Goal: Task Accomplishment & Management: Complete application form

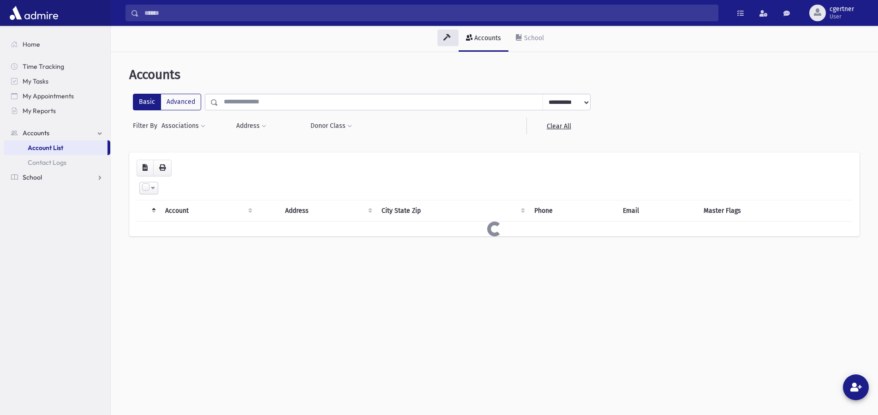
click at [59, 181] on link "School" at bounding box center [57, 177] width 107 height 15
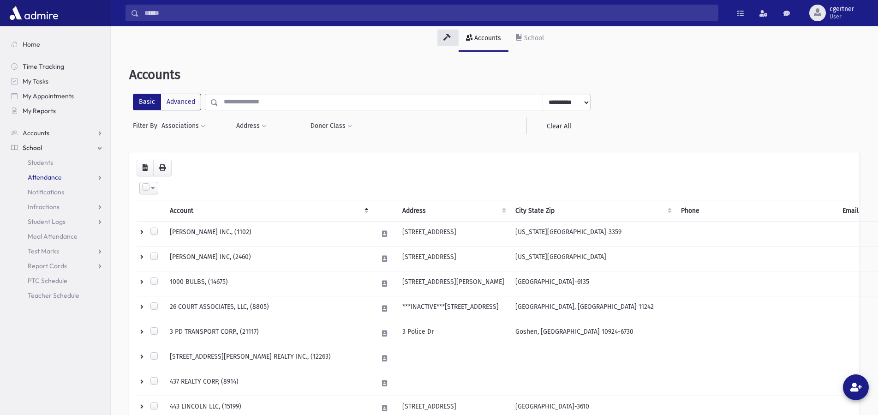
click at [51, 172] on link "Attendance" at bounding box center [57, 177] width 107 height 15
click at [45, 192] on span "Entry" at bounding box center [43, 192] width 16 height 8
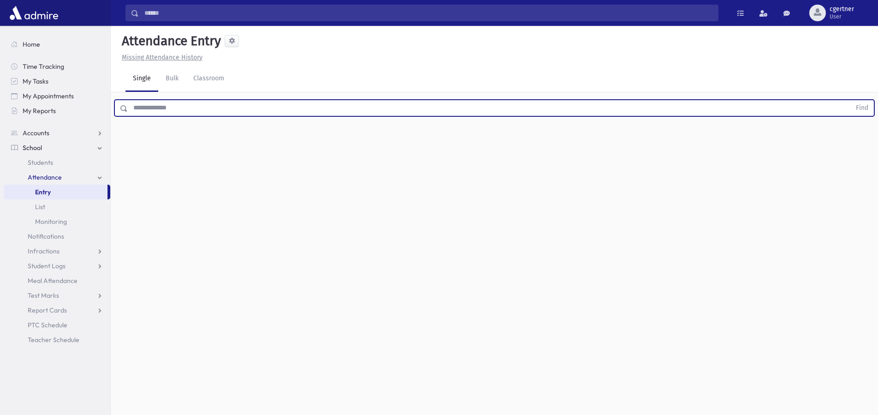
click at [185, 105] on input "text" at bounding box center [489, 108] width 723 height 17
click at [850, 100] on button "Find" at bounding box center [862, 108] width 24 height 16
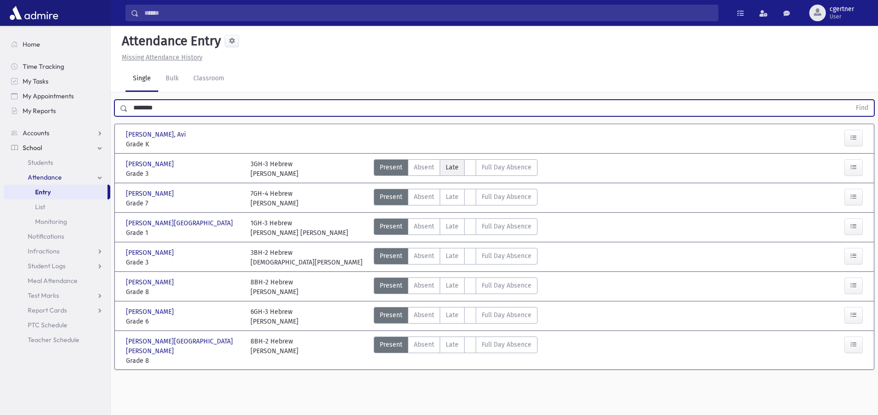
click at [450, 168] on span "Late" at bounding box center [452, 167] width 13 height 10
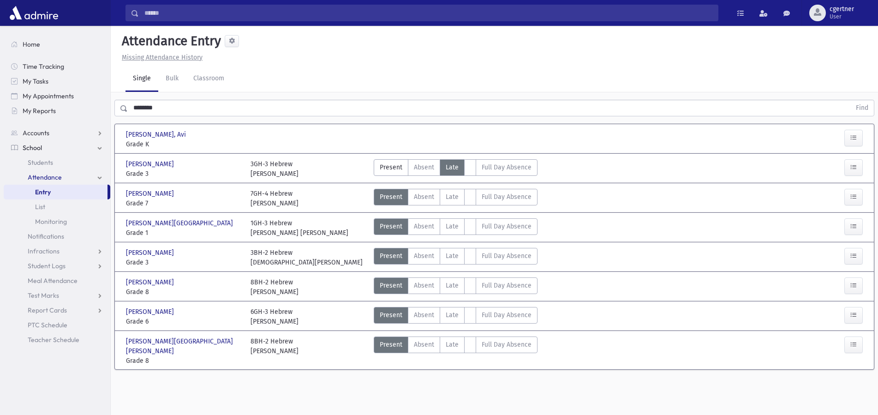
click at [450, 168] on span "Late" at bounding box center [452, 167] width 13 height 10
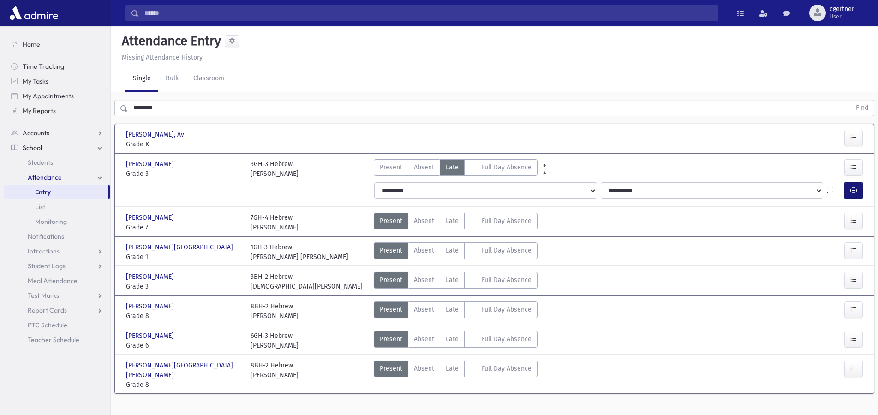
click at [848, 192] on button "button" at bounding box center [853, 190] width 18 height 17
click at [446, 249] on span "Late" at bounding box center [452, 250] width 13 height 10
click at [446, 250] on span "Late" at bounding box center [452, 250] width 13 height 10
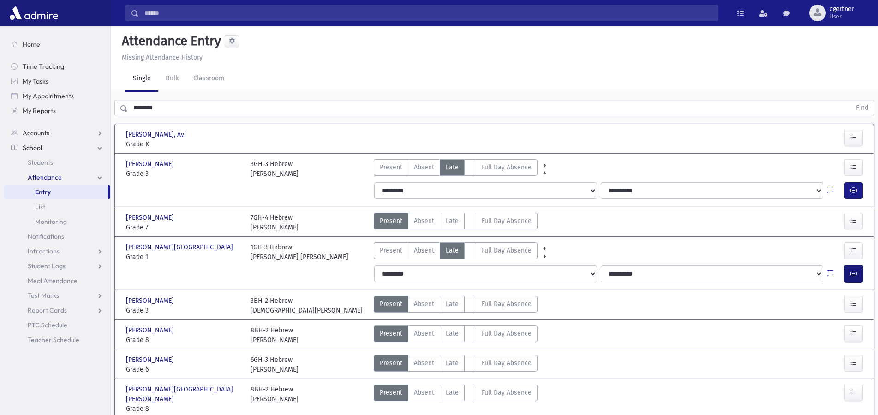
click at [847, 273] on button "button" at bounding box center [853, 273] width 18 height 17
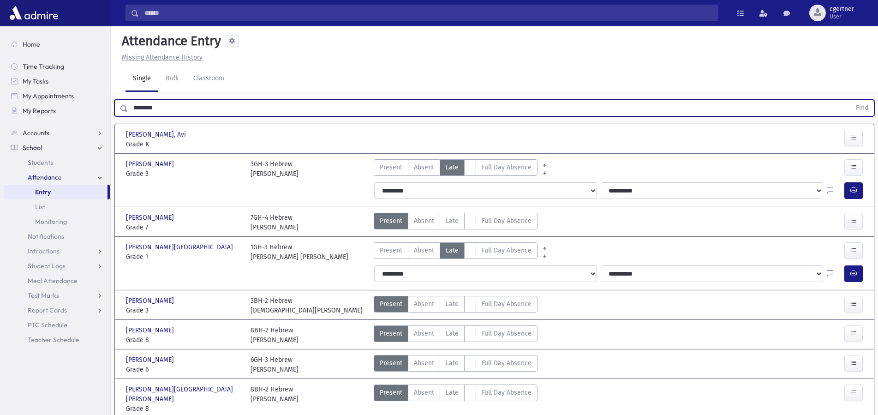
drag, startPoint x: 173, startPoint y: 108, endPoint x: 0, endPoint y: 102, distance: 173.1
click at [128, 102] on input "********" at bounding box center [489, 108] width 723 height 17
click at [850, 100] on button "Find" at bounding box center [862, 108] width 24 height 16
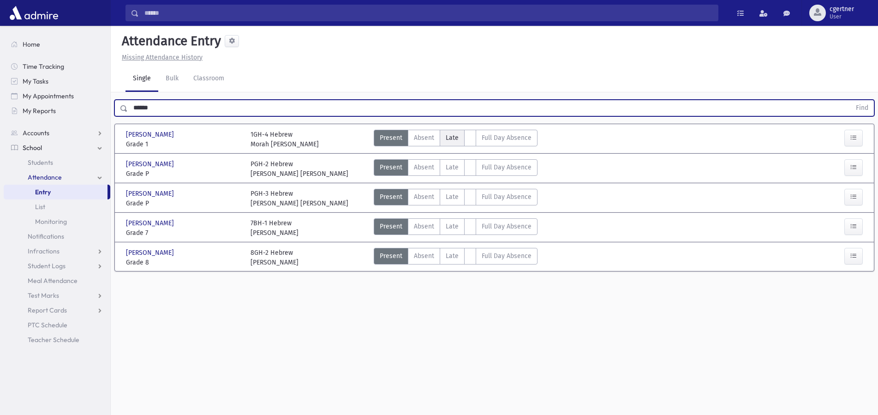
click at [446, 138] on span "Late" at bounding box center [452, 138] width 13 height 10
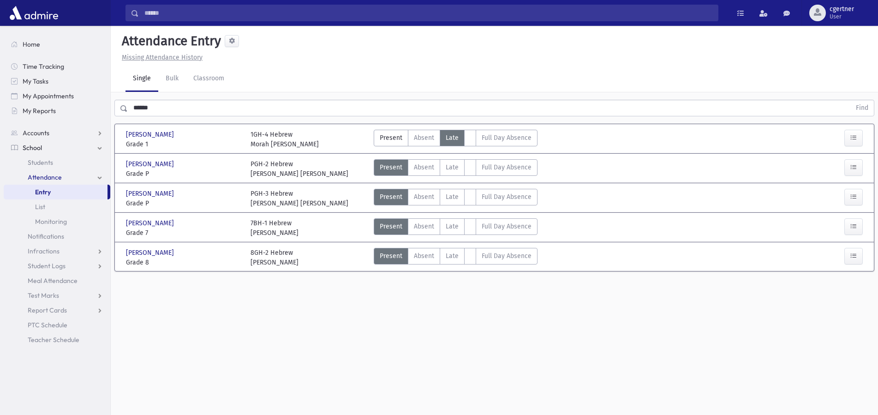
click at [446, 138] on span "Late" at bounding box center [452, 138] width 13 height 10
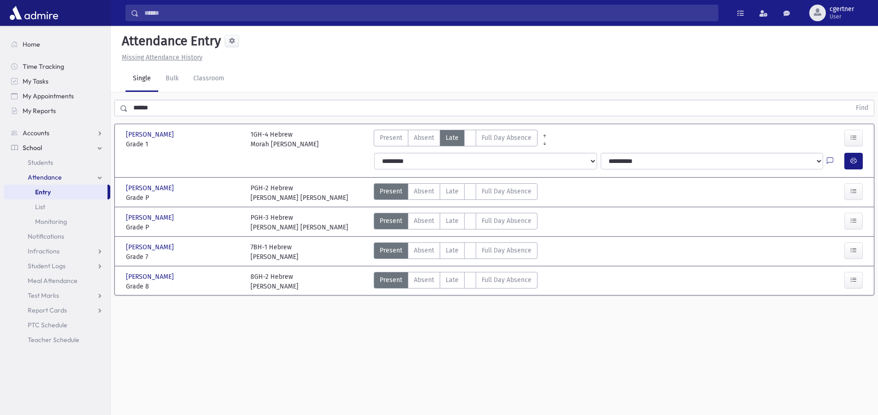
click at [854, 164] on icon "button" at bounding box center [853, 161] width 6 height 8
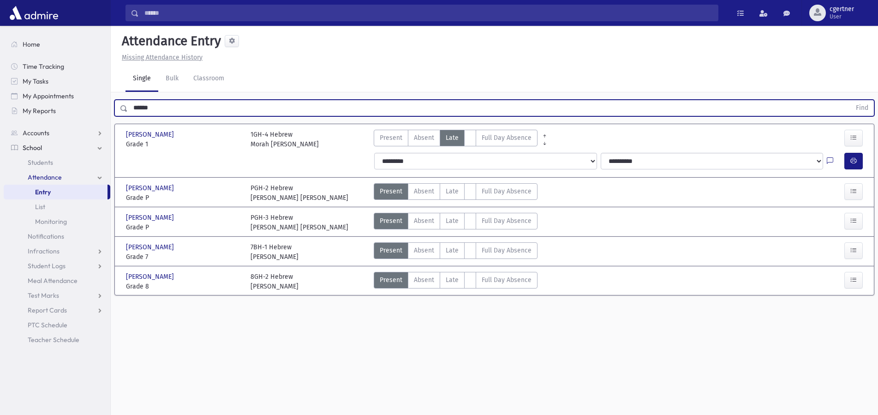
drag, startPoint x: 172, startPoint y: 109, endPoint x: 0, endPoint y: 108, distance: 171.6
click at [128, 110] on input "******" at bounding box center [489, 108] width 723 height 17
click at [850, 100] on button "Find" at bounding box center [862, 108] width 24 height 16
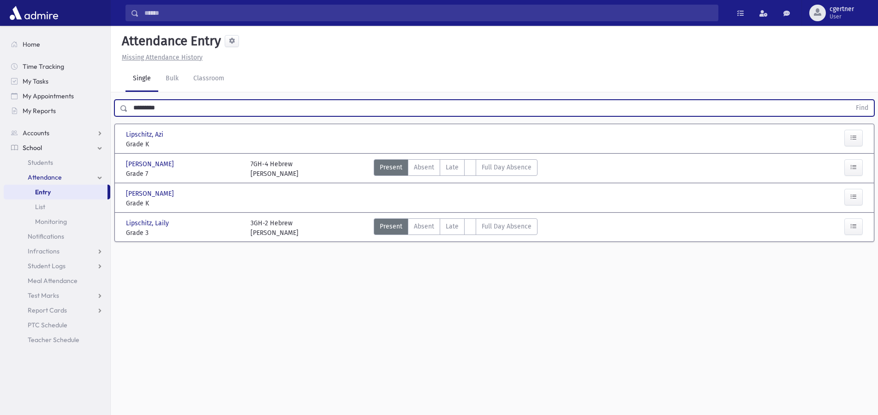
click at [850, 100] on button "Find" at bounding box center [862, 108] width 24 height 16
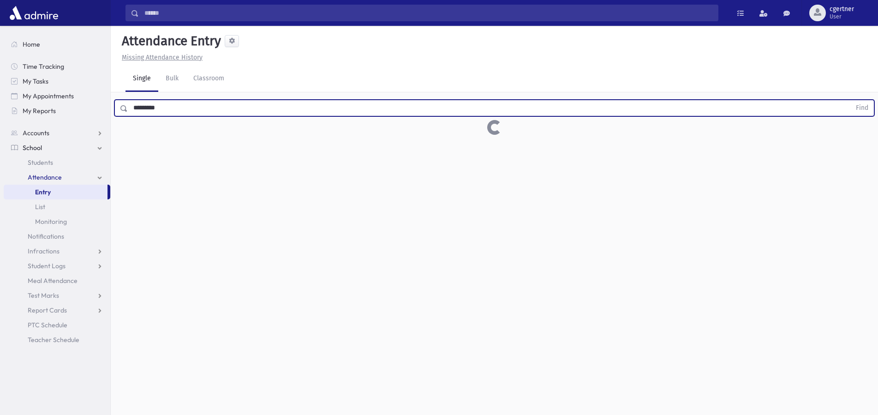
click at [850, 100] on button "Find" at bounding box center [862, 108] width 24 height 16
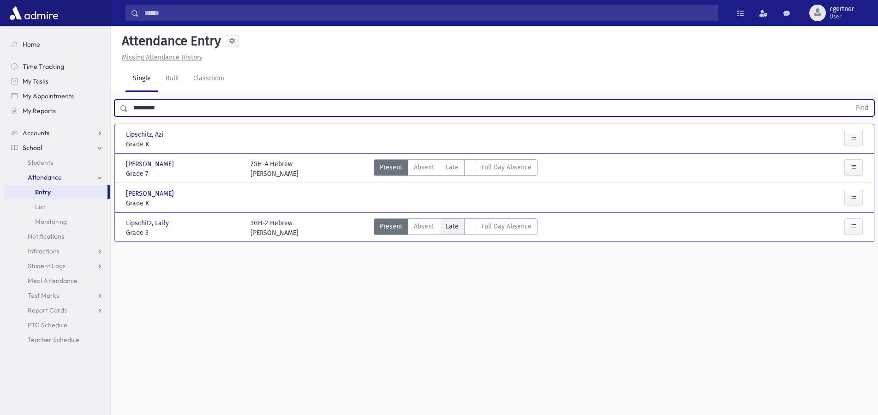
click at [448, 227] on span "Late" at bounding box center [452, 226] width 13 height 10
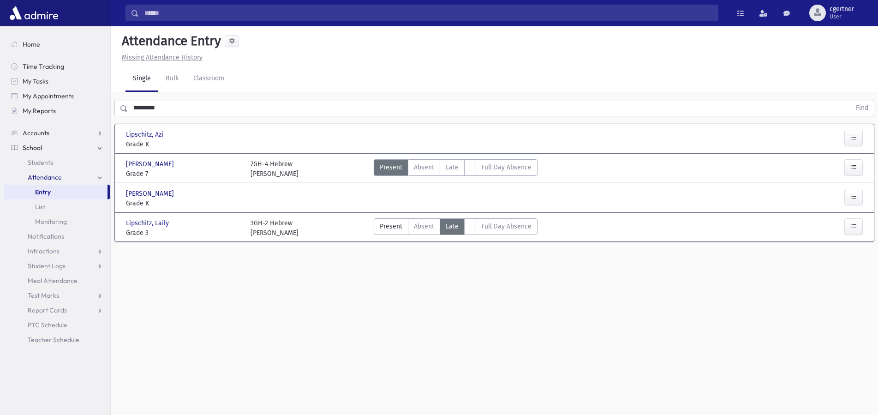
click at [447, 228] on span "Late" at bounding box center [452, 226] width 13 height 10
click at [447, 227] on span "Late" at bounding box center [452, 226] width 13 height 10
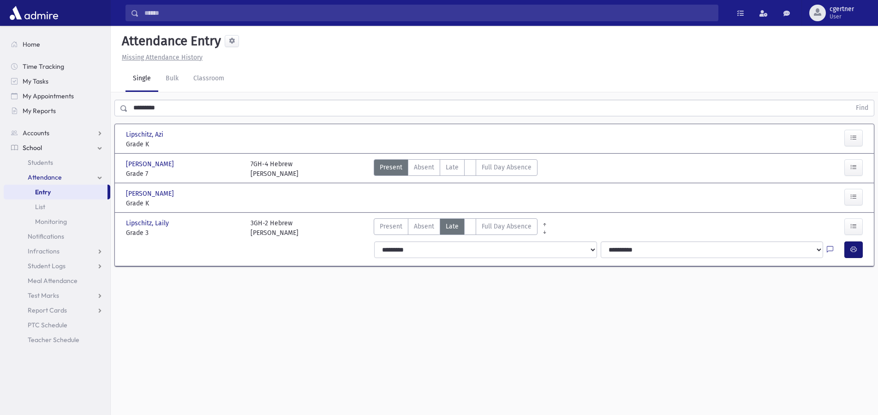
click at [855, 245] on button "button" at bounding box center [853, 249] width 18 height 17
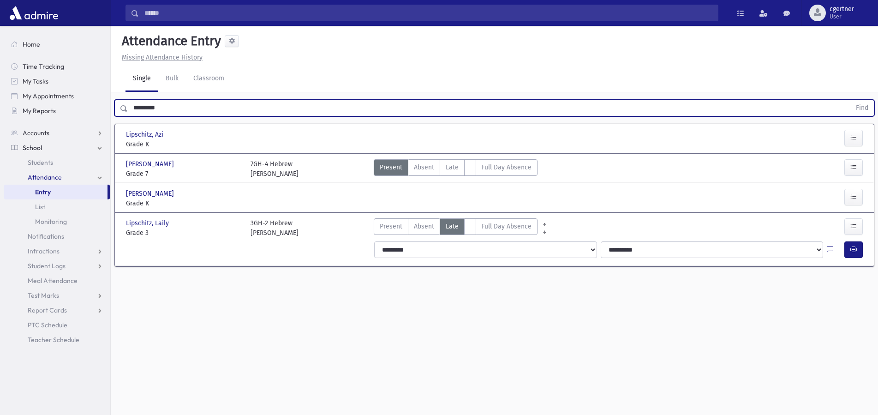
drag, startPoint x: 189, startPoint y: 113, endPoint x: 0, endPoint y: 148, distance: 191.9
click at [128, 116] on input "*********" at bounding box center [489, 108] width 723 height 17
click at [850, 100] on button "Find" at bounding box center [862, 108] width 24 height 16
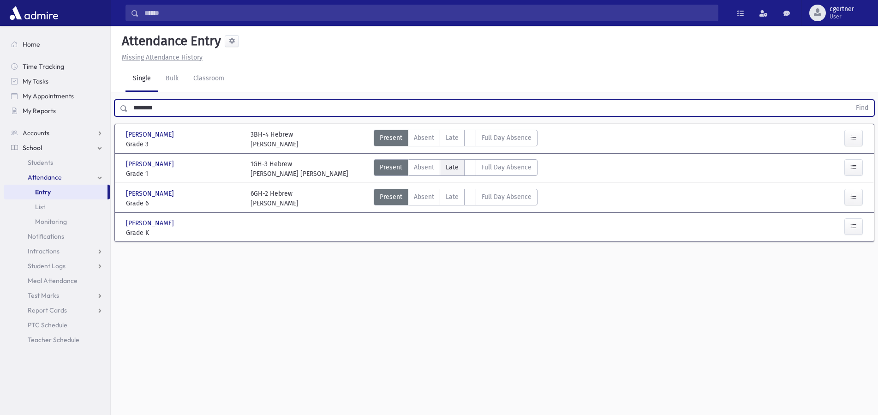
click at [447, 163] on span "Late" at bounding box center [452, 167] width 13 height 10
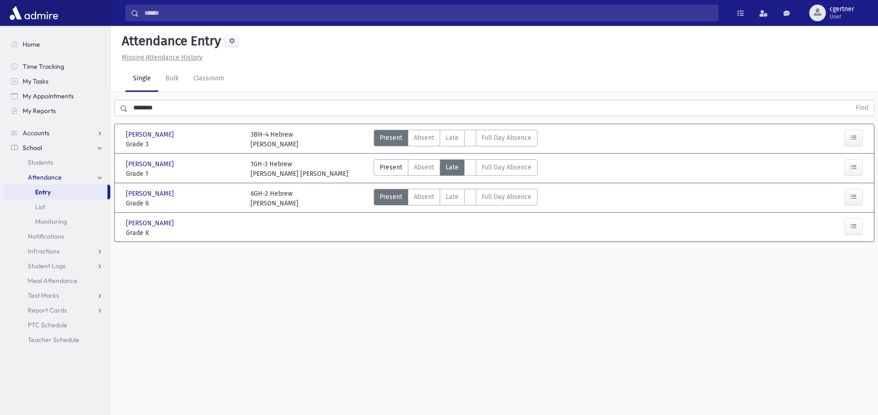
click at [447, 163] on span "Late" at bounding box center [452, 167] width 13 height 10
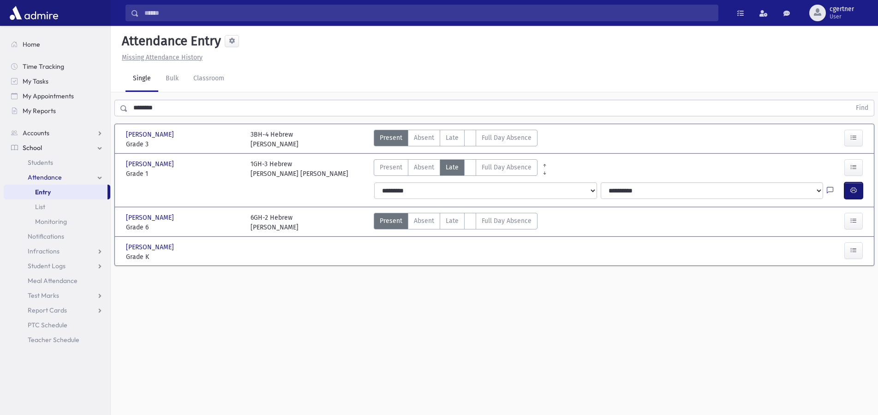
click at [848, 184] on button "button" at bounding box center [853, 190] width 18 height 17
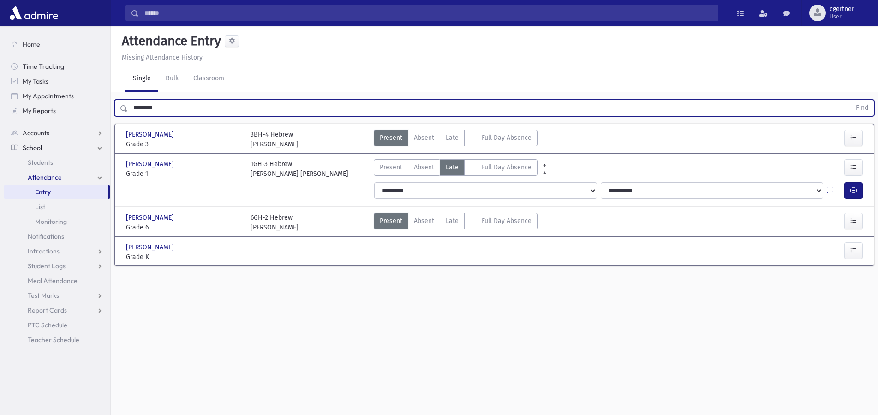
drag, startPoint x: 175, startPoint y: 110, endPoint x: 102, endPoint y: 109, distance: 73.4
click at [128, 109] on input "********" at bounding box center [489, 108] width 723 height 17
click at [850, 100] on button "Find" at bounding box center [862, 108] width 24 height 16
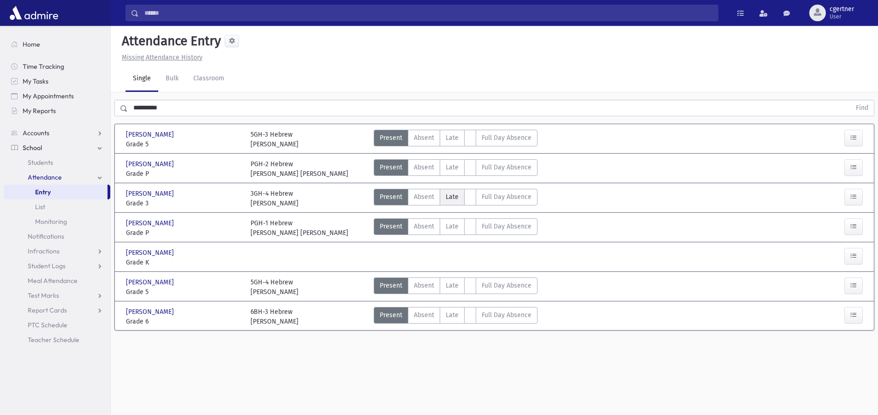
click at [452, 195] on span "Late" at bounding box center [452, 197] width 13 height 10
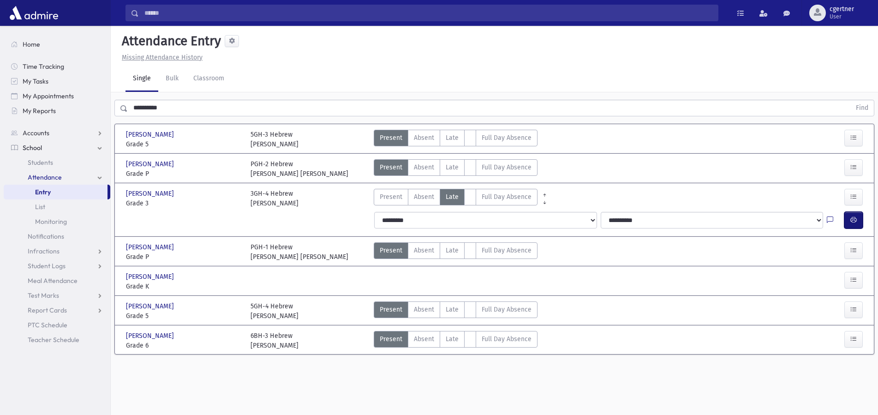
click at [854, 221] on icon "button" at bounding box center [853, 220] width 6 height 8
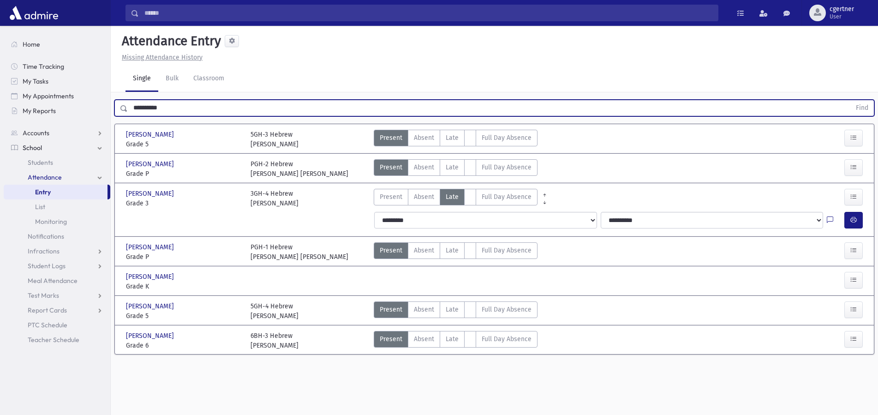
drag, startPoint x: 195, startPoint y: 110, endPoint x: 0, endPoint y: 116, distance: 195.3
click at [128, 116] on input "**********" at bounding box center [489, 108] width 723 height 17
click at [850, 100] on button "Find" at bounding box center [862, 108] width 24 height 16
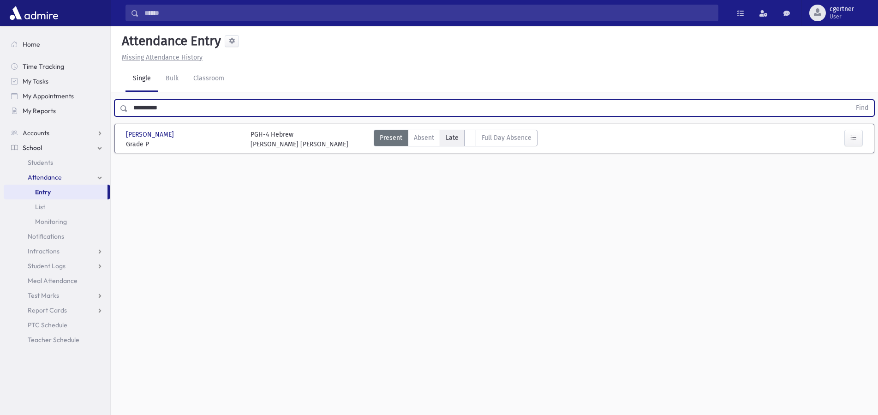
click at [450, 131] on label "Late L" at bounding box center [452, 138] width 25 height 17
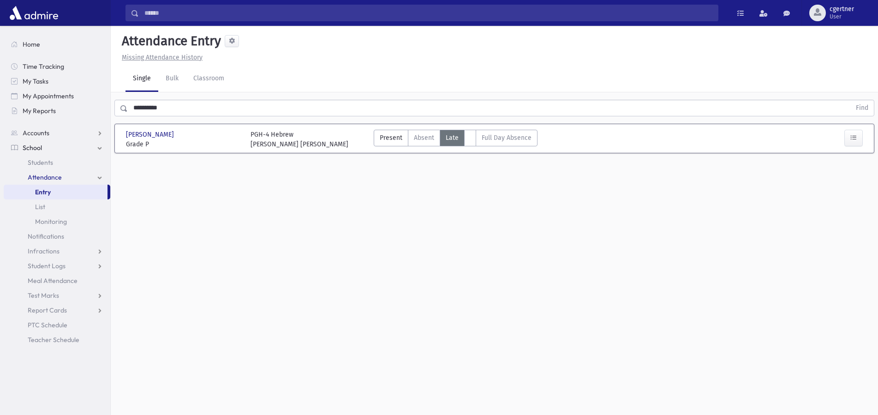
click at [449, 131] on label "Late L" at bounding box center [452, 138] width 25 height 17
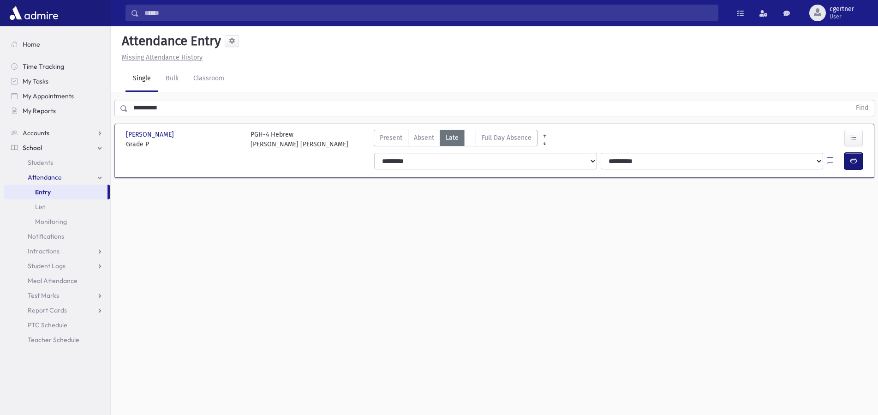
click at [854, 163] on icon "button" at bounding box center [853, 161] width 6 height 8
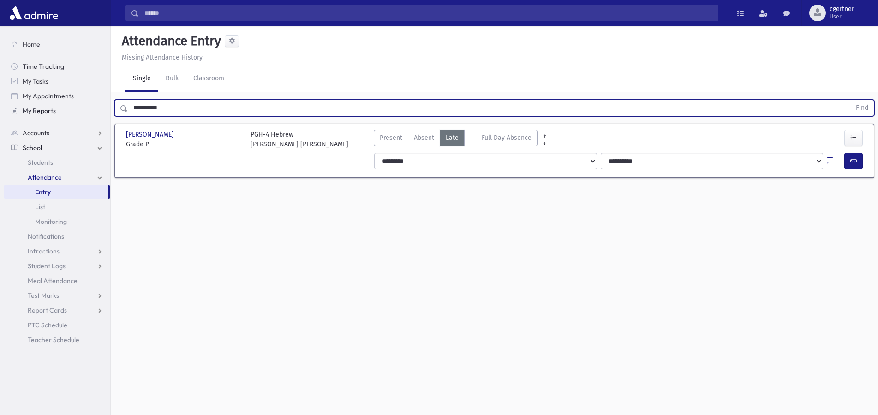
drag, startPoint x: 188, startPoint y: 114, endPoint x: 84, endPoint y: 106, distance: 104.6
click at [128, 106] on input "**********" at bounding box center [489, 108] width 723 height 17
click at [850, 100] on button "Find" at bounding box center [862, 108] width 24 height 16
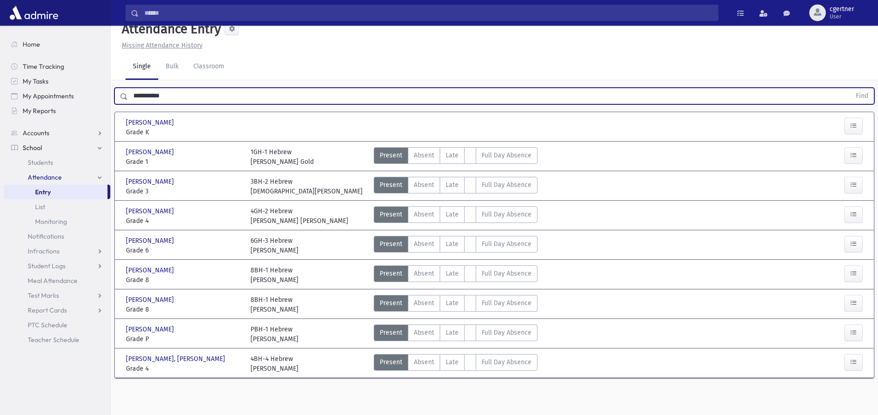
scroll to position [21, 0]
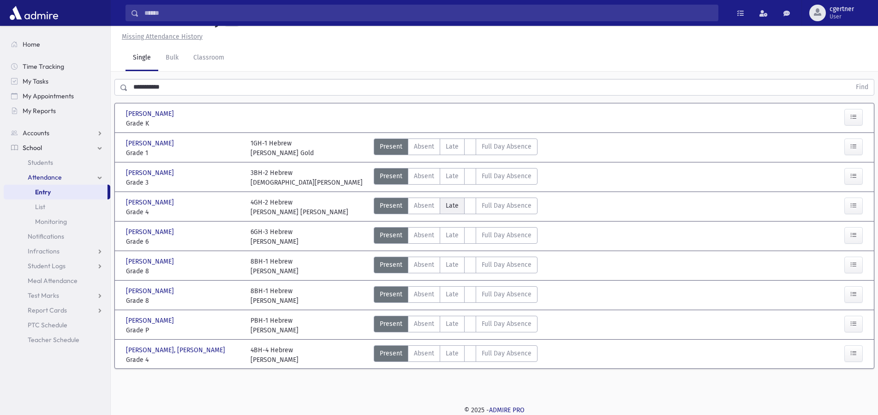
click at [448, 204] on span "Late" at bounding box center [452, 206] width 13 height 10
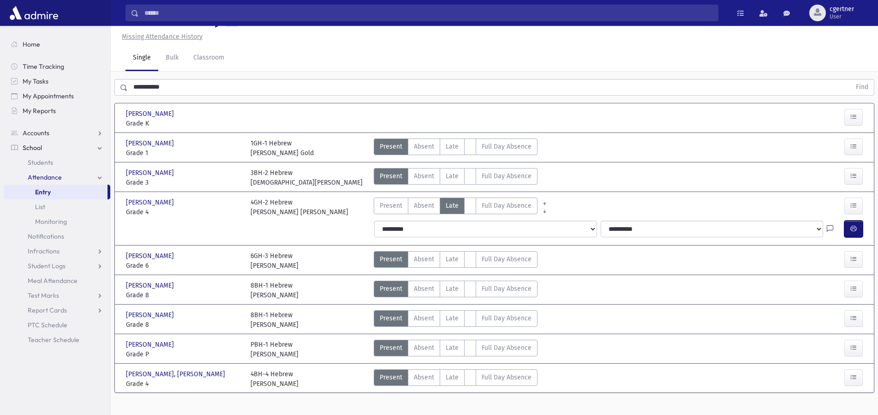
drag, startPoint x: 850, startPoint y: 224, endPoint x: 485, endPoint y: 215, distance: 365.1
click at [850, 224] on button "button" at bounding box center [853, 229] width 18 height 17
click at [446, 146] on span "Late" at bounding box center [452, 147] width 13 height 10
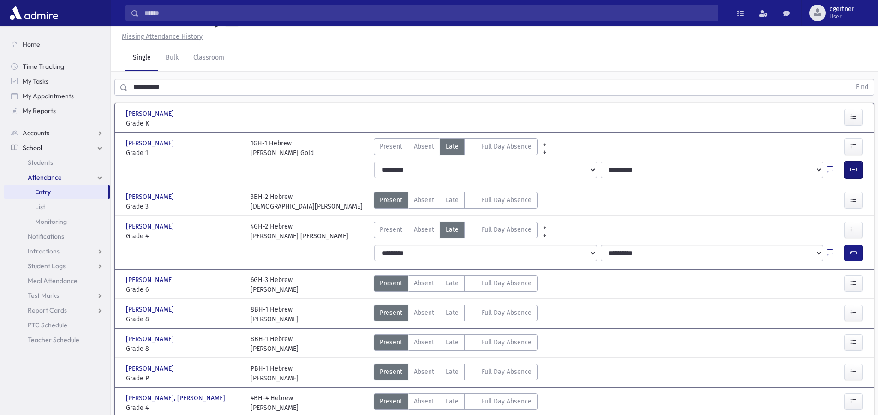
drag, startPoint x: 846, startPoint y: 168, endPoint x: 849, endPoint y: 165, distance: 4.9
click at [848, 167] on button "button" at bounding box center [853, 169] width 18 height 17
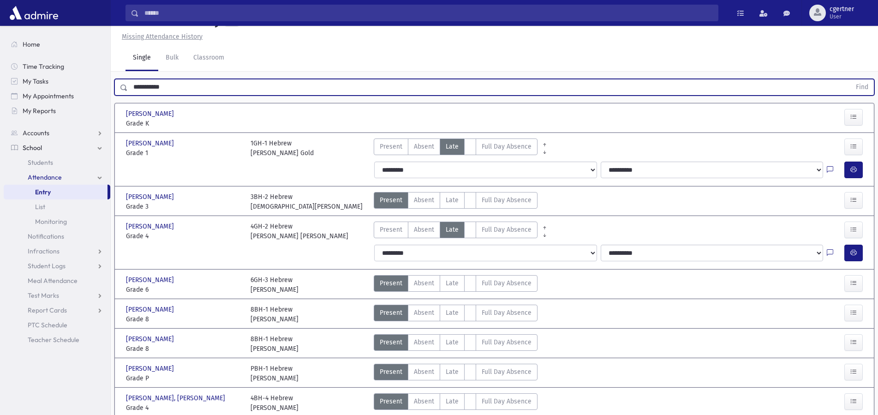
drag, startPoint x: 173, startPoint y: 88, endPoint x: 0, endPoint y: 79, distance: 172.8
click at [128, 79] on input "**********" at bounding box center [489, 87] width 723 height 17
drag, startPoint x: 127, startPoint y: 87, endPoint x: 120, endPoint y: 88, distance: 7.9
click at [128, 88] on input "*****" at bounding box center [489, 87] width 723 height 17
click at [160, 87] on input "*****" at bounding box center [489, 87] width 723 height 17
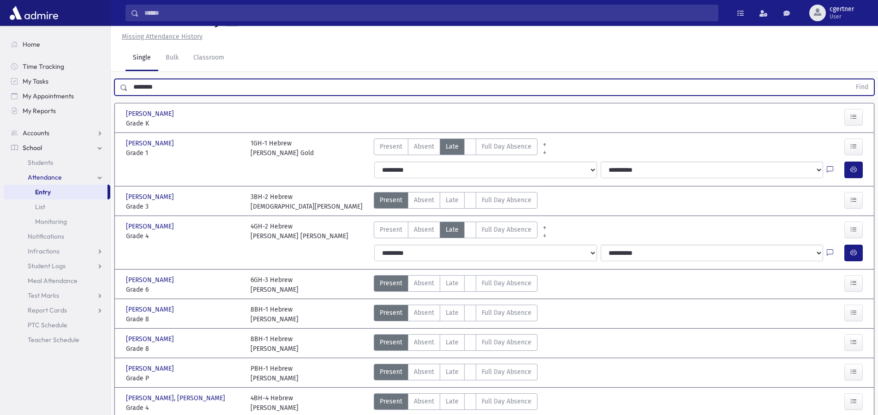
click at [850, 79] on button "Find" at bounding box center [862, 87] width 24 height 16
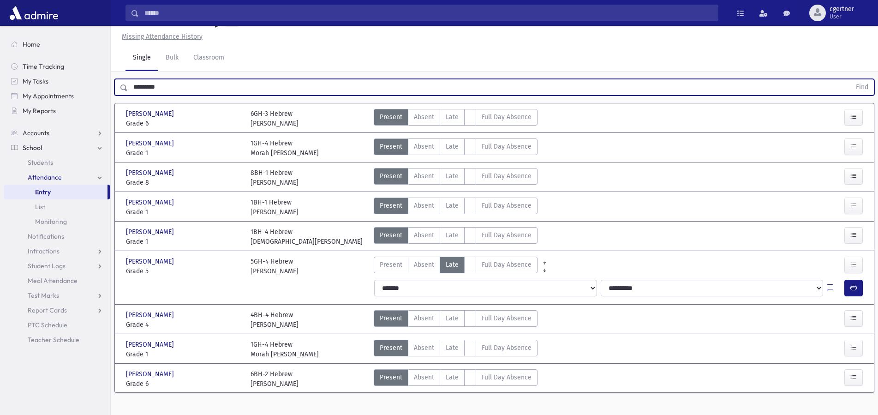
click at [850, 79] on button "Find" at bounding box center [862, 87] width 24 height 16
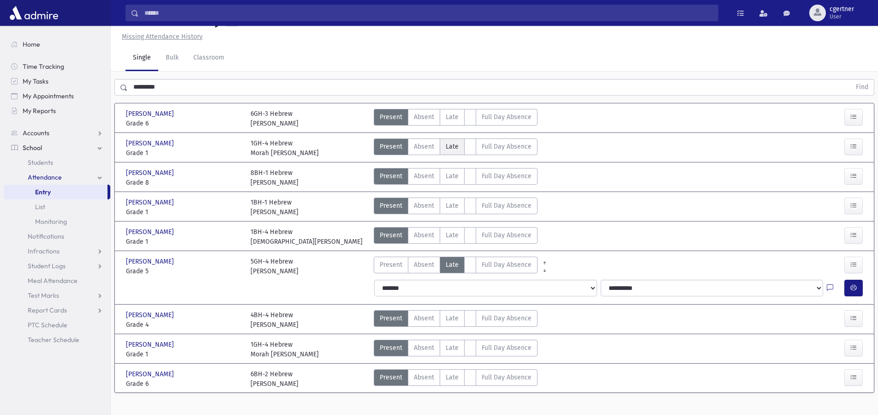
click at [456, 143] on span "Late" at bounding box center [452, 147] width 13 height 10
click at [455, 143] on span "Late" at bounding box center [452, 147] width 13 height 10
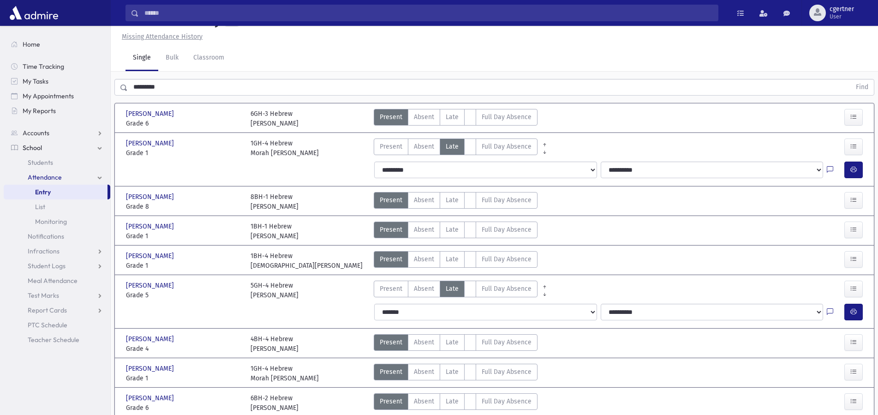
click at [852, 167] on icon "button" at bounding box center [853, 170] width 6 height 8
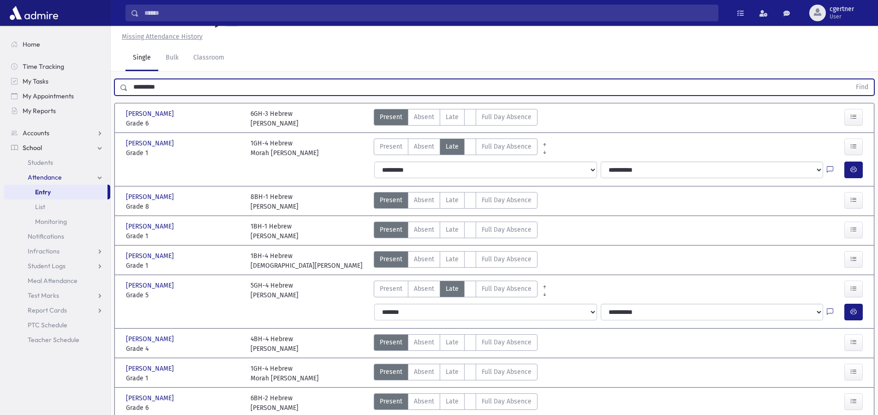
drag, startPoint x: 169, startPoint y: 80, endPoint x: 0, endPoint y: 119, distance: 173.4
click at [128, 96] on input "*********" at bounding box center [489, 87] width 723 height 17
click at [850, 79] on button "Find" at bounding box center [862, 87] width 24 height 16
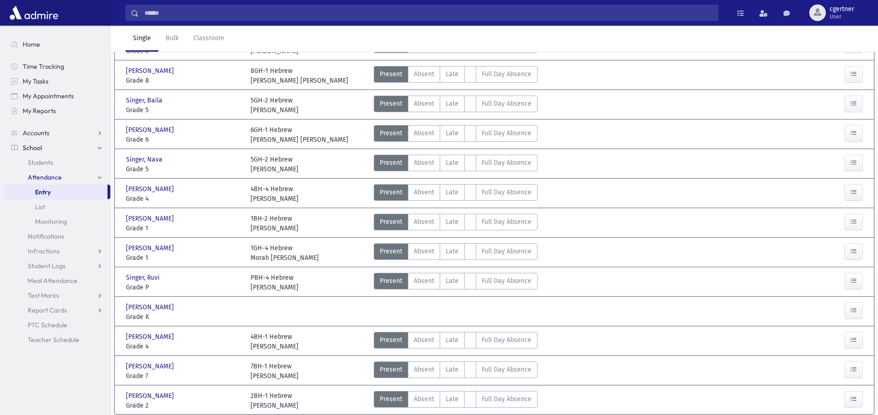
scroll to position [162, 0]
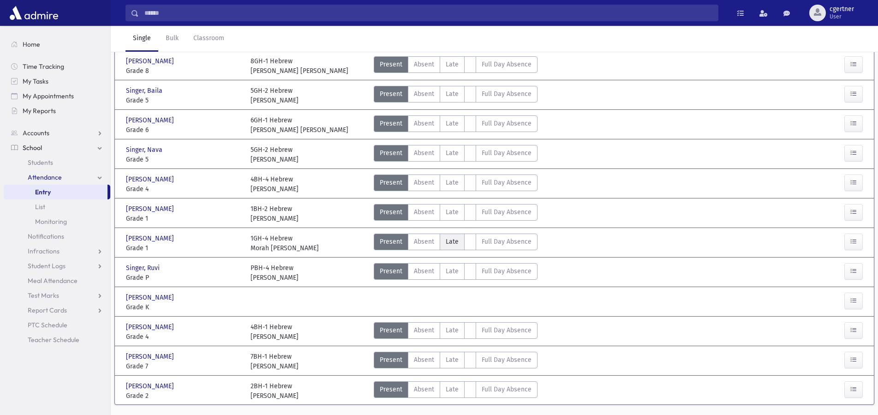
click at [453, 240] on span "Late" at bounding box center [452, 242] width 13 height 10
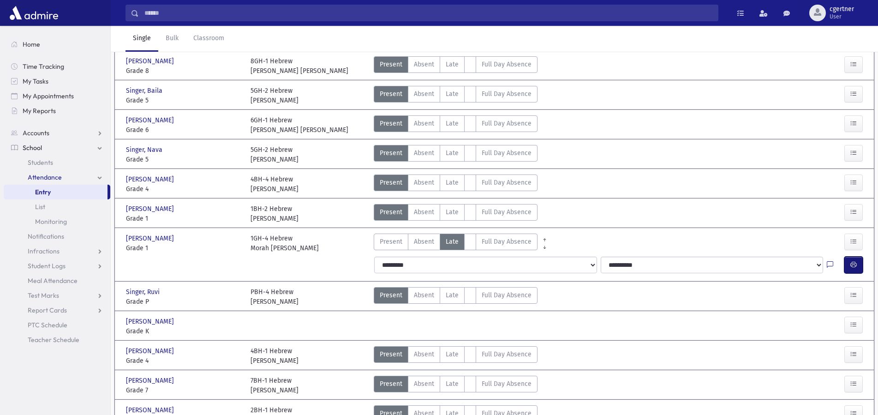
click at [857, 265] on button "button" at bounding box center [853, 265] width 18 height 17
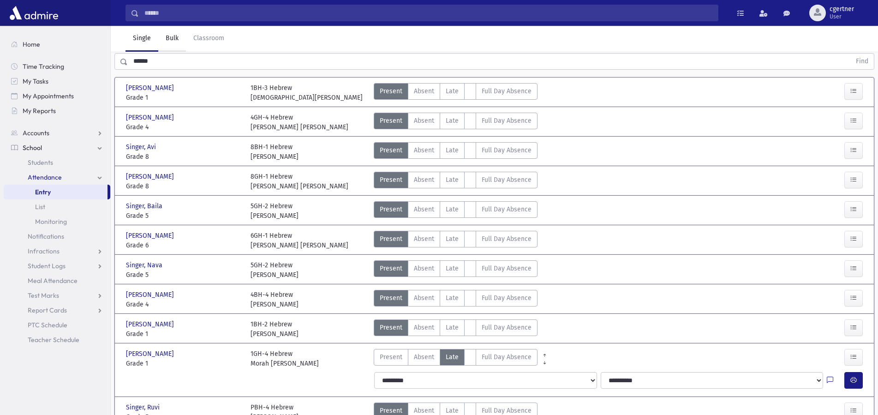
scroll to position [0, 0]
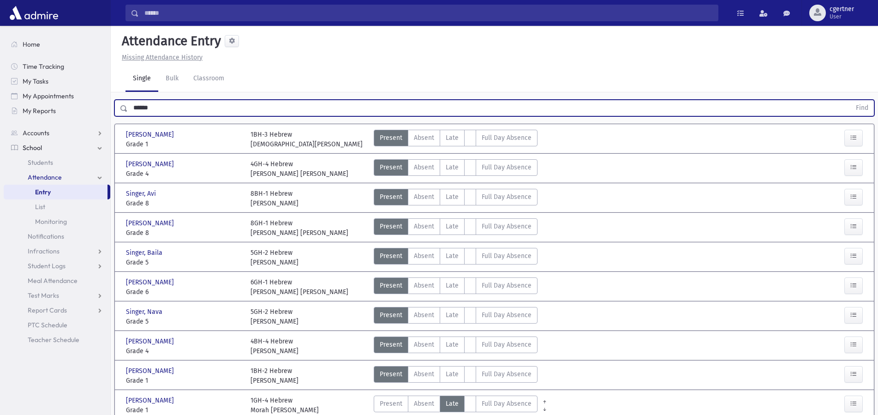
drag, startPoint x: 180, startPoint y: 102, endPoint x: 0, endPoint y: 132, distance: 182.8
click at [128, 116] on input "******" at bounding box center [489, 108] width 723 height 17
click at [850, 100] on button "Find" at bounding box center [862, 108] width 24 height 16
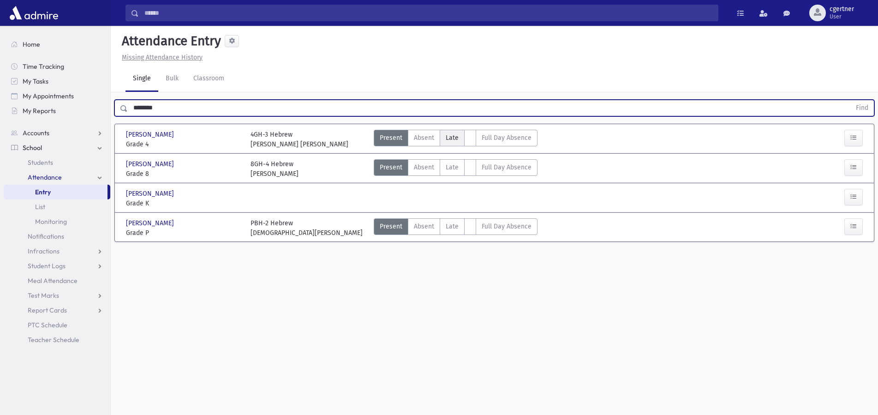
click at [452, 136] on span "Late" at bounding box center [452, 138] width 13 height 10
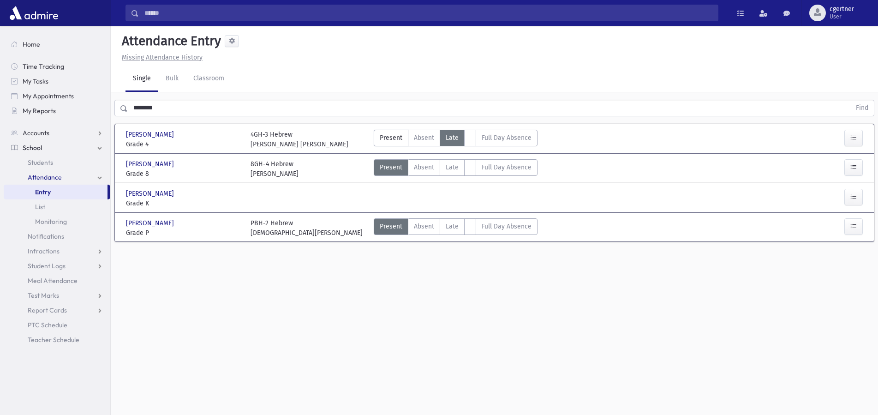
click at [452, 135] on span "Late" at bounding box center [452, 138] width 13 height 10
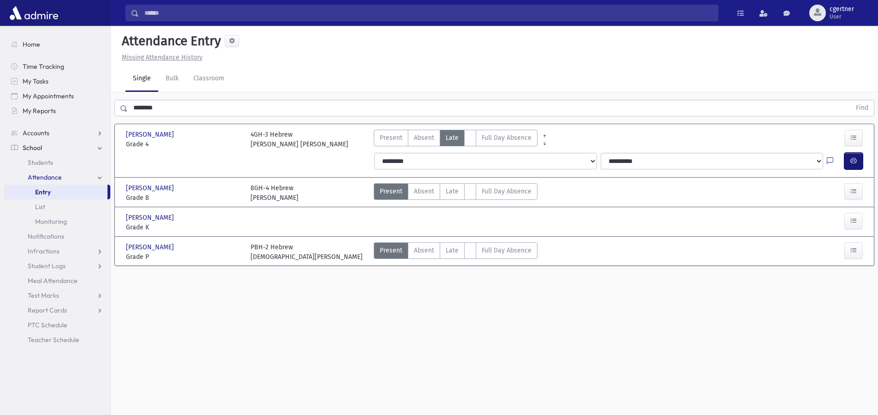
click at [856, 158] on icon "button" at bounding box center [853, 161] width 6 height 8
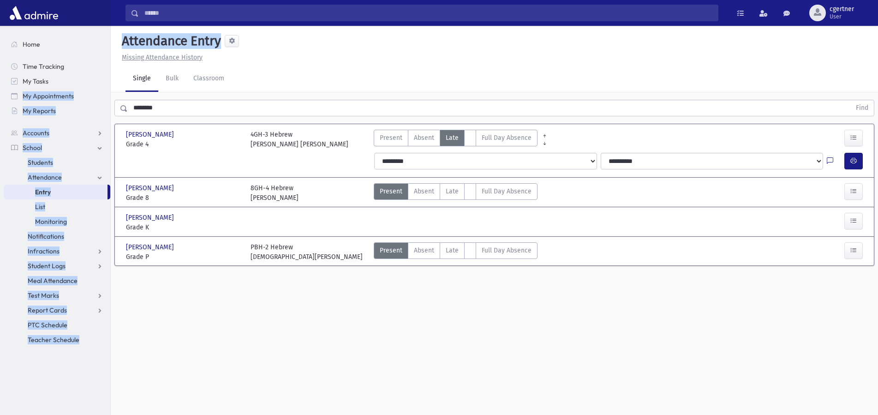
drag, startPoint x: 179, startPoint y: 98, endPoint x: 0, endPoint y: 94, distance: 179.1
click at [0, 94] on div "Search Results All Accounts" at bounding box center [439, 218] width 878 height 436
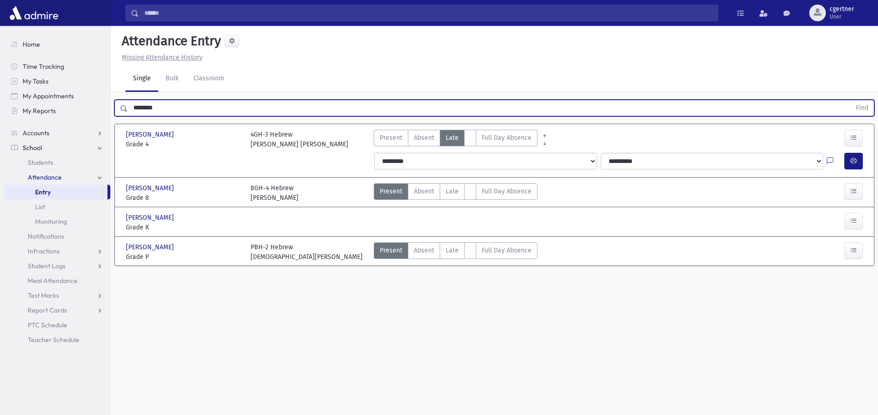
drag, startPoint x: 169, startPoint y: 112, endPoint x: 0, endPoint y: 110, distance: 169.3
click at [128, 110] on input "********" at bounding box center [489, 108] width 723 height 17
click at [850, 100] on button "Find" at bounding box center [862, 108] width 24 height 16
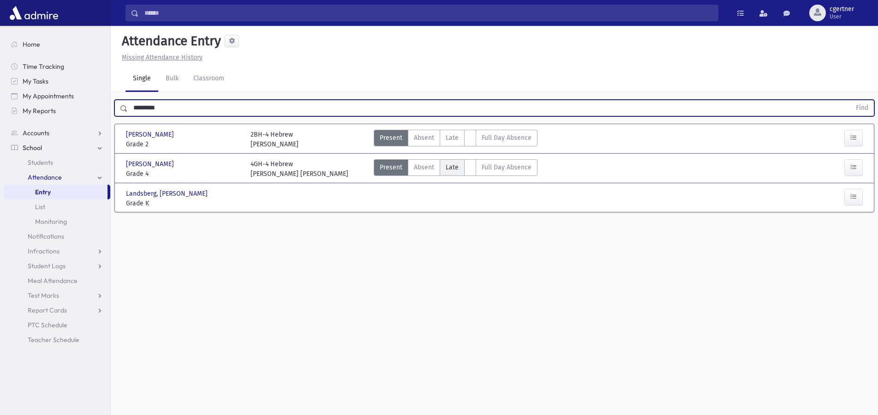
click at [450, 170] on span "Late" at bounding box center [452, 167] width 13 height 10
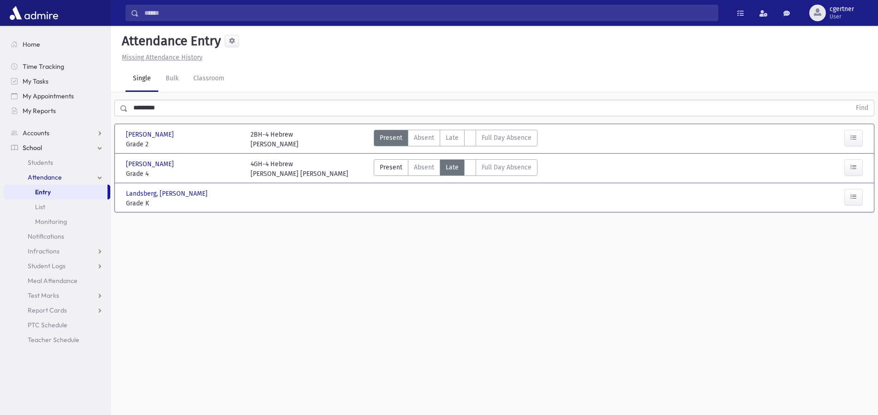
drag, startPoint x: 450, startPoint y: 170, endPoint x: 458, endPoint y: 169, distance: 8.0
click at [450, 170] on span "Late" at bounding box center [452, 167] width 13 height 10
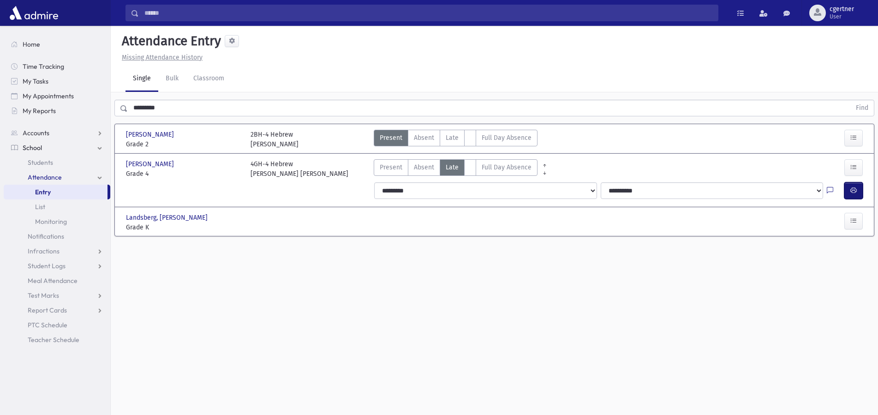
drag, startPoint x: 854, startPoint y: 198, endPoint x: 853, endPoint y: 194, distance: 4.7
click at [854, 196] on button "button" at bounding box center [853, 190] width 18 height 17
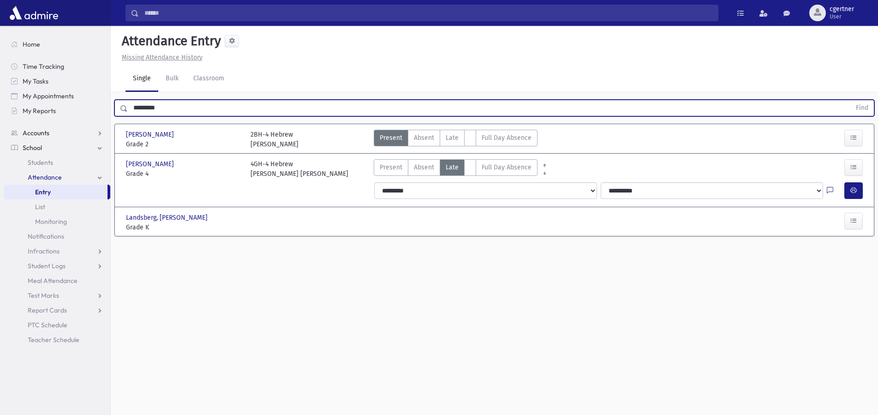
drag, startPoint x: 152, startPoint y: 98, endPoint x: 75, endPoint y: 131, distance: 83.5
click at [128, 116] on input "*********" at bounding box center [489, 108] width 723 height 17
drag, startPoint x: 188, startPoint y: 113, endPoint x: 0, endPoint y: 119, distance: 187.9
click at [128, 116] on input "*********" at bounding box center [489, 108] width 723 height 17
click at [850, 100] on button "Find" at bounding box center [862, 108] width 24 height 16
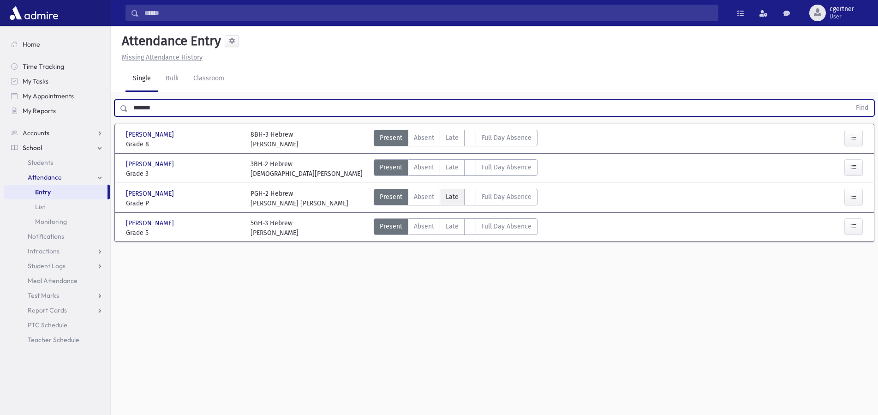
click at [446, 195] on span "Late" at bounding box center [452, 197] width 13 height 10
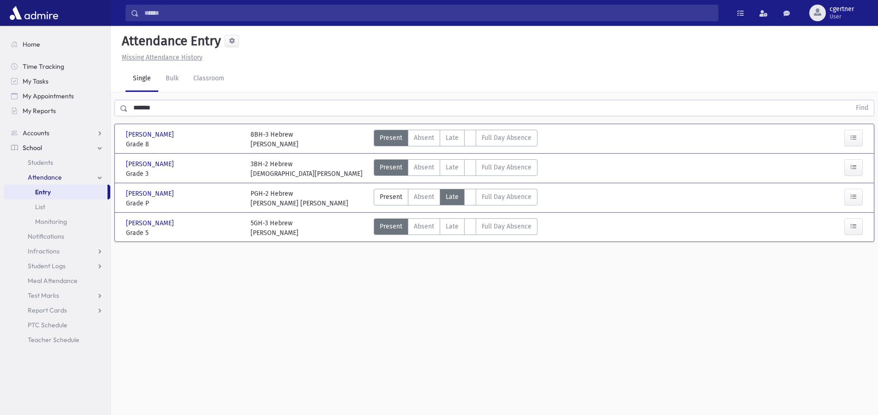
click at [446, 194] on span "Late" at bounding box center [452, 197] width 13 height 10
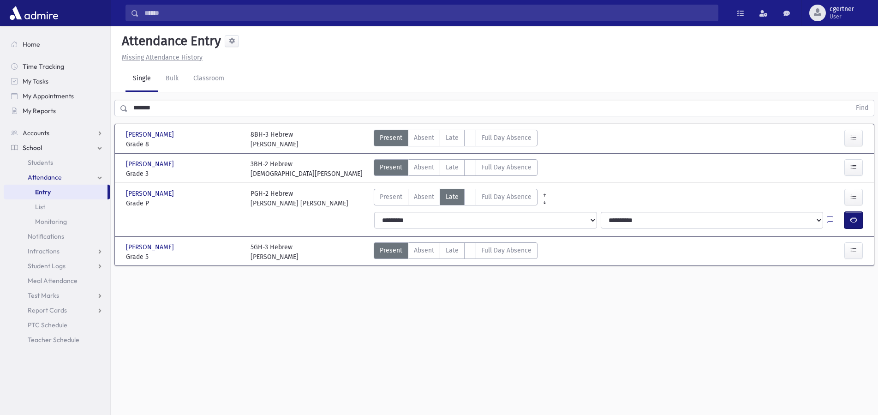
click at [851, 219] on icon "button" at bounding box center [853, 220] width 6 height 8
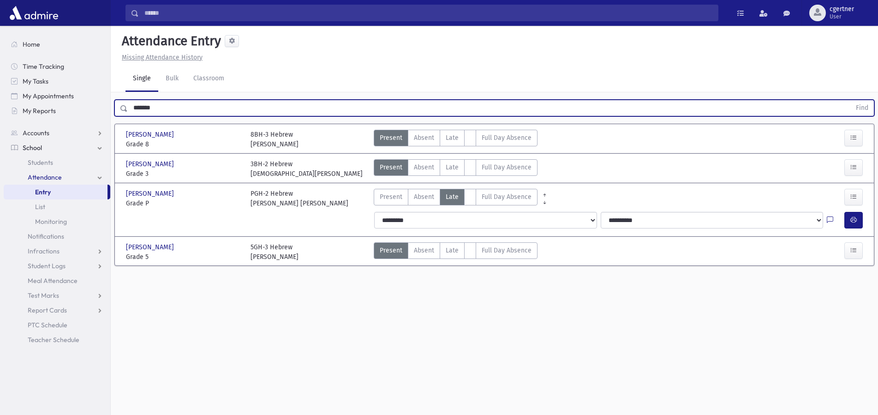
drag, startPoint x: 170, startPoint y: 110, endPoint x: 0, endPoint y: 112, distance: 170.3
click at [128, 112] on input "*******" at bounding box center [489, 108] width 723 height 17
click at [850, 100] on button "Find" at bounding box center [862, 108] width 24 height 16
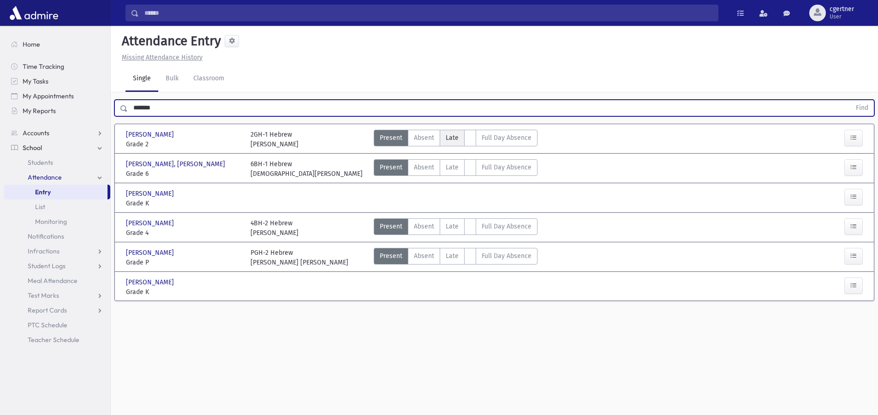
click at [454, 132] on label "Late L" at bounding box center [452, 138] width 25 height 17
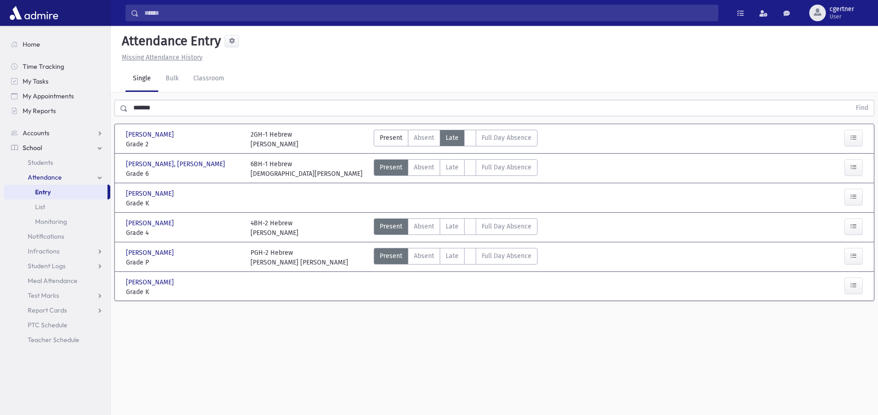
click at [454, 132] on label "Late L" at bounding box center [452, 138] width 25 height 17
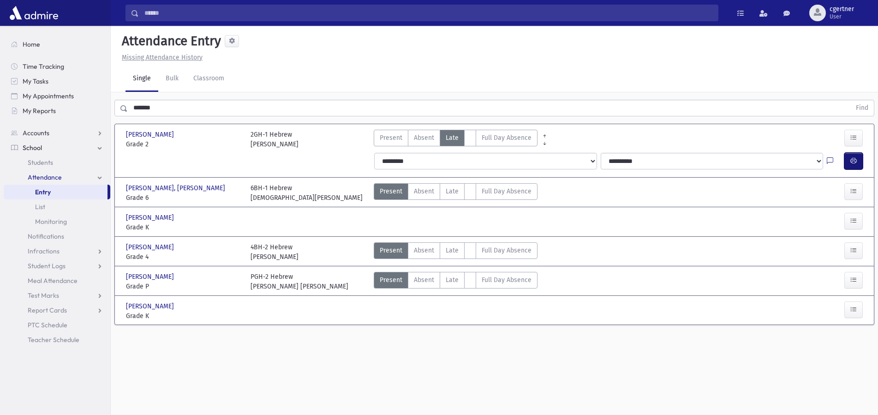
click at [859, 165] on button "button" at bounding box center [853, 161] width 18 height 17
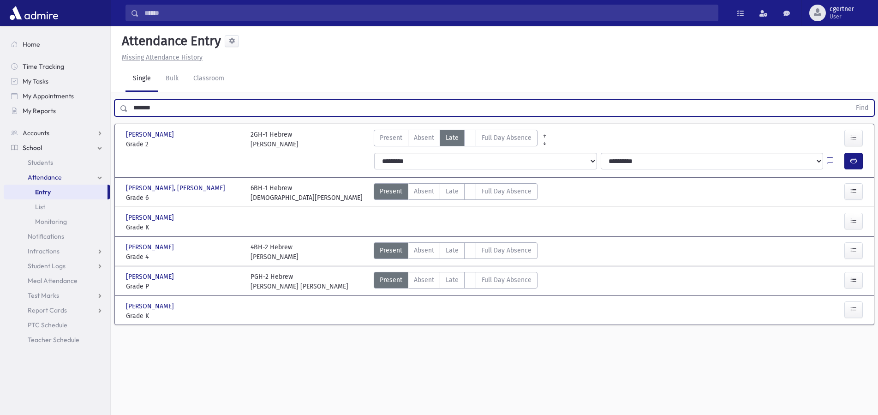
drag, startPoint x: 166, startPoint y: 111, endPoint x: 0, endPoint y: 112, distance: 166.1
click at [128, 112] on input "*******" at bounding box center [489, 108] width 723 height 17
click at [850, 100] on button "Find" at bounding box center [862, 108] width 24 height 16
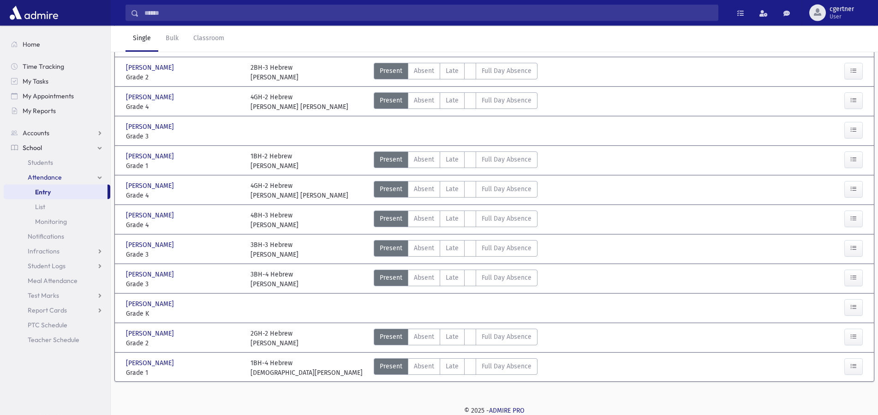
scroll to position [328, 0]
click at [446, 335] on span "Late" at bounding box center [452, 336] width 13 height 10
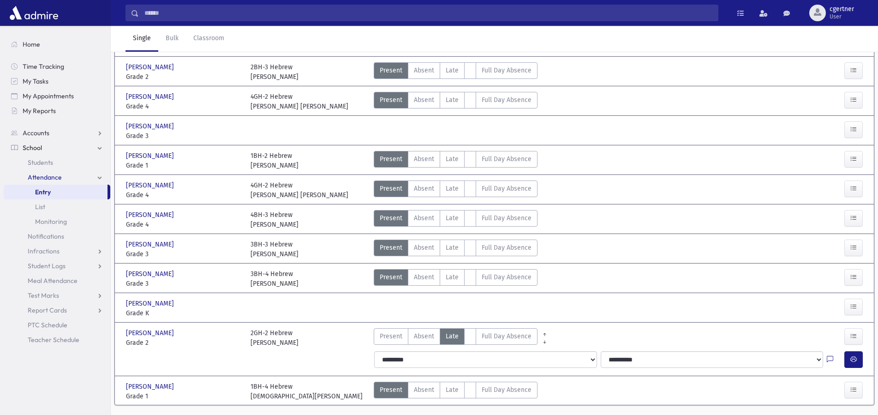
click at [865, 364] on div at bounding box center [855, 359] width 22 height 17
click at [862, 361] on button "button" at bounding box center [853, 359] width 18 height 17
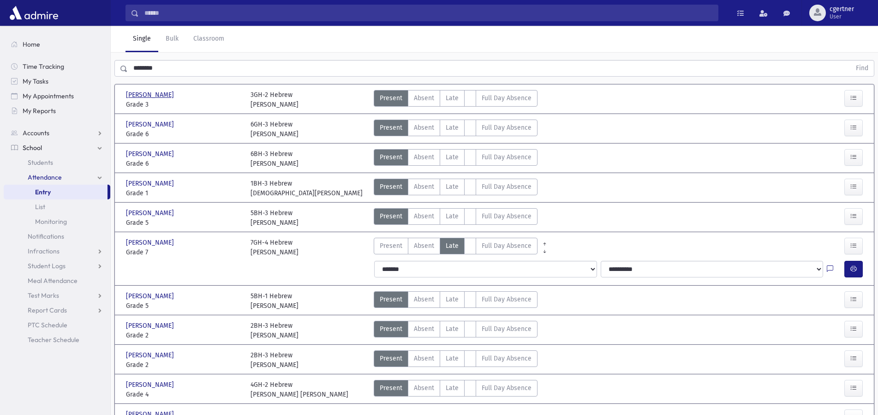
scroll to position [0, 0]
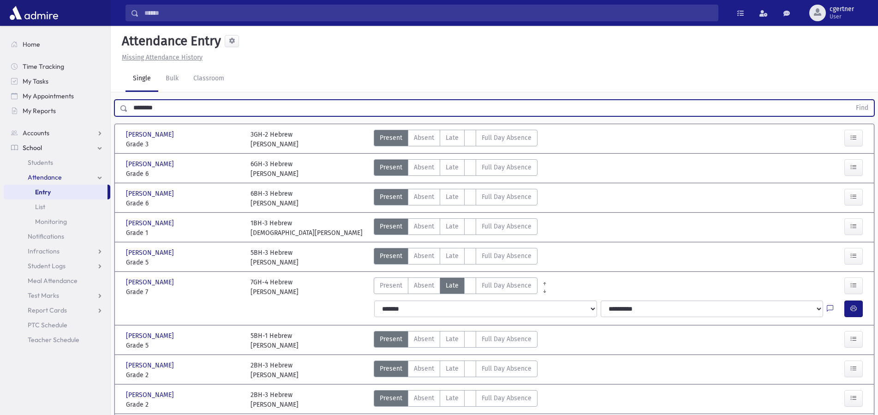
drag, startPoint x: 173, startPoint y: 104, endPoint x: 0, endPoint y: 117, distance: 173.1
click at [128, 116] on input "********" at bounding box center [489, 108] width 723 height 17
click at [850, 100] on button "Find" at bounding box center [862, 108] width 24 height 16
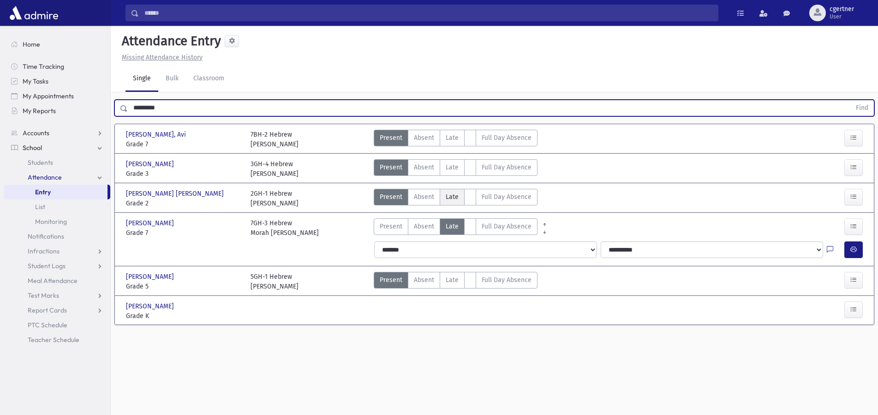
click at [446, 198] on span "Late" at bounding box center [452, 197] width 13 height 10
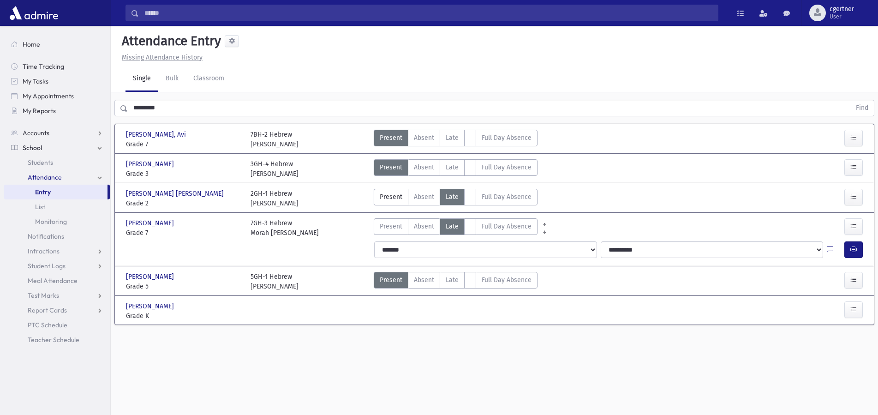
click at [446, 198] on span "Late" at bounding box center [452, 197] width 13 height 10
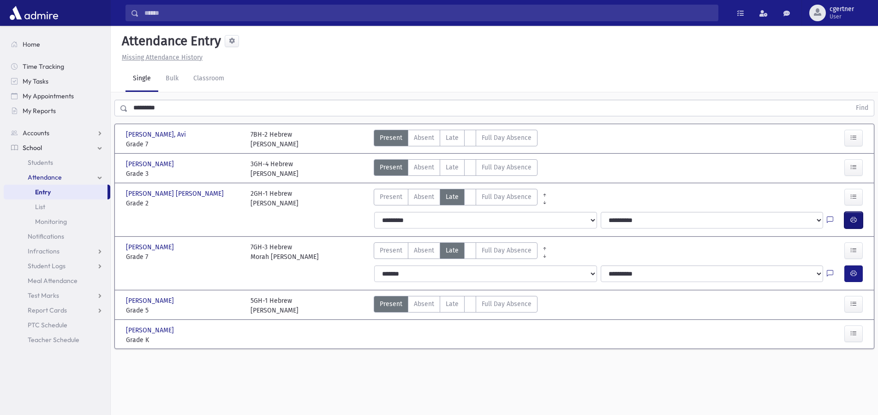
click at [857, 226] on button "button" at bounding box center [853, 220] width 18 height 17
drag, startPoint x: 183, startPoint y: 117, endPoint x: 122, endPoint y: 113, distance: 61.5
click at [122, 113] on div "********* Find" at bounding box center [494, 106] width 767 height 28
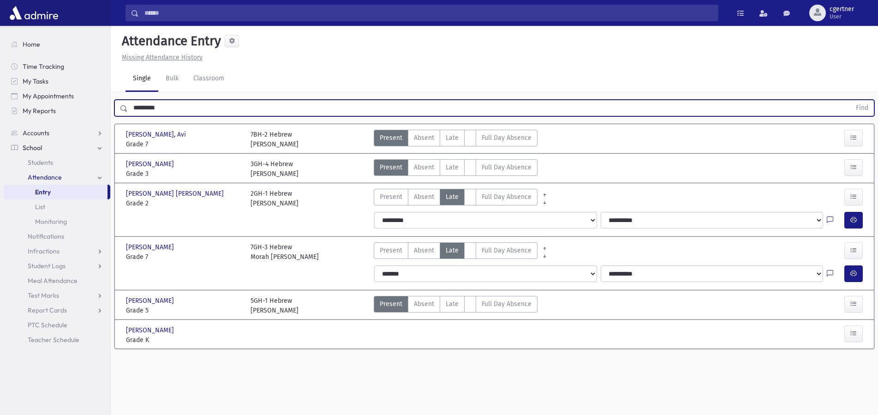
drag, startPoint x: 194, startPoint y: 107, endPoint x: 0, endPoint y: 93, distance: 194.3
click at [128, 100] on input "*********" at bounding box center [489, 108] width 723 height 17
click at [850, 100] on button "Find" at bounding box center [862, 108] width 24 height 16
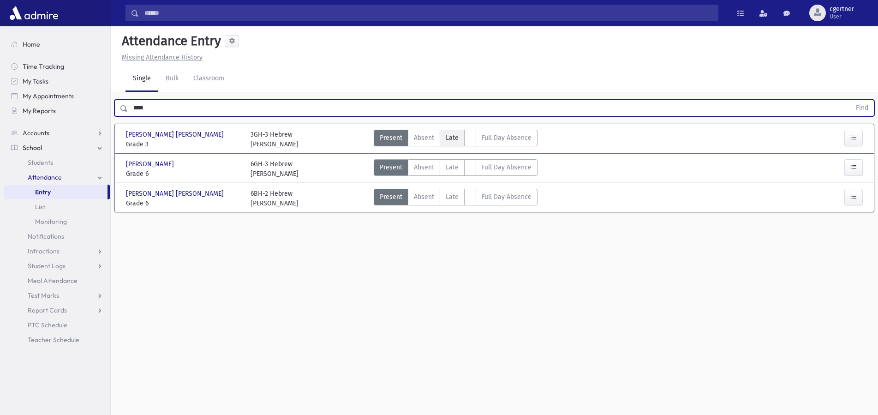
click at [454, 135] on span "Late" at bounding box center [452, 138] width 13 height 10
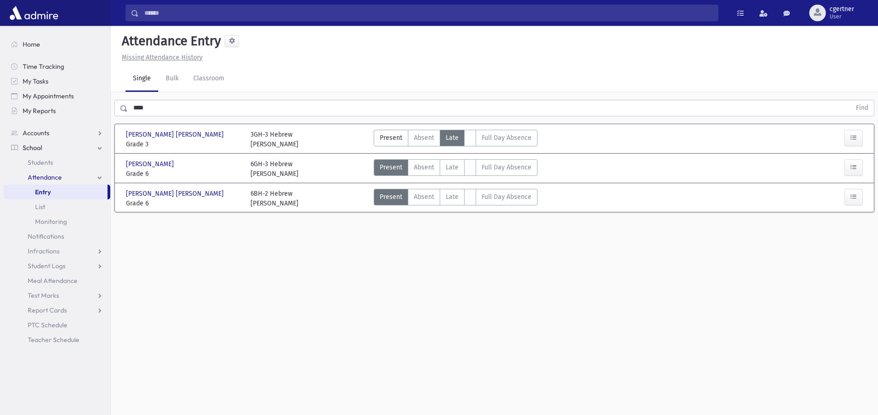
click at [454, 135] on span "Late" at bounding box center [452, 138] width 13 height 10
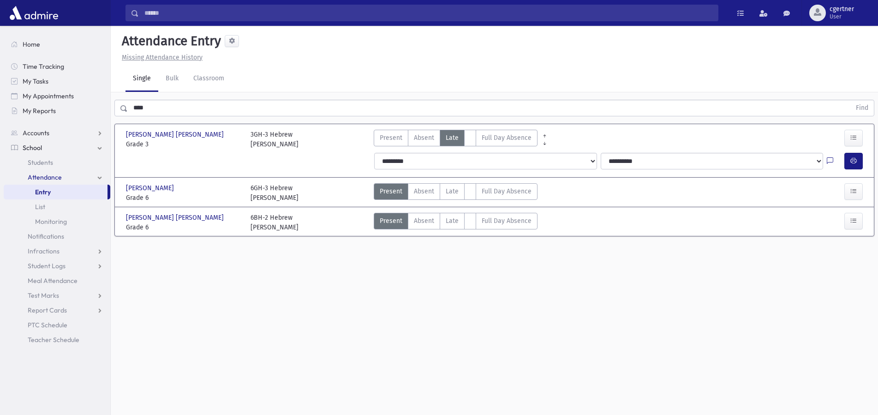
click at [847, 164] on button "button" at bounding box center [853, 161] width 18 height 17
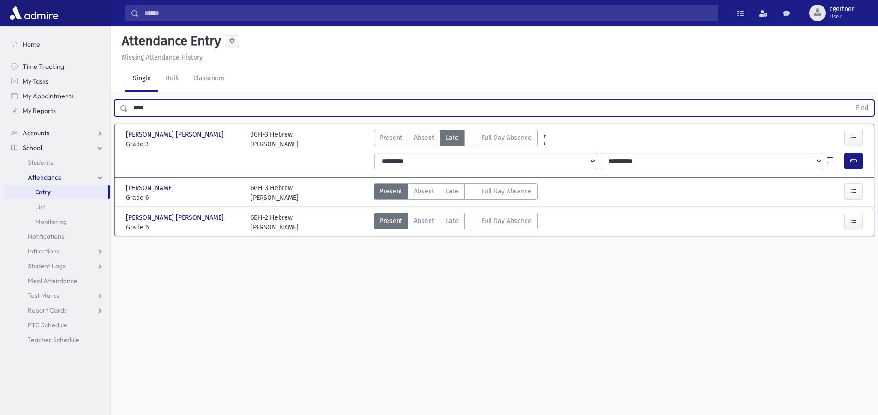
drag, startPoint x: 184, startPoint y: 114, endPoint x: 0, endPoint y: 123, distance: 184.3
click at [128, 116] on input "****" at bounding box center [489, 108] width 723 height 17
click at [850, 100] on button "Find" at bounding box center [862, 108] width 24 height 16
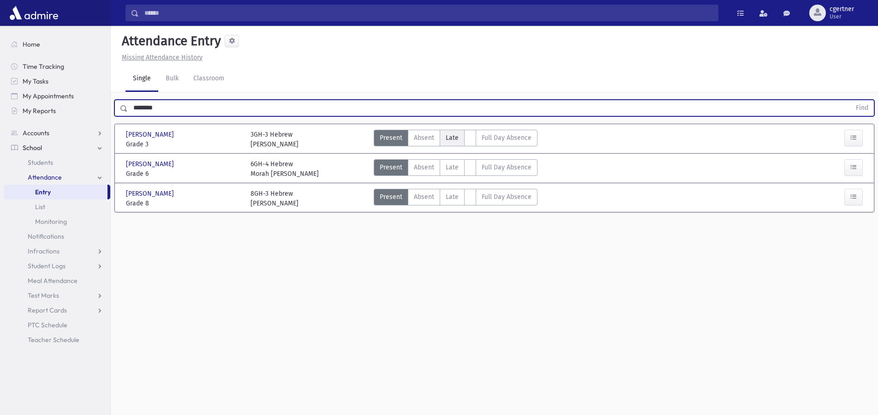
click at [446, 137] on span "Late" at bounding box center [452, 138] width 13 height 10
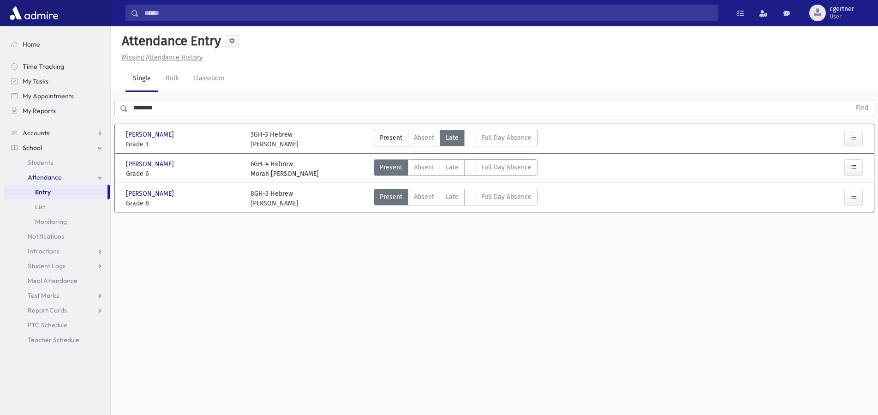
click at [446, 137] on span "Late" at bounding box center [452, 138] width 13 height 10
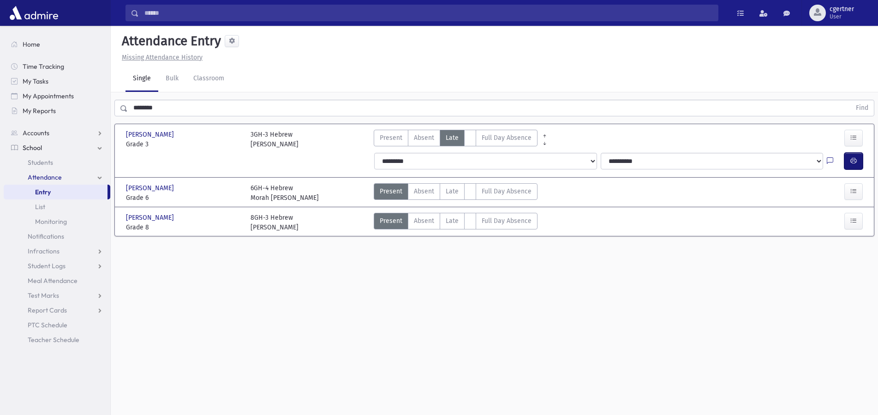
click at [854, 159] on icon "button" at bounding box center [853, 161] width 6 height 8
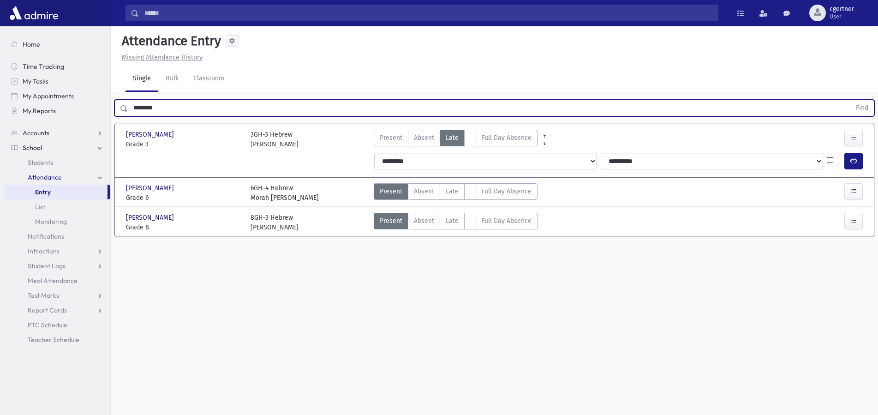
drag, startPoint x: 183, startPoint y: 114, endPoint x: 48, endPoint y: 108, distance: 134.4
click at [128, 108] on input "********" at bounding box center [489, 108] width 723 height 17
click at [850, 100] on button "Find" at bounding box center [862, 108] width 24 height 16
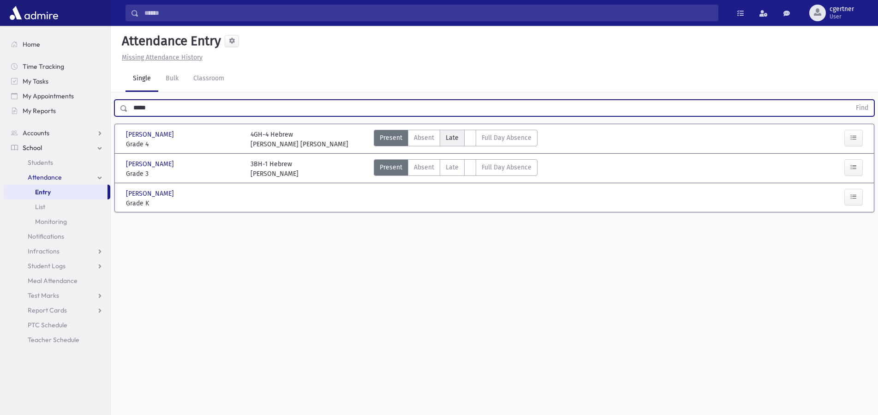
click at [457, 139] on span "Late" at bounding box center [452, 138] width 13 height 10
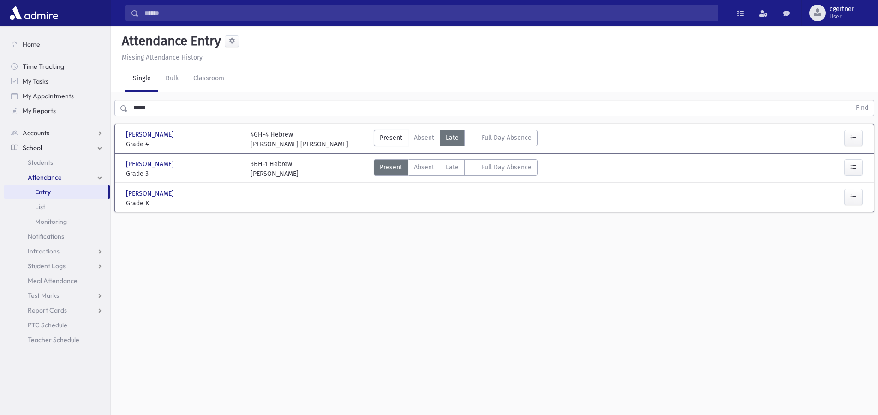
click at [455, 138] on span "Late" at bounding box center [452, 138] width 13 height 10
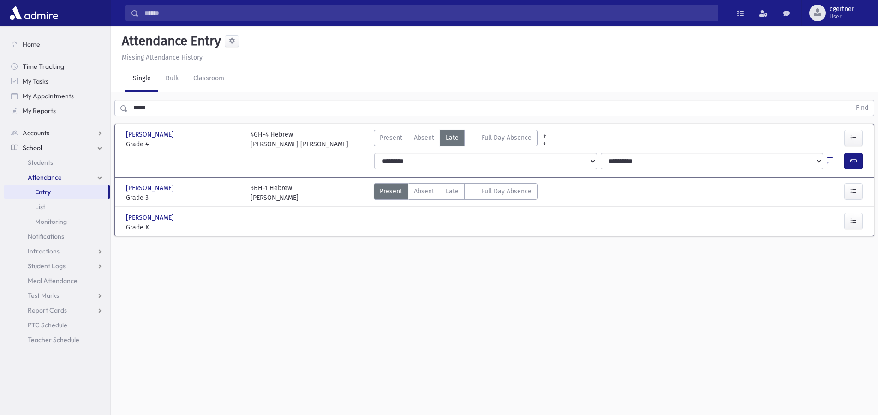
click at [869, 150] on div "**********" at bounding box center [620, 161] width 502 height 24
click at [839, 164] on div at bounding box center [836, 161] width 18 height 17
click at [850, 159] on button "button" at bounding box center [853, 161] width 18 height 17
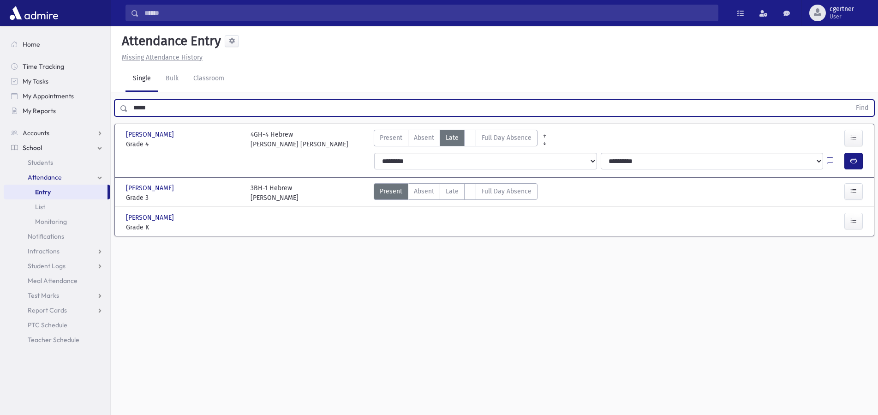
drag, startPoint x: 41, startPoint y: 117, endPoint x: 0, endPoint y: 124, distance: 41.1
click at [128, 116] on input "*****" at bounding box center [489, 108] width 723 height 17
click at [850, 100] on button "Find" at bounding box center [862, 108] width 24 height 16
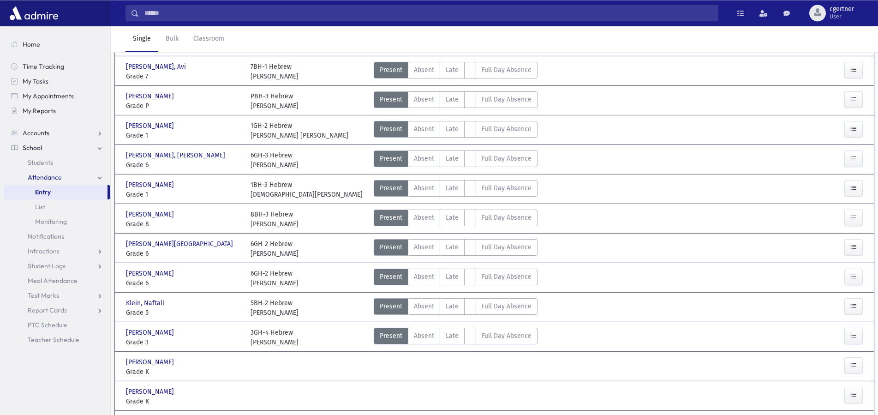
scroll to position [141, 0]
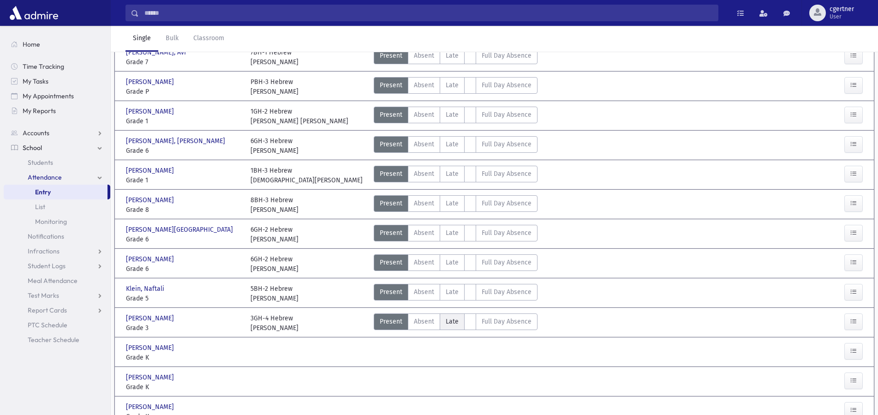
click at [447, 321] on span "Late" at bounding box center [452, 322] width 13 height 10
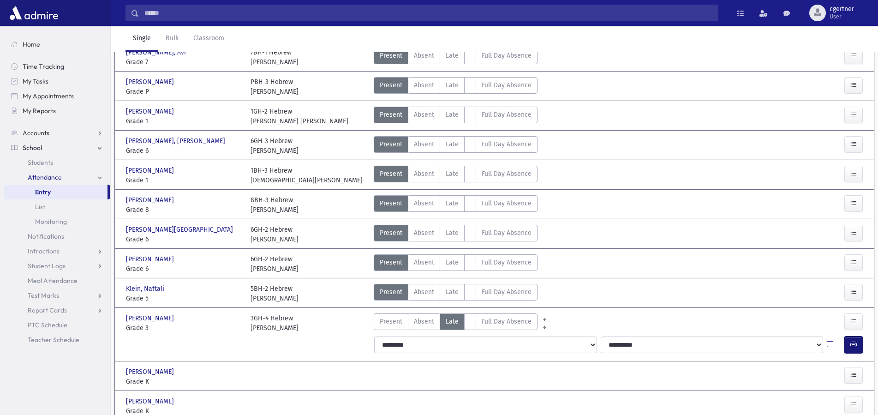
click at [850, 345] on button "button" at bounding box center [853, 344] width 18 height 17
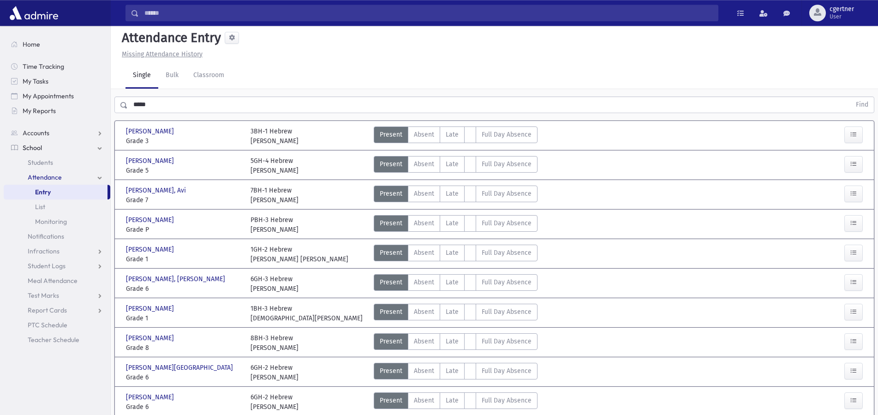
scroll to position [0, 0]
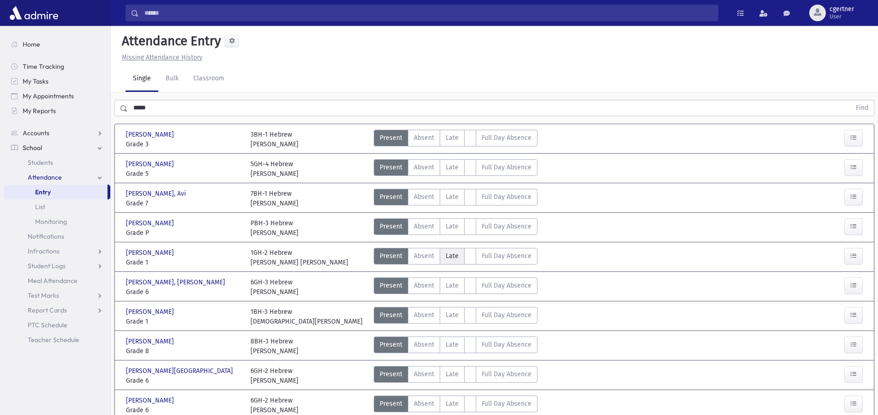
click at [449, 252] on span "Late" at bounding box center [452, 256] width 13 height 10
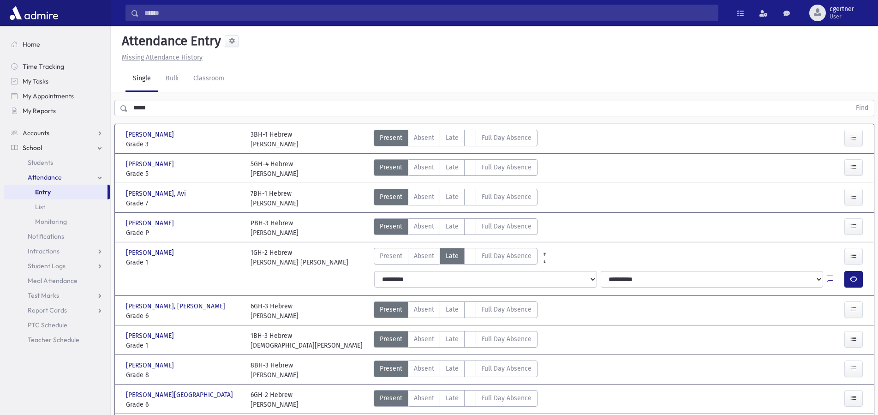
click at [853, 276] on icon "button" at bounding box center [853, 279] width 6 height 8
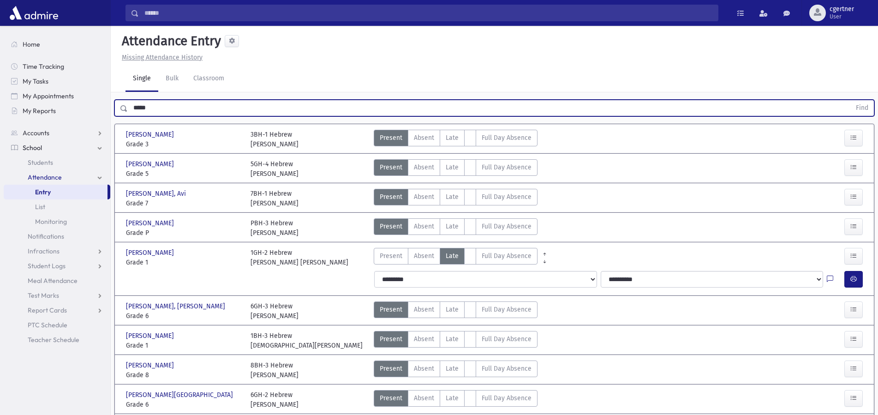
drag, startPoint x: 163, startPoint y: 101, endPoint x: 106, endPoint y: 109, distance: 58.2
click at [128, 109] on input "*****" at bounding box center [489, 108] width 723 height 17
click at [850, 100] on button "Find" at bounding box center [862, 108] width 24 height 16
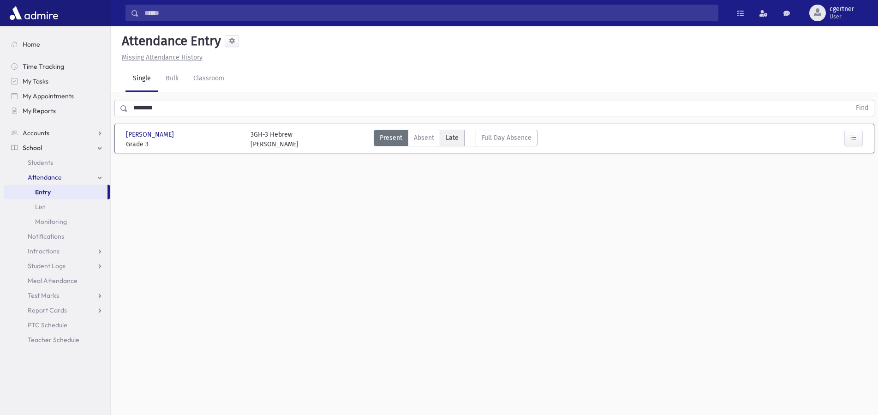
click at [455, 137] on span "Late" at bounding box center [452, 138] width 13 height 10
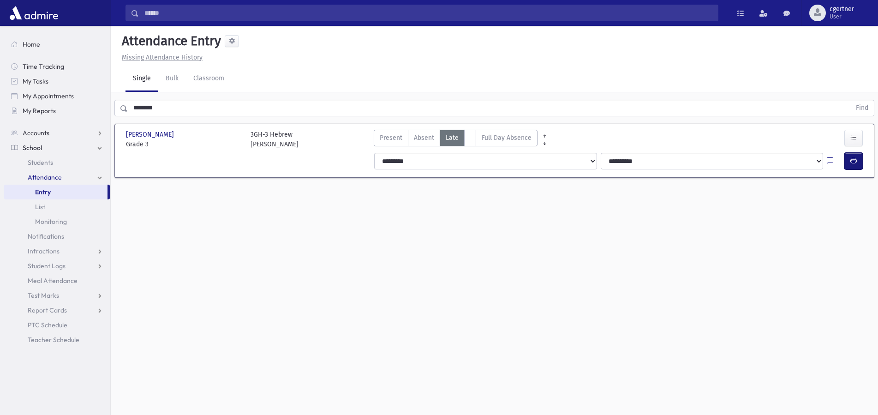
click at [849, 159] on button "button" at bounding box center [853, 161] width 18 height 17
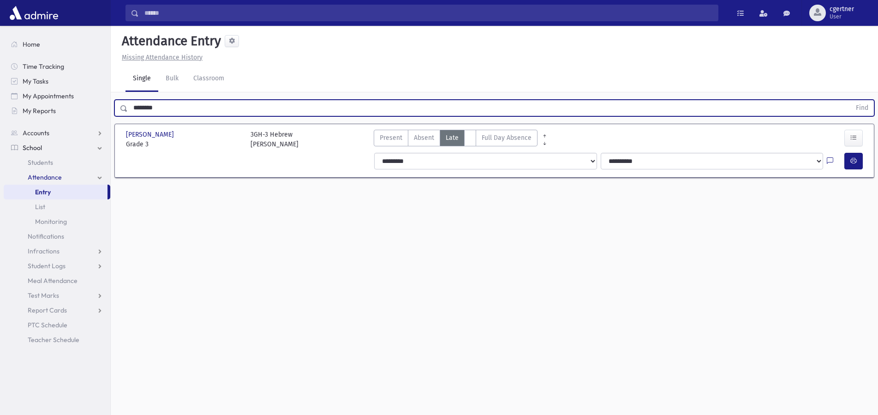
drag, startPoint x: 178, startPoint y: 108, endPoint x: 0, endPoint y: 112, distance: 177.7
click at [128, 112] on input "********" at bounding box center [489, 108] width 723 height 17
click at [850, 100] on button "Find" at bounding box center [862, 108] width 24 height 16
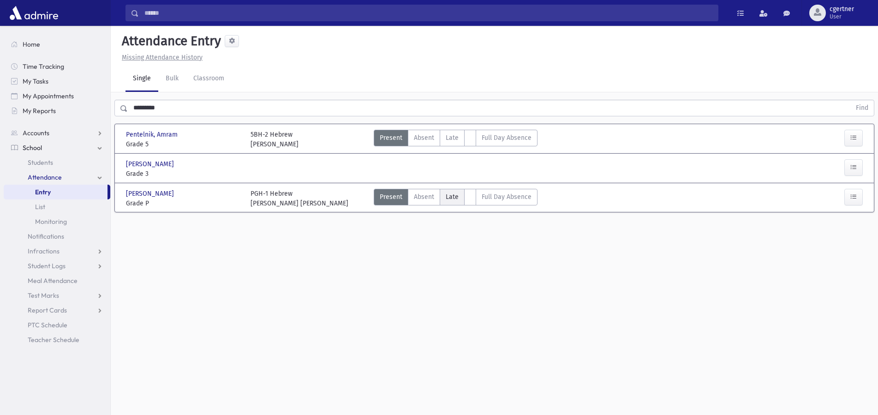
click at [449, 200] on span "Late" at bounding box center [452, 197] width 13 height 10
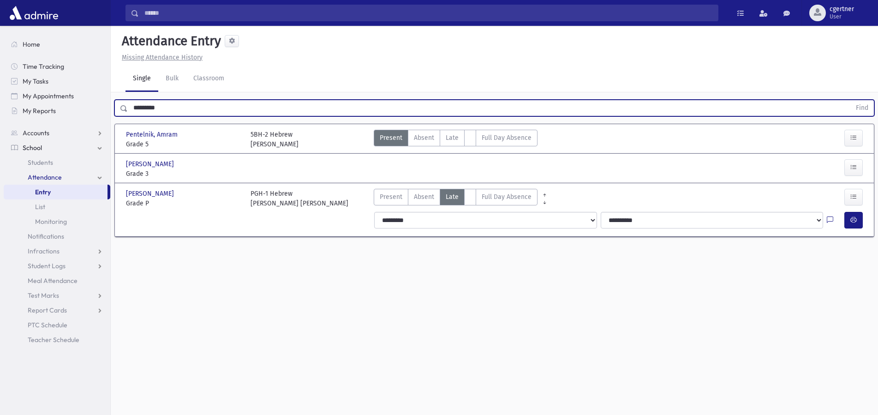
drag, startPoint x: 187, startPoint y: 102, endPoint x: 69, endPoint y: 103, distance: 118.1
click at [128, 103] on input "*********" at bounding box center [489, 108] width 723 height 17
click at [850, 100] on button "Find" at bounding box center [862, 108] width 24 height 16
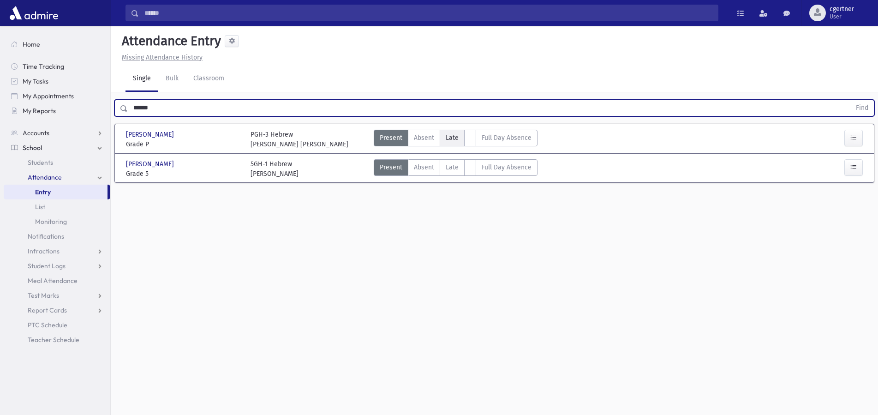
click at [455, 133] on span "Late" at bounding box center [452, 138] width 13 height 10
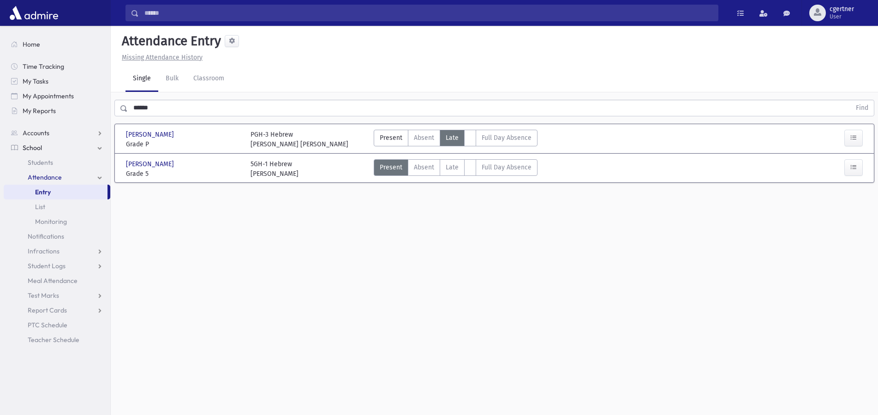
click at [455, 133] on span "Late" at bounding box center [452, 138] width 13 height 10
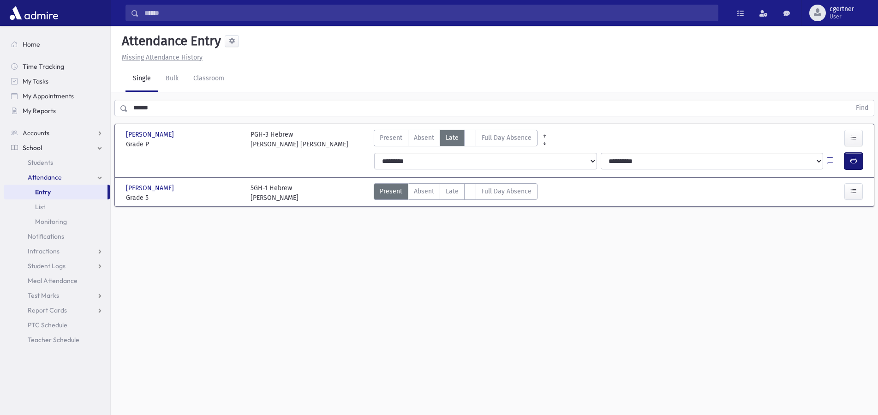
click at [856, 160] on icon "button" at bounding box center [853, 161] width 6 height 8
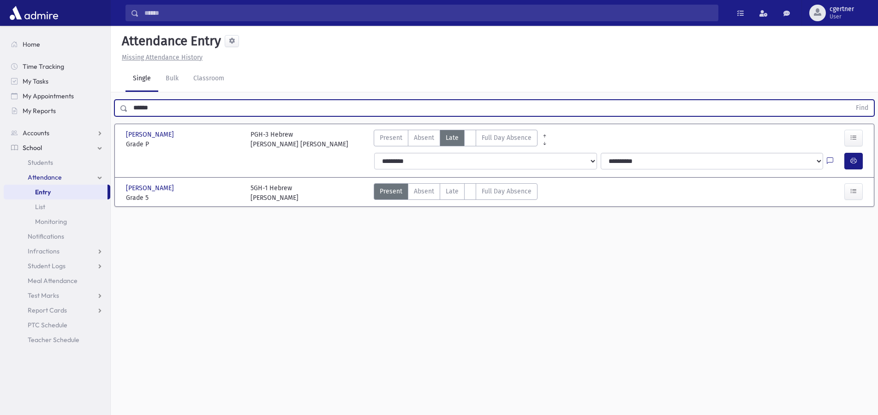
drag, startPoint x: 166, startPoint y: 114, endPoint x: 52, endPoint y: 102, distance: 115.0
click at [128, 102] on input "******" at bounding box center [489, 108] width 723 height 17
click at [850, 100] on button "Find" at bounding box center [862, 108] width 24 height 16
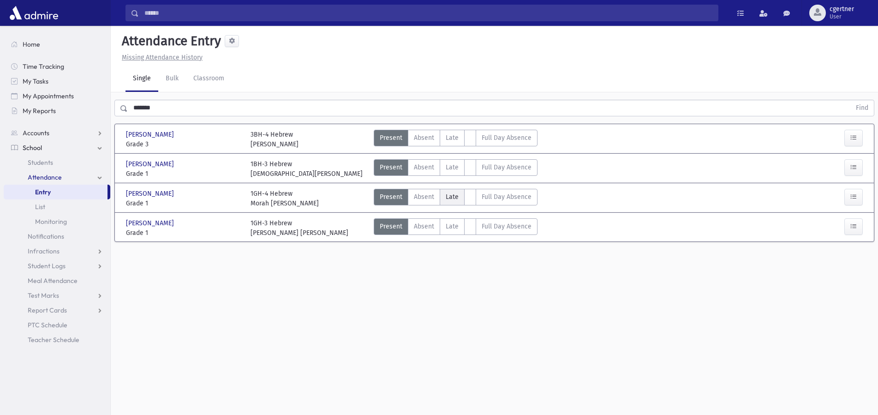
click at [451, 194] on span "Late" at bounding box center [452, 197] width 13 height 10
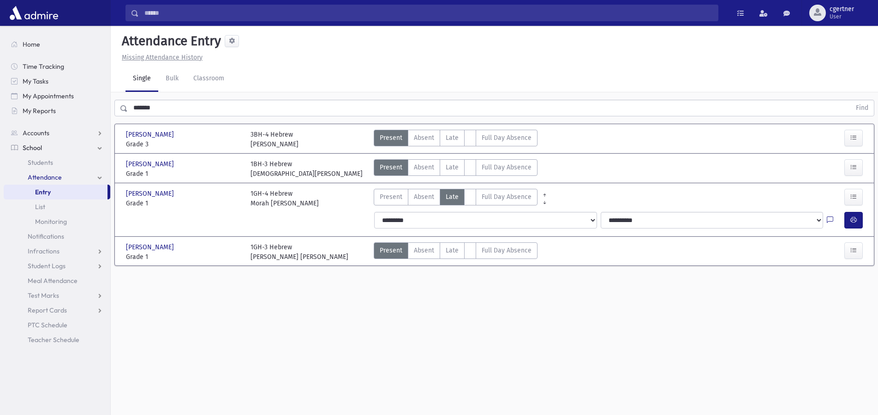
click at [853, 215] on button "button" at bounding box center [853, 220] width 18 height 17
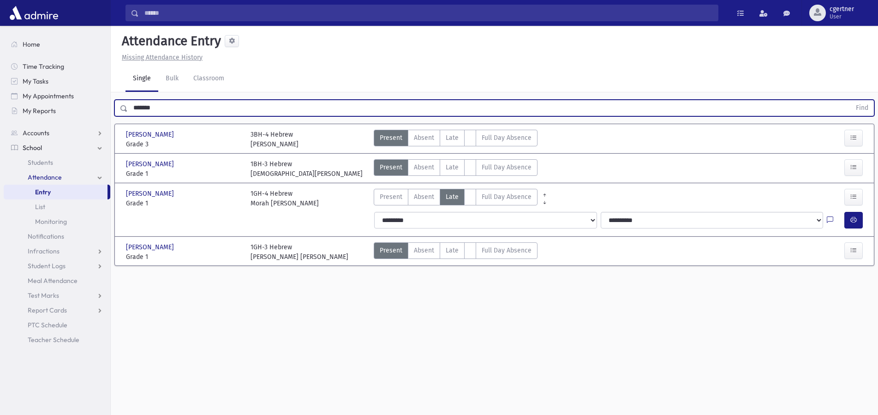
drag, startPoint x: 183, startPoint y: 113, endPoint x: 30, endPoint y: 106, distance: 153.8
click at [128, 106] on input "*******" at bounding box center [489, 108] width 723 height 17
click at [850, 100] on button "Find" at bounding box center [862, 108] width 24 height 16
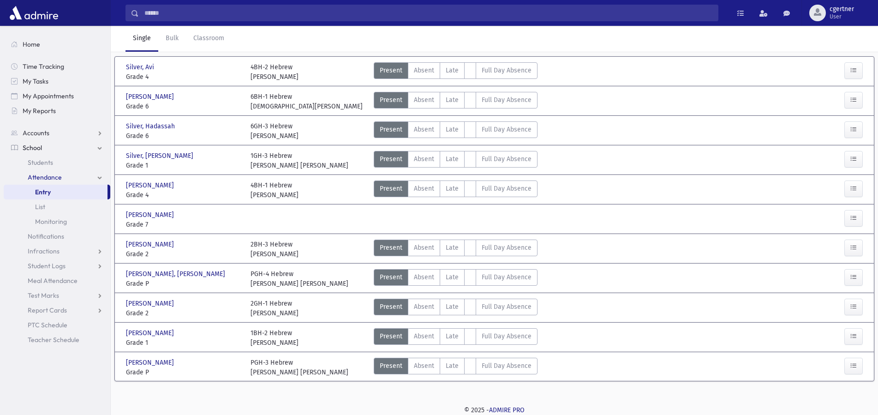
scroll to position [20, 0]
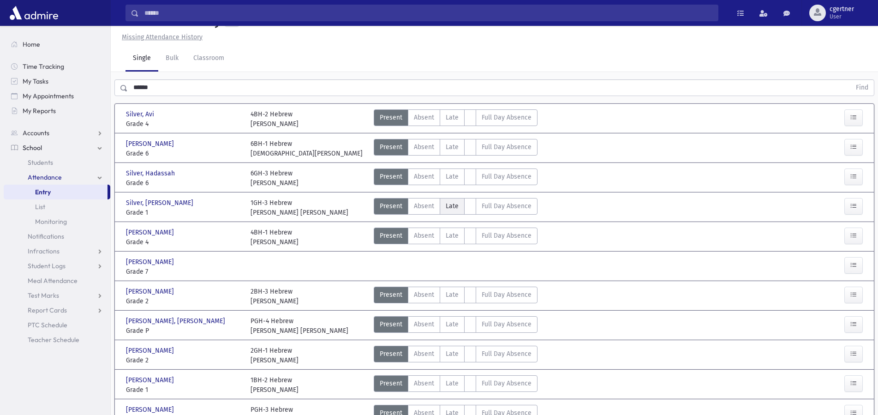
click at [452, 209] on span "Late" at bounding box center [452, 206] width 13 height 10
click at [450, 209] on span "Late" at bounding box center [452, 206] width 13 height 10
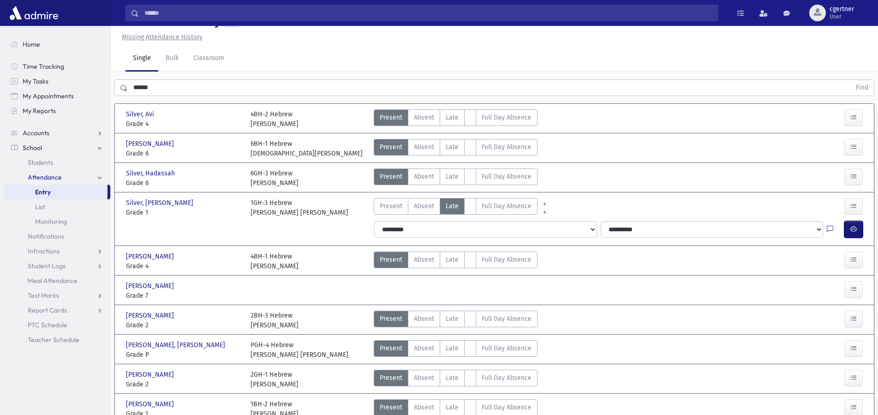
click at [859, 229] on button "button" at bounding box center [853, 229] width 18 height 17
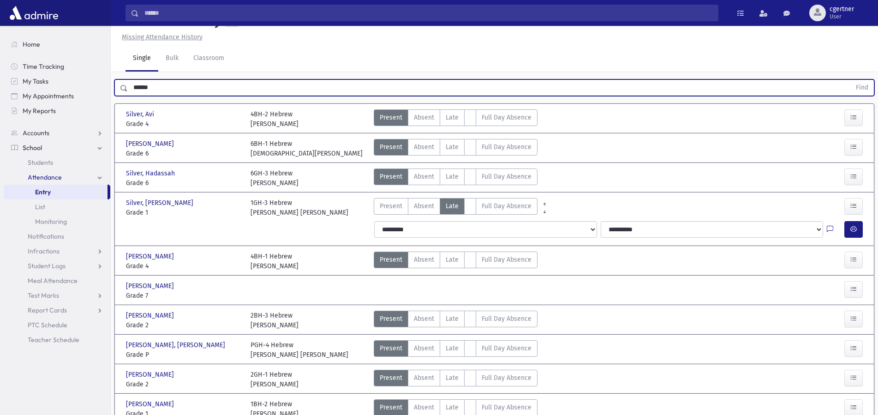
drag, startPoint x: 169, startPoint y: 85, endPoint x: 83, endPoint y: 92, distance: 86.6
click at [128, 92] on input "******" at bounding box center [489, 87] width 723 height 17
click at [850, 80] on button "Find" at bounding box center [862, 88] width 24 height 16
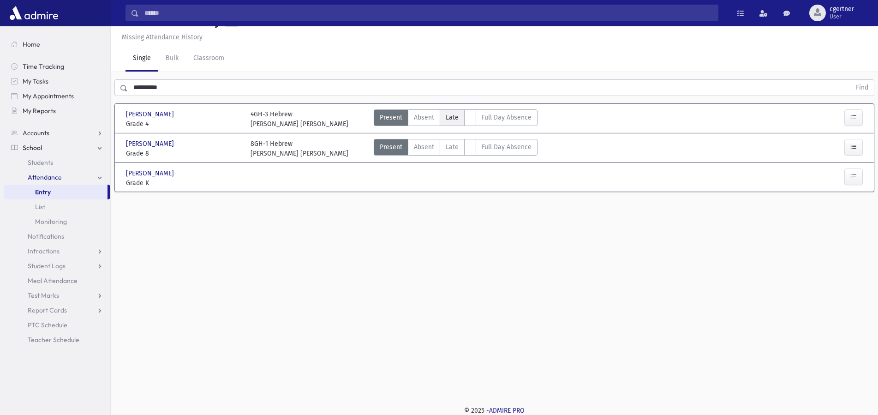
click at [447, 117] on span "Late" at bounding box center [452, 118] width 13 height 10
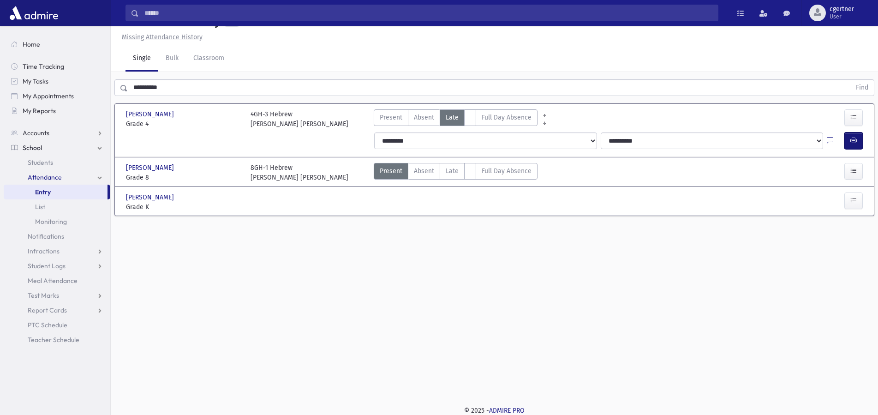
click at [859, 137] on button "button" at bounding box center [853, 140] width 18 height 17
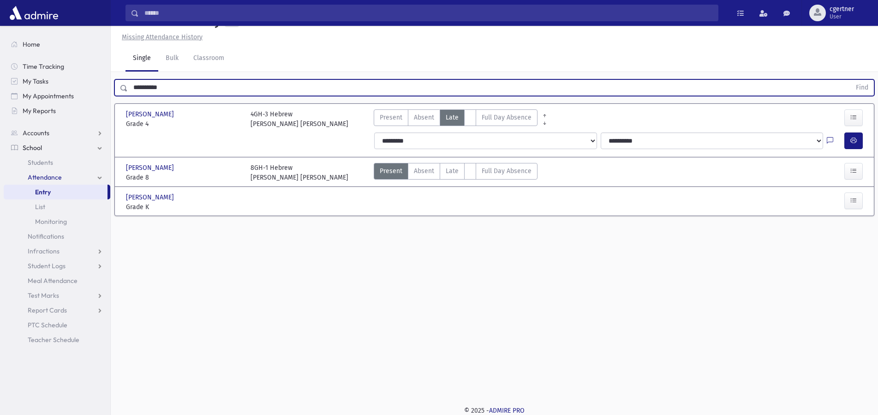
drag, startPoint x: 171, startPoint y: 88, endPoint x: 89, endPoint y: 77, distance: 82.5
click at [128, 79] on input "**********" at bounding box center [489, 87] width 723 height 17
click at [850, 80] on button "Find" at bounding box center [862, 88] width 24 height 16
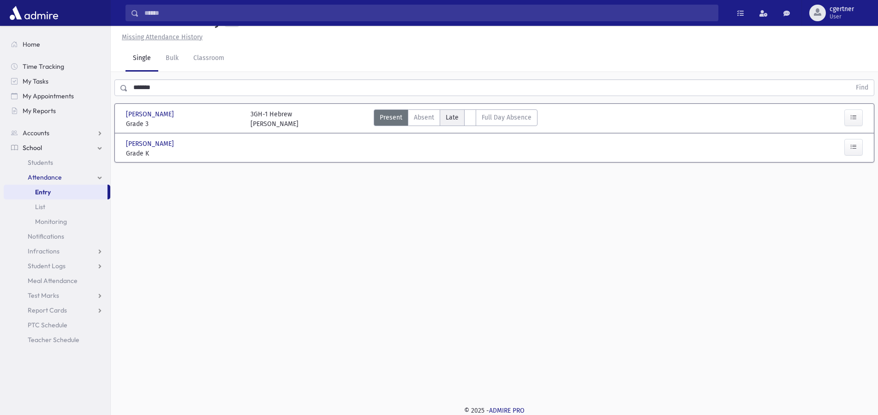
click at [455, 117] on span "Late" at bounding box center [452, 118] width 13 height 10
click at [850, 138] on button "button" at bounding box center [853, 140] width 18 height 17
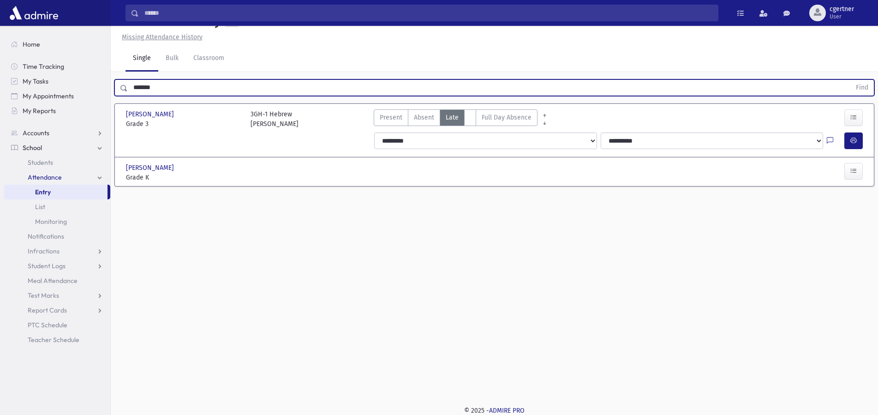
drag, startPoint x: 160, startPoint y: 85, endPoint x: 35, endPoint y: 90, distance: 125.1
click at [128, 90] on input "*******" at bounding box center [489, 87] width 723 height 17
click at [850, 80] on button "Find" at bounding box center [862, 88] width 24 height 16
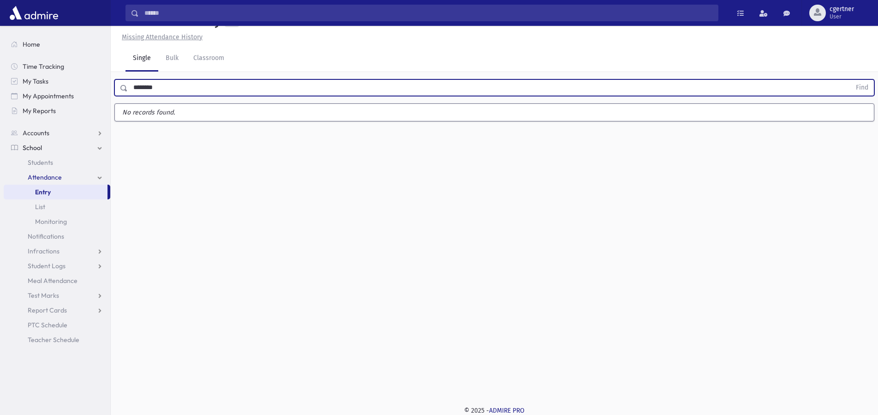
drag, startPoint x: 194, startPoint y: 88, endPoint x: 0, endPoint y: 86, distance: 194.3
click at [128, 86] on input "********" at bounding box center [489, 87] width 723 height 17
click at [850, 80] on button "Find" at bounding box center [862, 88] width 24 height 16
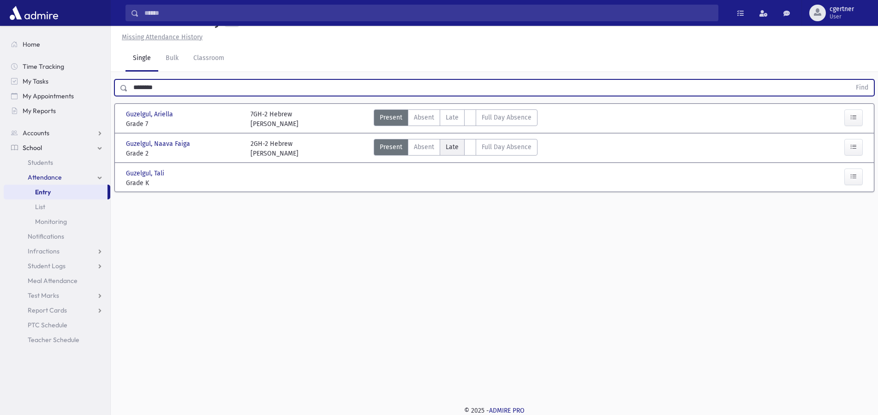
click at [458, 144] on label "Late L" at bounding box center [452, 147] width 25 height 17
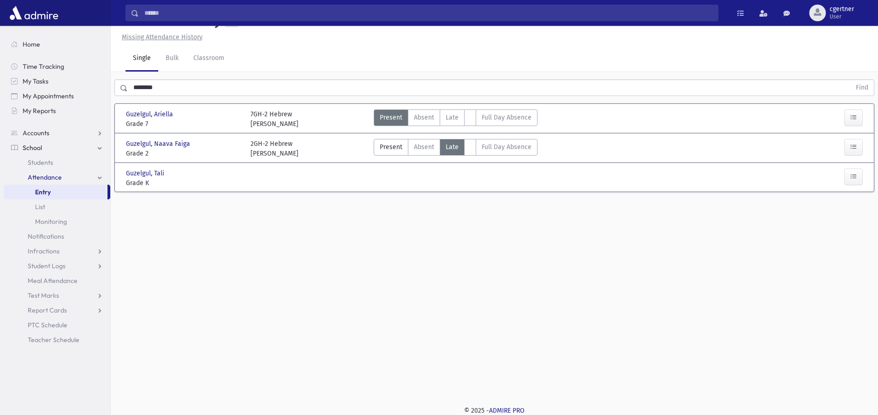
click at [458, 144] on label "Late L" at bounding box center [452, 147] width 25 height 17
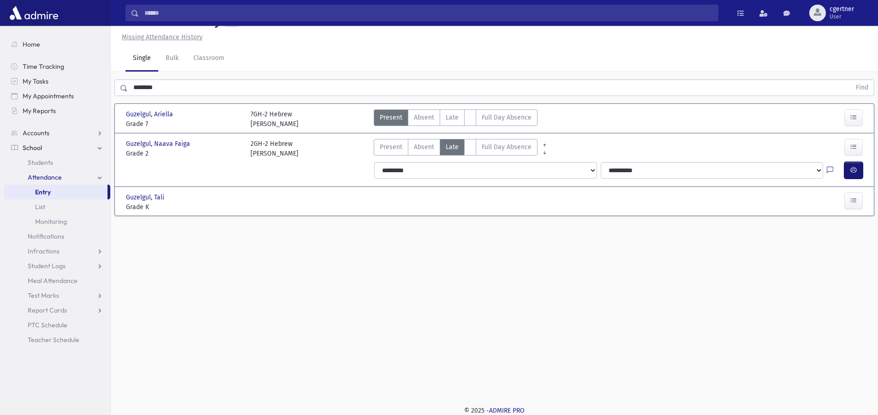
click at [861, 167] on button "button" at bounding box center [853, 170] width 18 height 17
drag, startPoint x: 174, startPoint y: 75, endPoint x: 132, endPoint y: 88, distance: 44.2
click at [120, 88] on div "******** Find" at bounding box center [494, 86] width 767 height 28
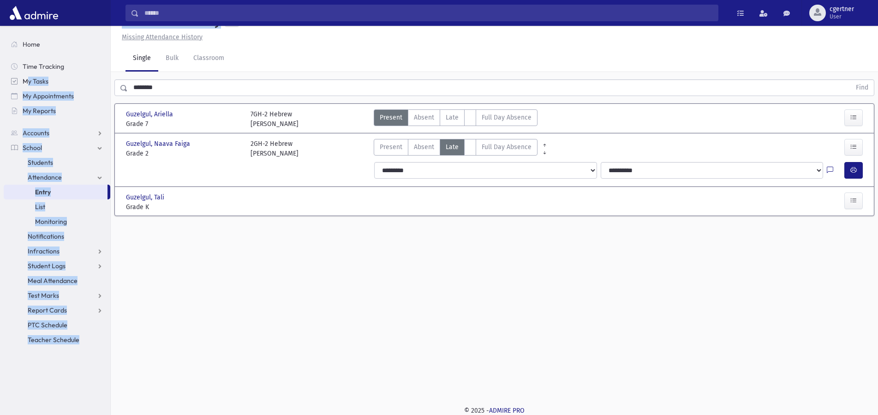
drag, startPoint x: 181, startPoint y: 96, endPoint x: 29, endPoint y: 74, distance: 153.4
click at [29, 74] on div "Search Results All Accounts" at bounding box center [439, 198] width 878 height 436
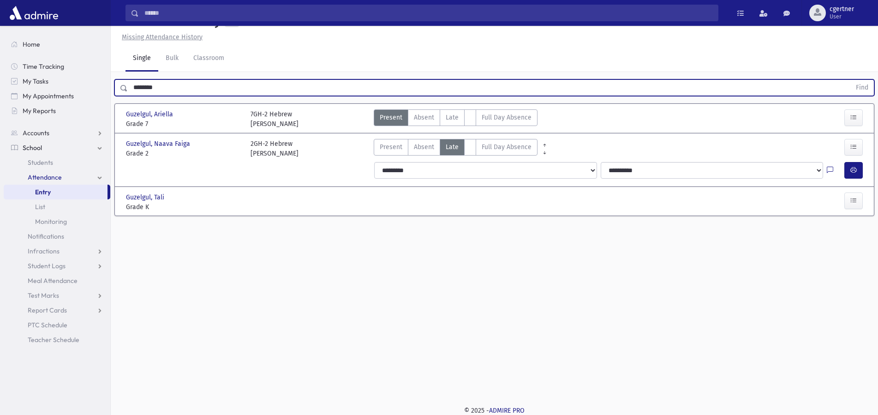
drag, startPoint x: 180, startPoint y: 87, endPoint x: 22, endPoint y: 84, distance: 158.7
click at [128, 84] on input "********" at bounding box center [489, 87] width 723 height 17
click at [850, 80] on button "Find" at bounding box center [862, 88] width 24 height 16
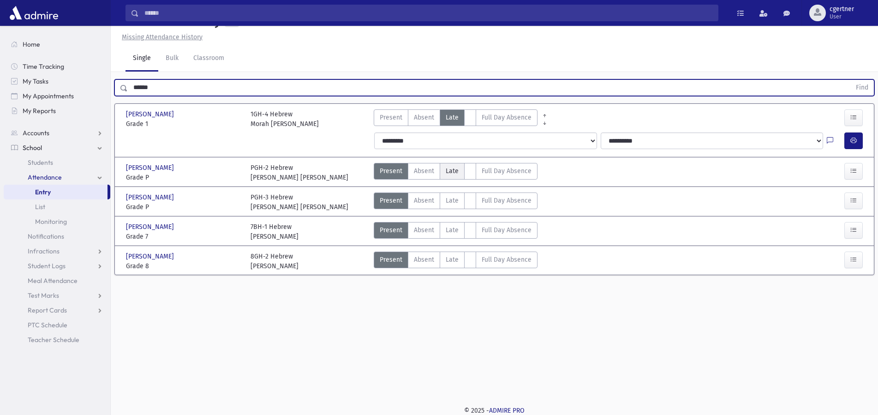
click at [454, 170] on span "Late" at bounding box center [452, 171] width 13 height 10
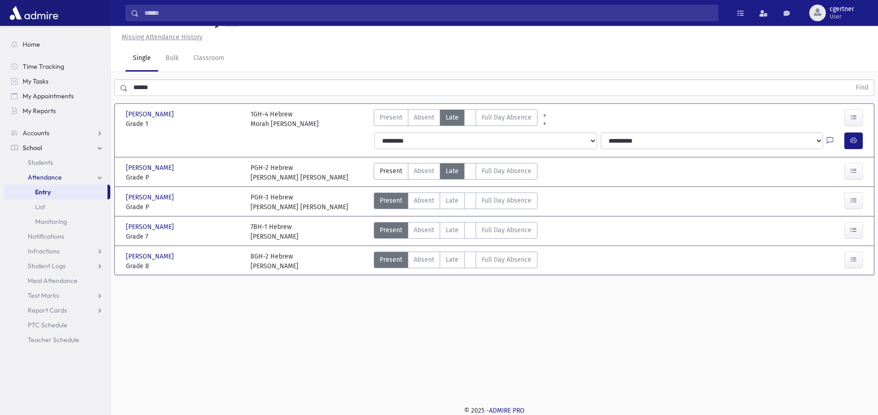
click at [454, 168] on span "Late" at bounding box center [452, 171] width 13 height 10
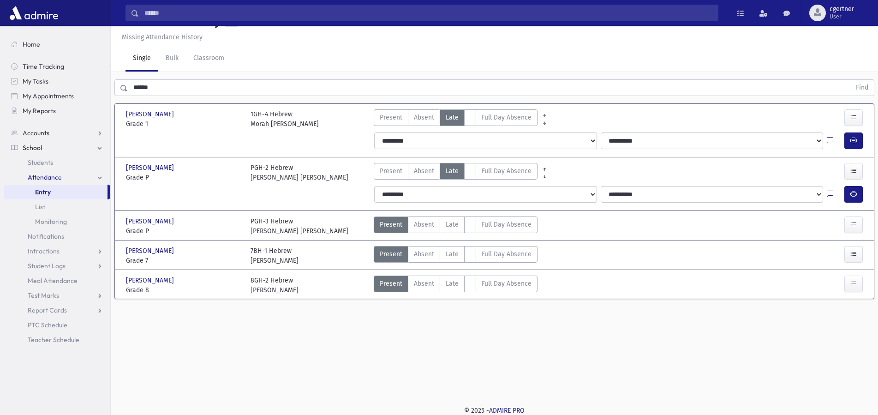
click at [868, 199] on div "**********" at bounding box center [620, 194] width 502 height 24
click at [856, 195] on icon "button" at bounding box center [853, 194] width 6 height 8
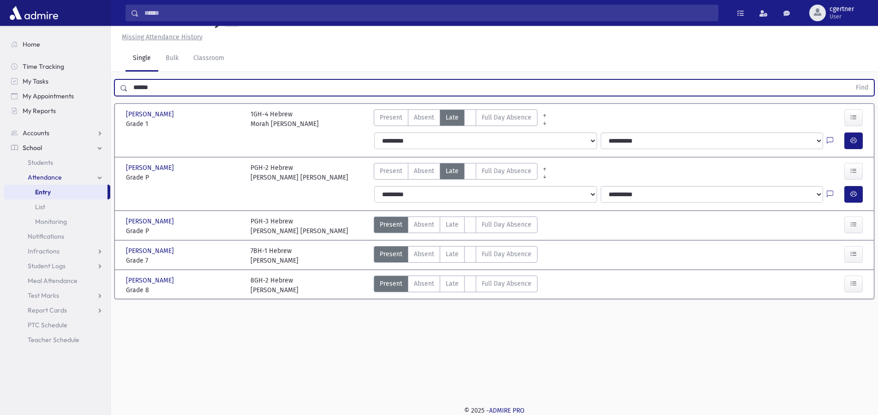
drag, startPoint x: 168, startPoint y: 89, endPoint x: 0, endPoint y: 82, distance: 168.1
click at [128, 82] on input "******" at bounding box center [489, 87] width 723 height 17
click at [850, 80] on button "Find" at bounding box center [862, 88] width 24 height 16
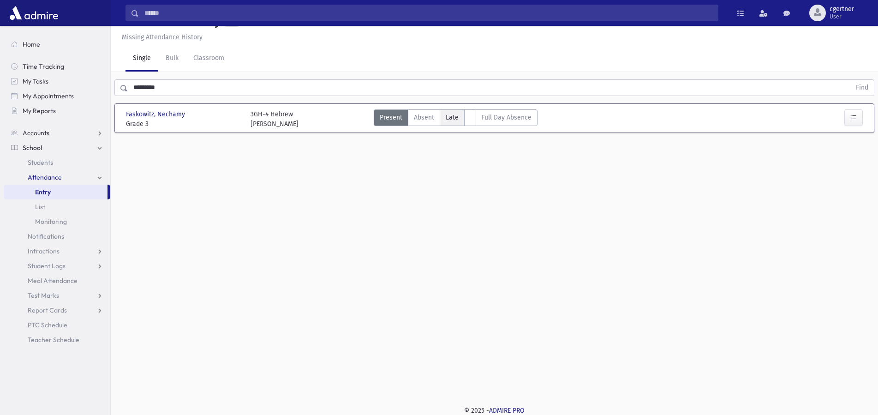
click at [447, 114] on span "Late" at bounding box center [452, 118] width 13 height 10
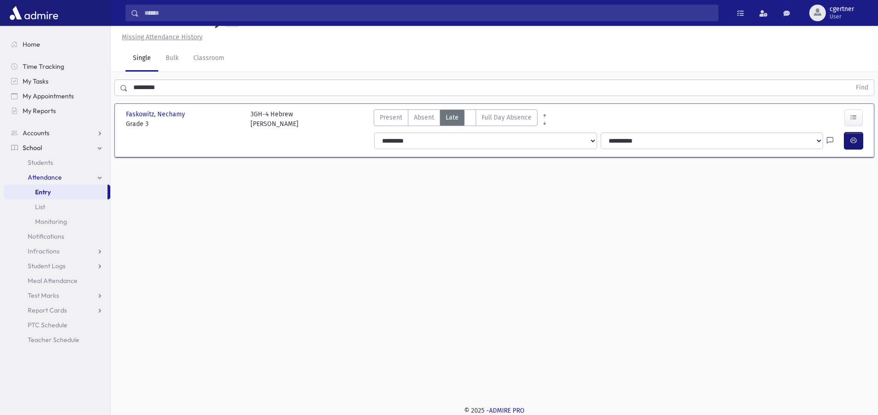
click at [859, 137] on button "button" at bounding box center [853, 140] width 18 height 17
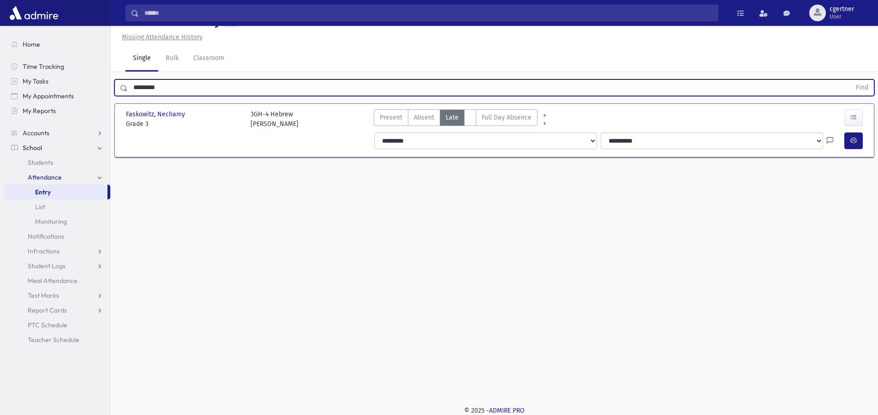
drag, startPoint x: 171, startPoint y: 86, endPoint x: 0, endPoint y: 100, distance: 171.7
click at [128, 95] on input "*********" at bounding box center [489, 87] width 723 height 17
click at [850, 80] on button "Find" at bounding box center [862, 88] width 24 height 16
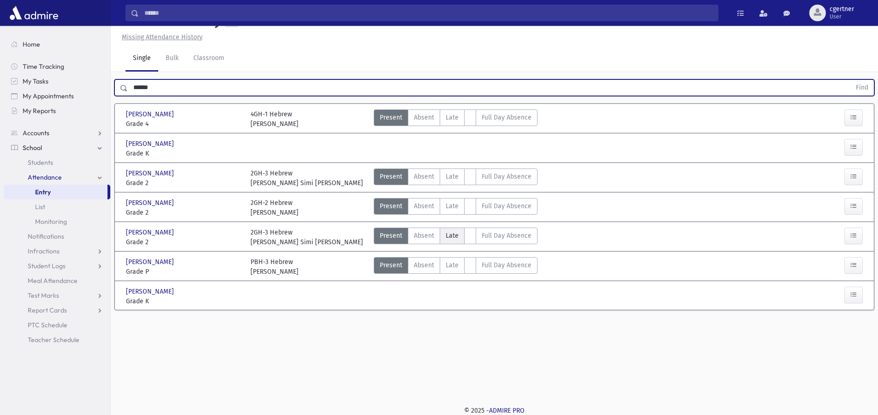
click at [454, 236] on span "Late" at bounding box center [452, 236] width 13 height 10
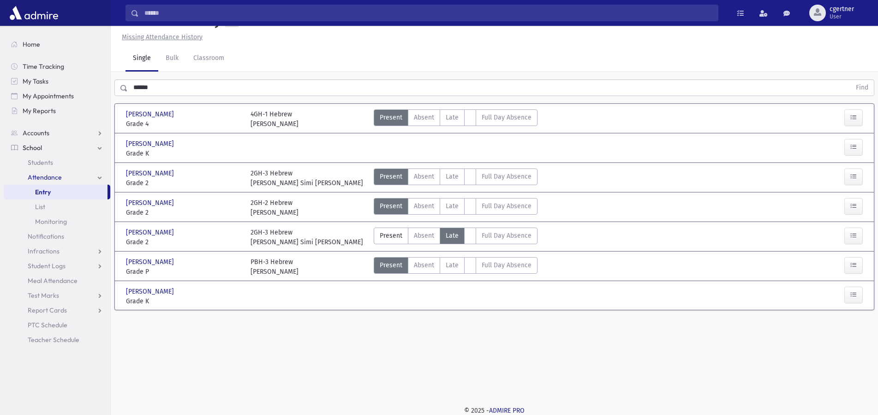
click at [454, 236] on span "Late" at bounding box center [452, 236] width 13 height 10
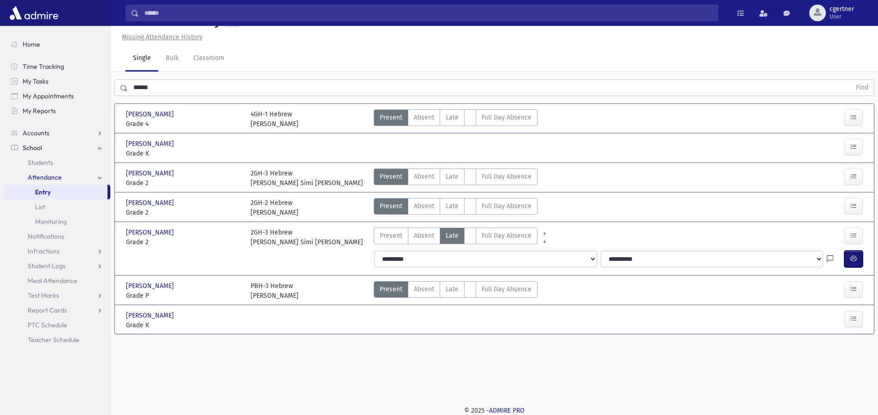
click at [855, 261] on icon "button" at bounding box center [853, 259] width 6 height 8
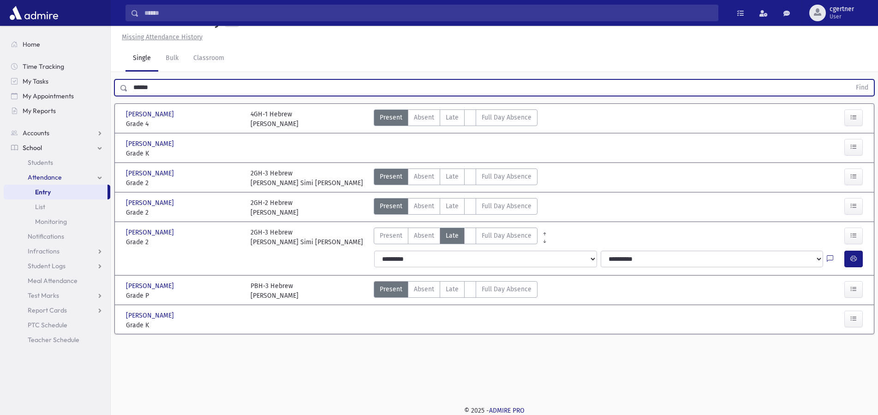
drag, startPoint x: 177, startPoint y: 90, endPoint x: 0, endPoint y: 46, distance: 182.1
click at [128, 79] on input "******" at bounding box center [489, 87] width 723 height 17
click at [850, 80] on button "Find" at bounding box center [862, 88] width 24 height 16
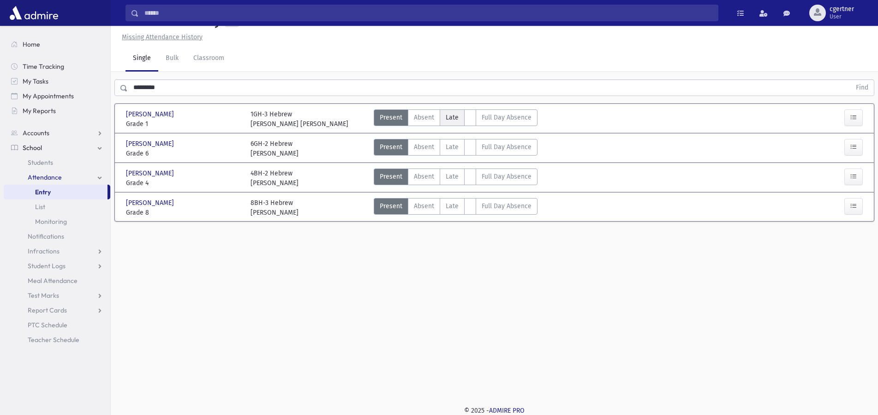
click at [453, 116] on span "Late" at bounding box center [452, 118] width 13 height 10
click at [455, 118] on span "Late" at bounding box center [452, 118] width 13 height 10
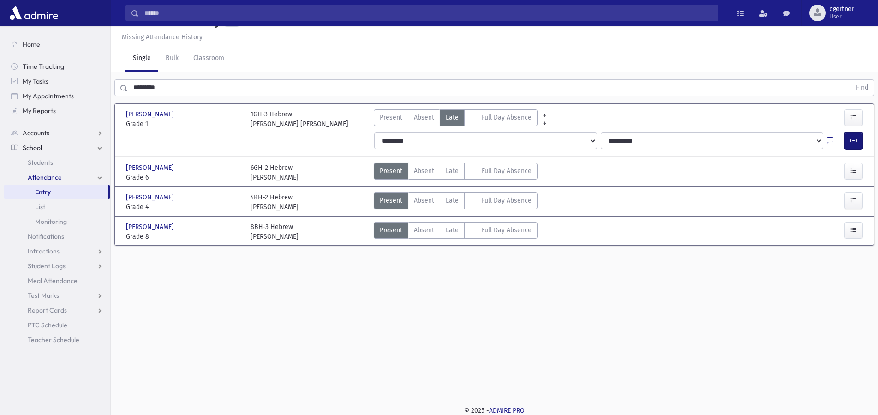
click at [852, 138] on icon "button" at bounding box center [853, 141] width 6 height 8
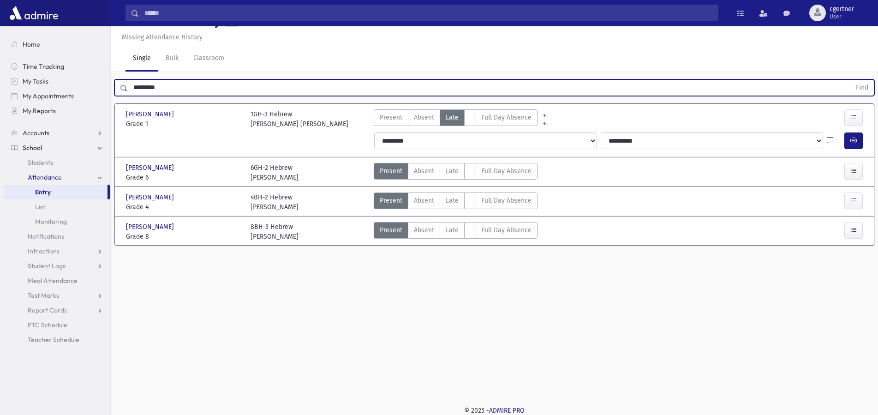
drag, startPoint x: 164, startPoint y: 84, endPoint x: 16, endPoint y: 67, distance: 149.1
click at [128, 79] on input "*********" at bounding box center [489, 87] width 723 height 17
click at [850, 80] on button "Find" at bounding box center [862, 88] width 24 height 16
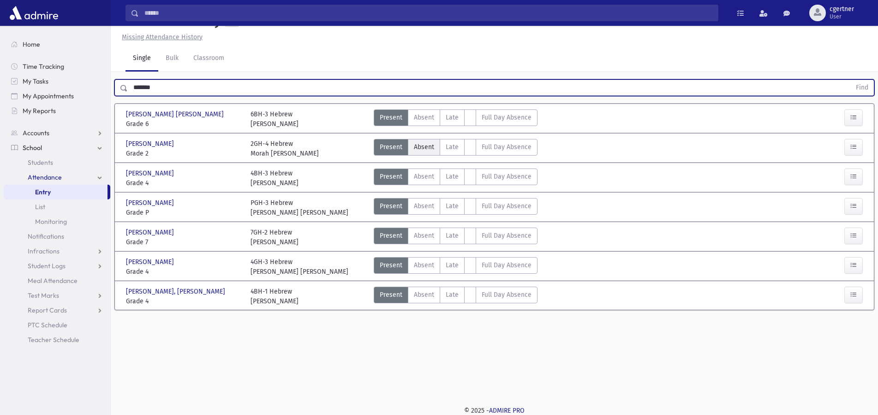
click at [438, 149] on label "Absent A" at bounding box center [424, 147] width 32 height 17
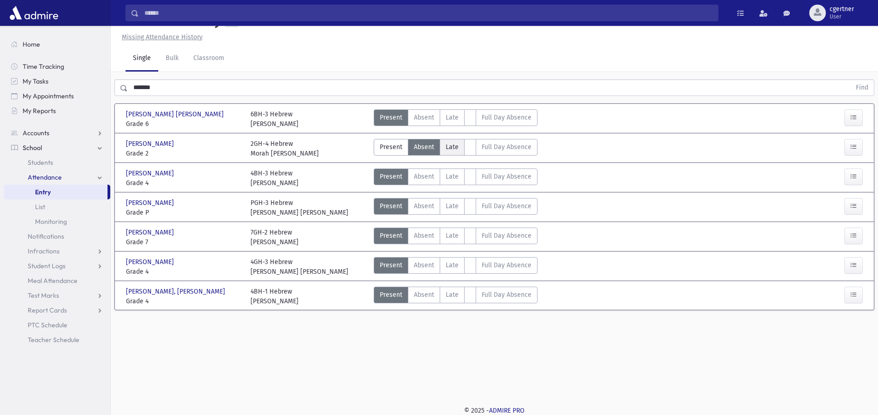
click at [451, 147] on span "Late" at bounding box center [452, 147] width 13 height 10
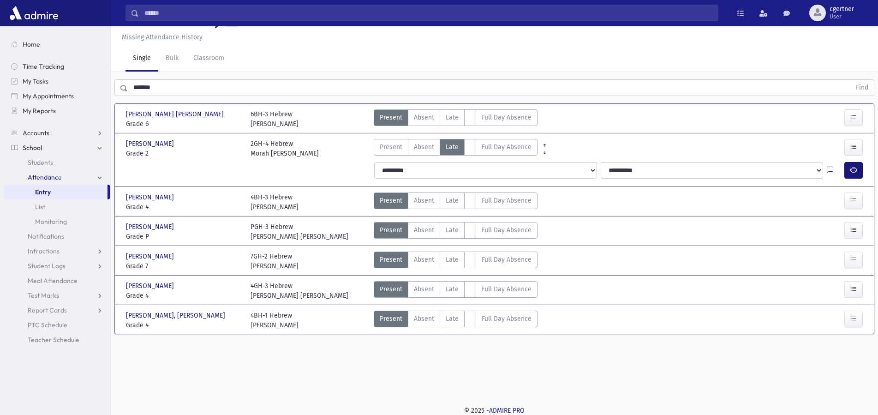
drag, startPoint x: 865, startPoint y: 170, endPoint x: 861, endPoint y: 171, distance: 4.8
click at [865, 170] on div at bounding box center [855, 170] width 22 height 17
click at [859, 171] on button "button" at bounding box center [853, 170] width 18 height 17
click at [455, 230] on span "Late" at bounding box center [452, 230] width 13 height 10
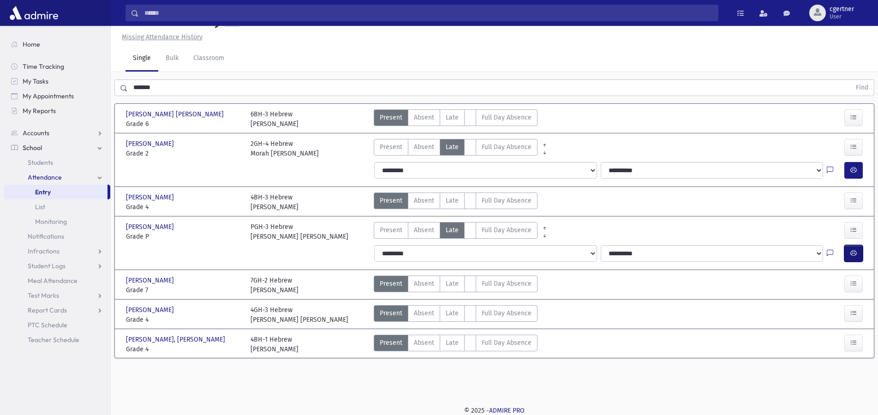
click at [851, 250] on icon "button" at bounding box center [853, 253] width 6 height 8
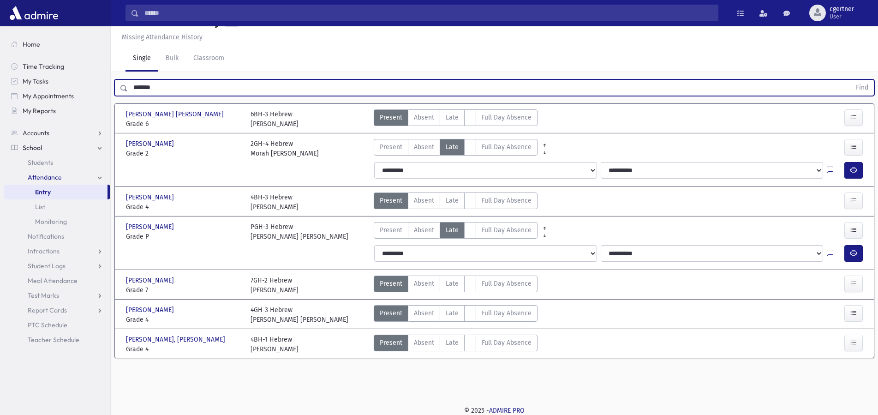
drag, startPoint x: 182, startPoint y: 88, endPoint x: 0, endPoint y: 86, distance: 181.8
click at [128, 86] on input "*******" at bounding box center [489, 87] width 723 height 17
click at [850, 80] on button "Find" at bounding box center [862, 88] width 24 height 16
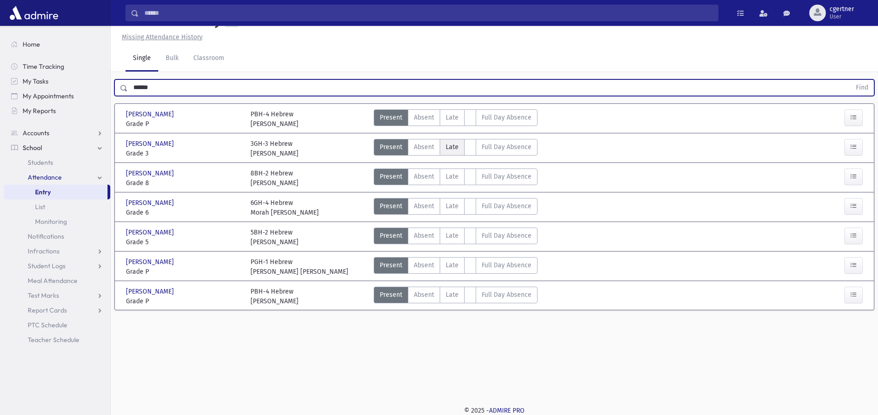
click at [457, 146] on span "Late" at bounding box center [452, 147] width 13 height 10
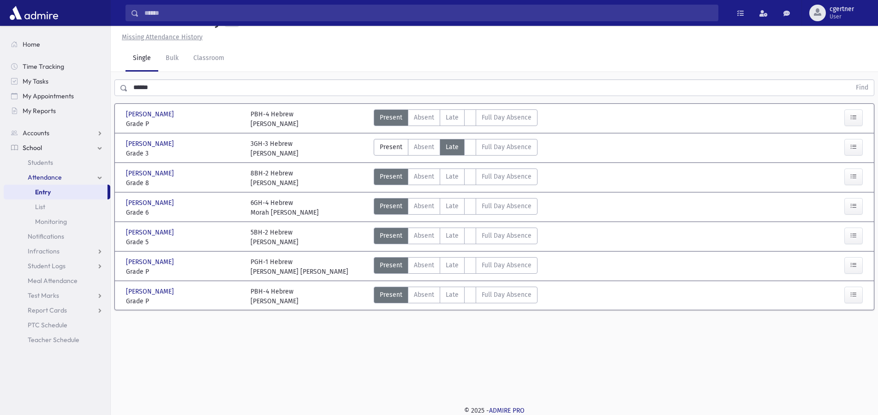
click at [457, 146] on span "Late" at bounding box center [452, 147] width 13 height 10
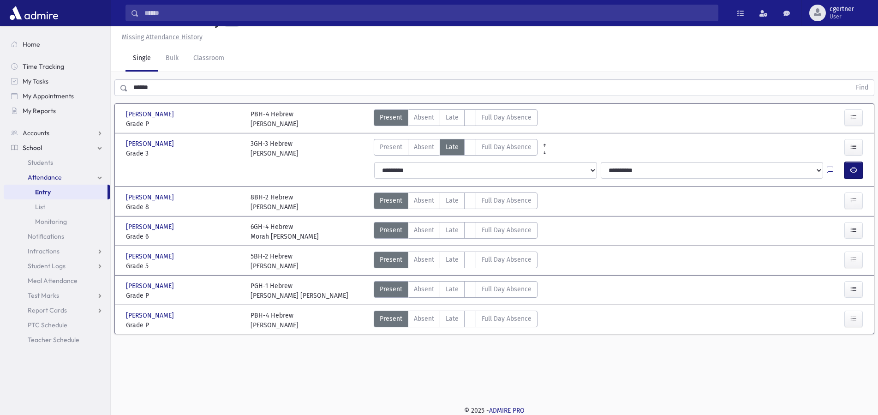
click at [853, 168] on icon "button" at bounding box center [853, 170] width 6 height 8
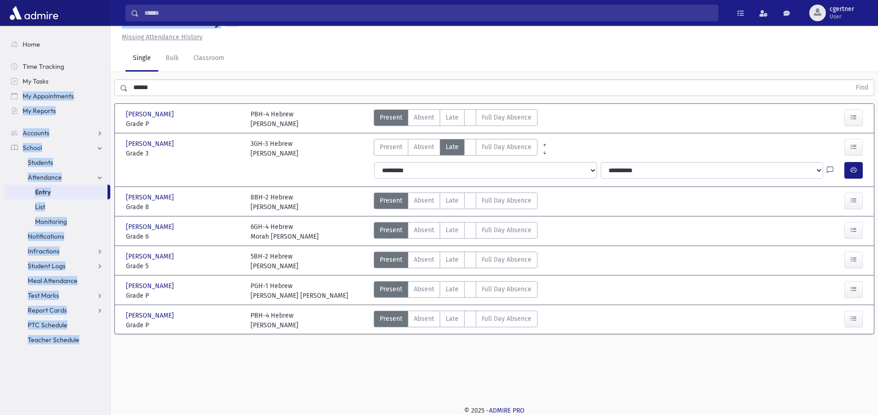
drag, startPoint x: 184, startPoint y: 96, endPoint x: 177, endPoint y: 84, distance: 14.3
click at [1, 89] on div "Search Results All Accounts" at bounding box center [439, 198] width 878 height 436
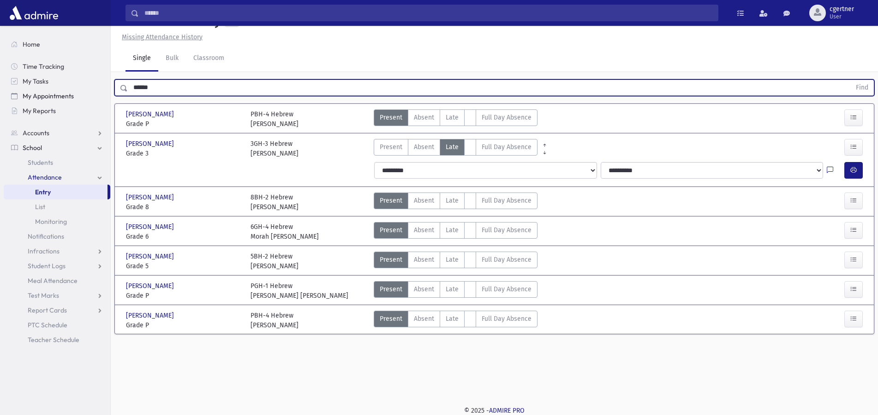
drag, startPoint x: 208, startPoint y: 92, endPoint x: 10, endPoint y: 91, distance: 197.9
click at [128, 91] on input "******" at bounding box center [489, 87] width 723 height 17
click at [850, 80] on button "Find" at bounding box center [862, 88] width 24 height 16
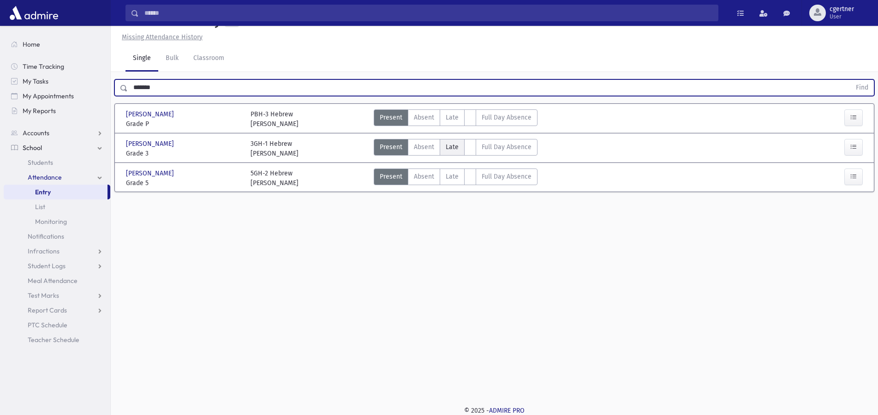
click at [449, 146] on span "Late" at bounding box center [452, 147] width 13 height 10
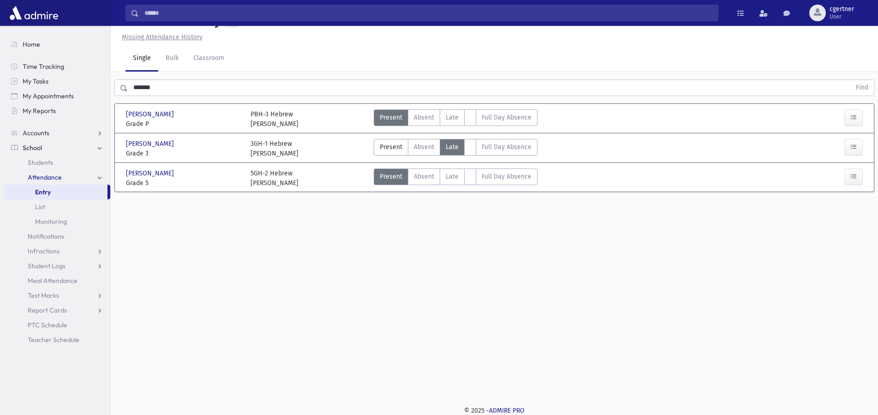
click at [449, 146] on span "Late" at bounding box center [452, 147] width 13 height 10
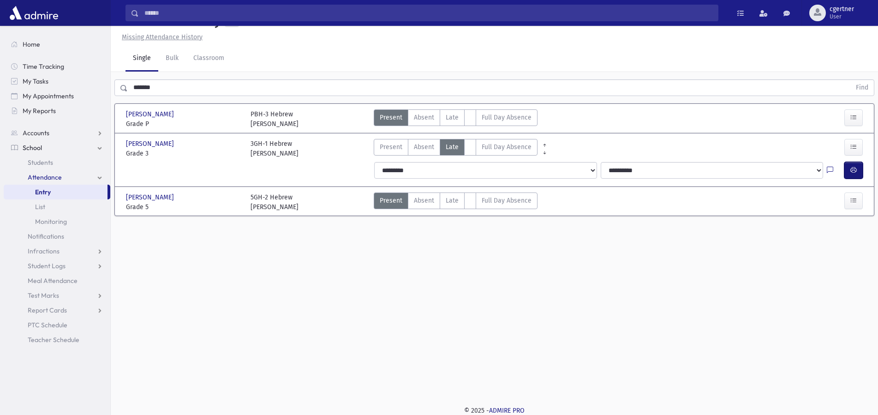
click at [855, 167] on icon "button" at bounding box center [853, 170] width 6 height 8
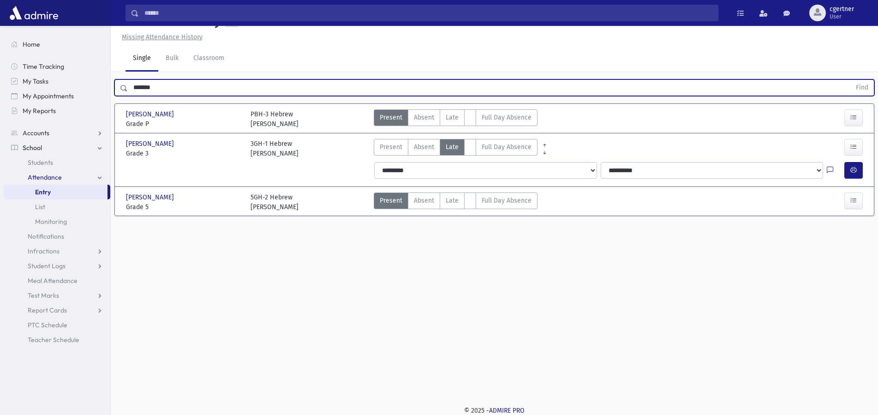
drag, startPoint x: 185, startPoint y: 87, endPoint x: 0, endPoint y: 58, distance: 187.2
click at [128, 79] on input "*******" at bounding box center [489, 87] width 723 height 17
click at [850, 80] on button "Find" at bounding box center [862, 88] width 24 height 16
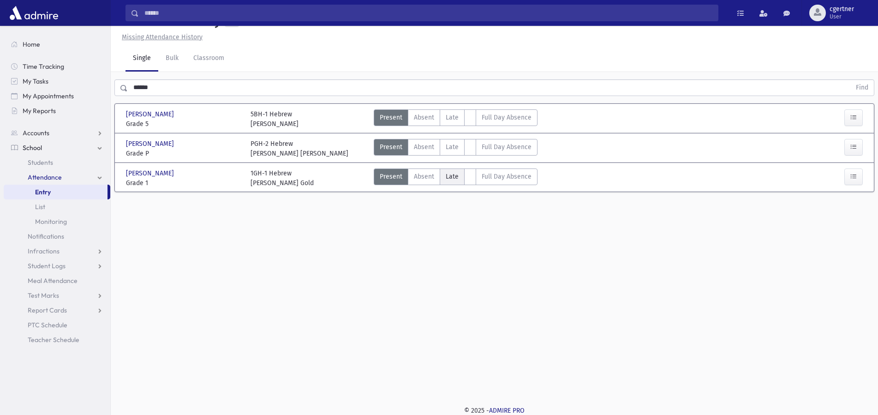
click at [451, 178] on span "Late" at bounding box center [452, 177] width 13 height 10
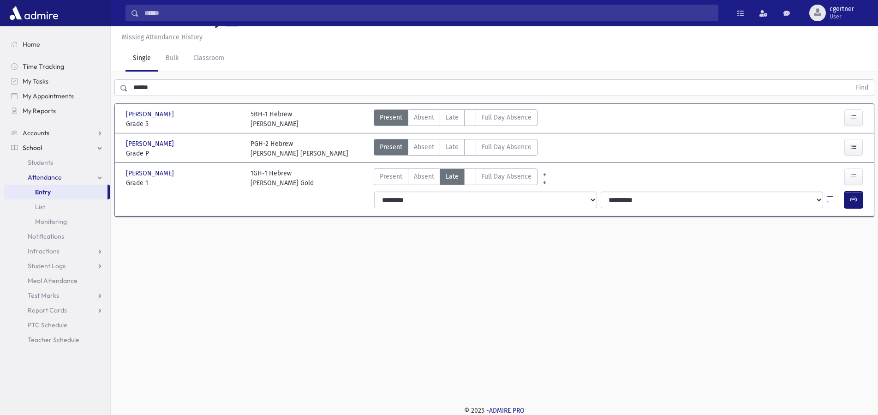
click at [860, 203] on button "button" at bounding box center [853, 199] width 18 height 17
click at [448, 145] on span "Late" at bounding box center [452, 147] width 13 height 10
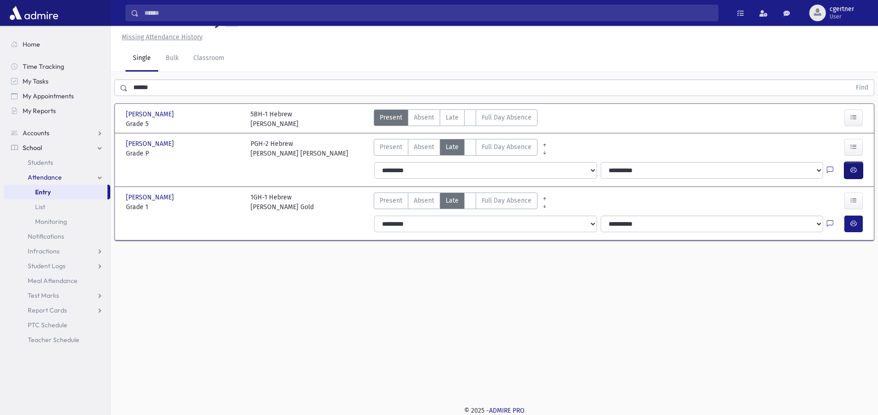
click at [851, 171] on button "button" at bounding box center [853, 170] width 18 height 17
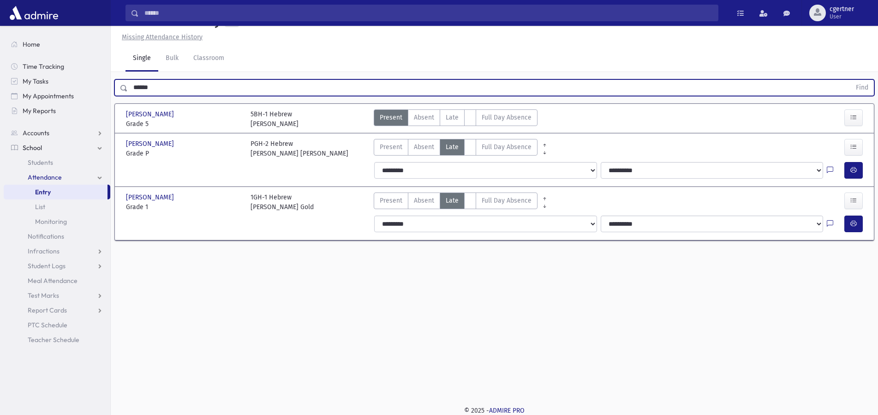
drag, startPoint x: 183, startPoint y: 89, endPoint x: 0, endPoint y: 80, distance: 183.4
click at [128, 80] on input "******" at bounding box center [489, 87] width 723 height 17
click at [850, 80] on button "Find" at bounding box center [862, 88] width 24 height 16
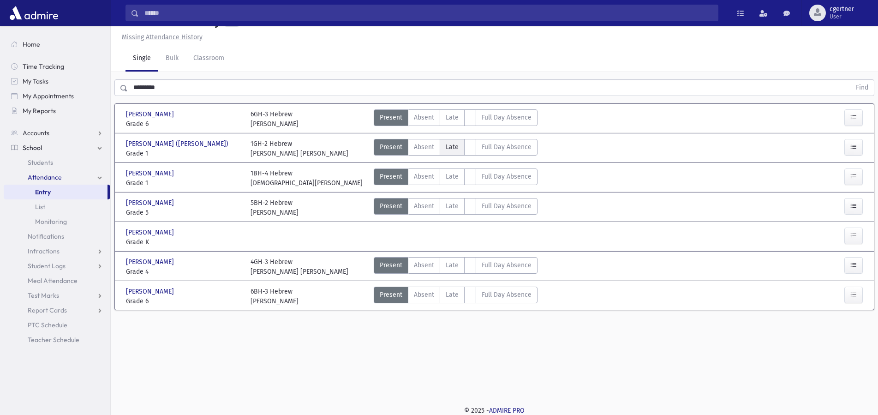
click at [450, 145] on span "Late" at bounding box center [452, 147] width 13 height 10
drag, startPoint x: 450, startPoint y: 145, endPoint x: 464, endPoint y: 146, distance: 13.4
click at [454, 145] on span "Late" at bounding box center [452, 147] width 13 height 10
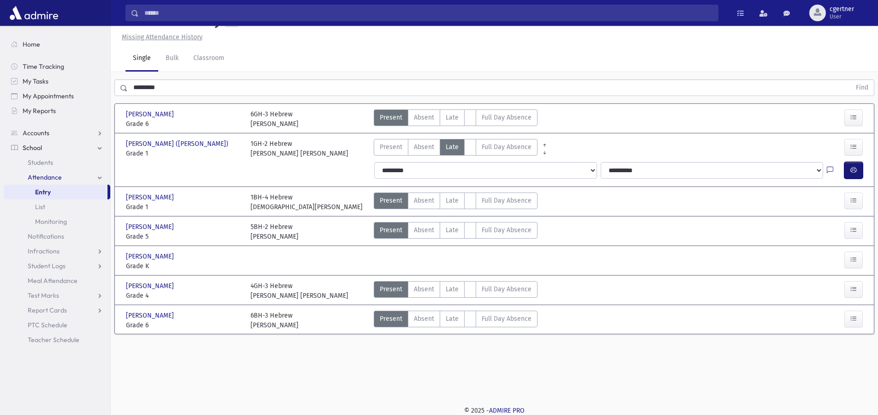
click at [855, 173] on icon "button" at bounding box center [853, 170] width 6 height 8
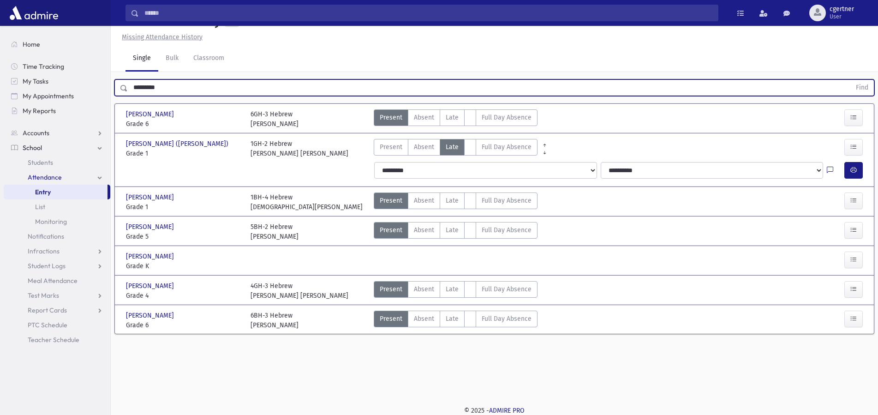
drag, startPoint x: 168, startPoint y: 90, endPoint x: 0, endPoint y: 85, distance: 168.0
click at [128, 84] on input "*********" at bounding box center [489, 87] width 723 height 17
click at [850, 80] on button "Find" at bounding box center [862, 88] width 24 height 16
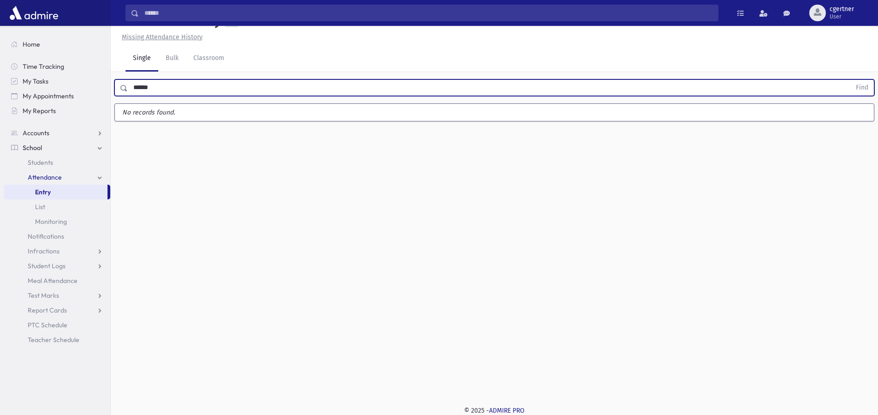
drag, startPoint x: 161, startPoint y: 88, endPoint x: 0, endPoint y: 54, distance: 165.0
click at [128, 79] on input "******" at bounding box center [489, 87] width 723 height 17
click at [850, 80] on button "Find" at bounding box center [862, 88] width 24 height 16
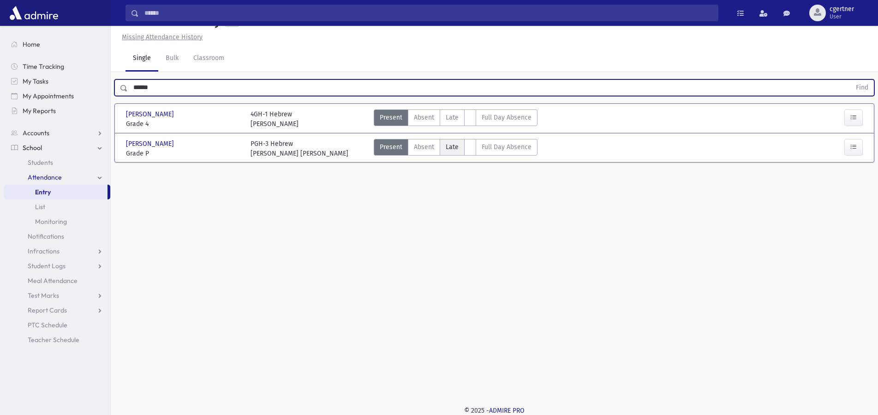
click at [453, 145] on span "Late" at bounding box center [452, 147] width 13 height 10
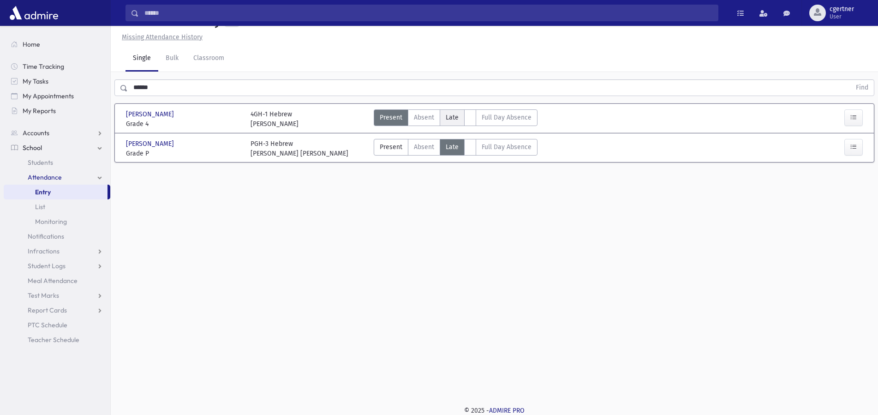
click at [454, 116] on span "Late" at bounding box center [452, 118] width 13 height 10
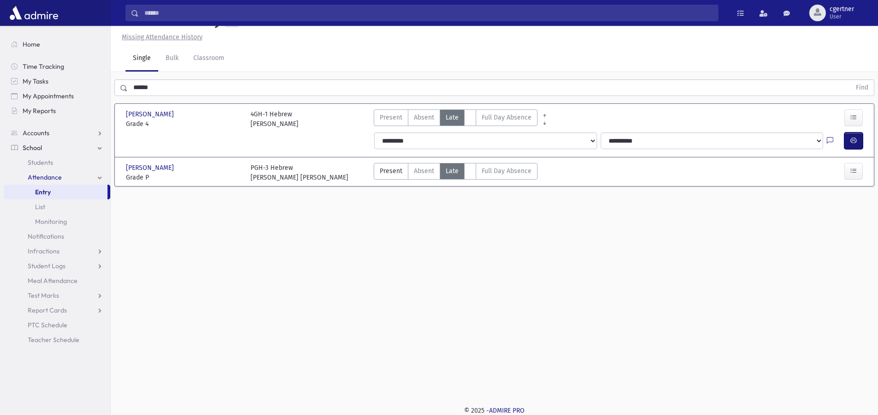
click at [849, 139] on button "button" at bounding box center [853, 140] width 18 height 17
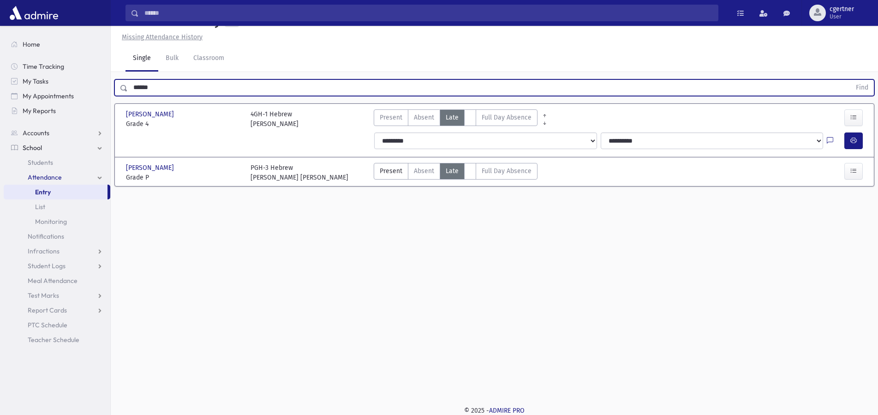
drag, startPoint x: 155, startPoint y: 89, endPoint x: 72, endPoint y: 84, distance: 83.2
click at [128, 84] on input "******" at bounding box center [489, 87] width 723 height 17
drag, startPoint x: 175, startPoint y: 86, endPoint x: 41, endPoint y: 81, distance: 133.9
click at [128, 81] on input "******" at bounding box center [489, 87] width 723 height 17
click at [850, 80] on button "Find" at bounding box center [862, 88] width 24 height 16
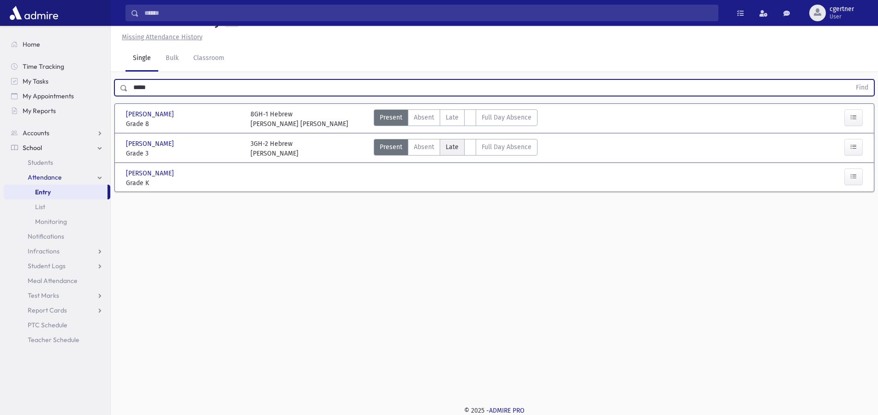
click at [447, 149] on span "Late" at bounding box center [452, 147] width 13 height 10
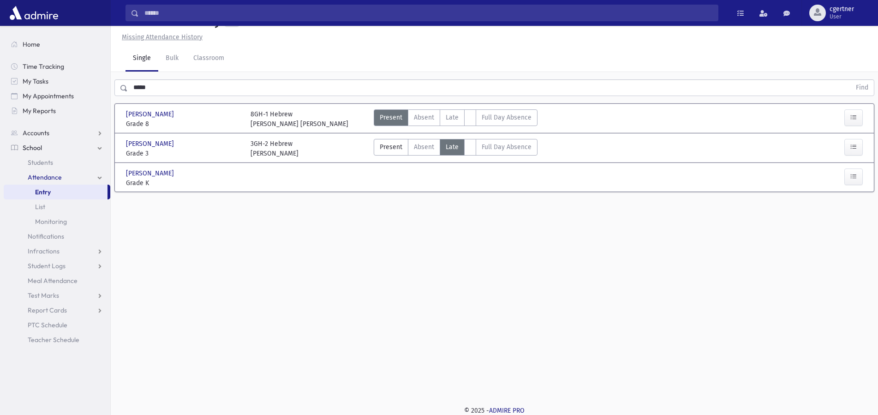
click at [449, 148] on span "Late" at bounding box center [452, 147] width 13 height 10
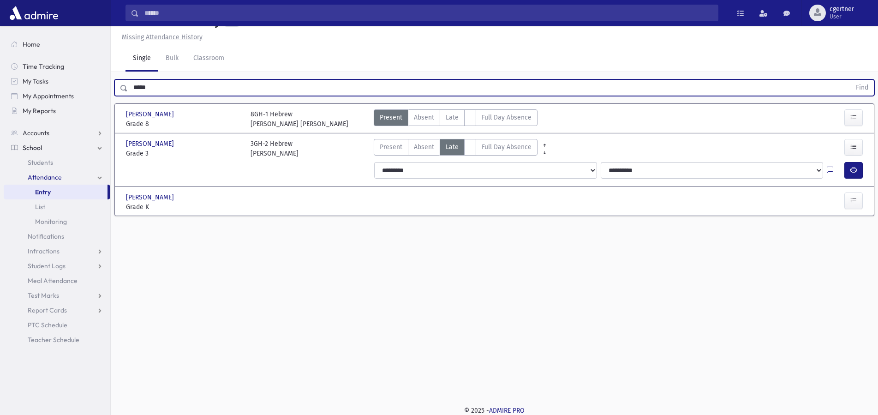
drag, startPoint x: 167, startPoint y: 85, endPoint x: 0, endPoint y: 80, distance: 166.7
click at [128, 80] on input "*****" at bounding box center [489, 87] width 723 height 17
click at [850, 80] on button "Find" at bounding box center [862, 88] width 24 height 16
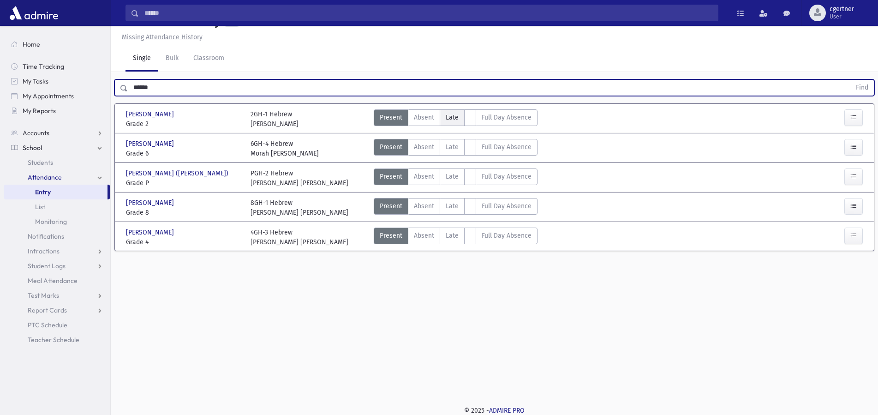
click at [449, 115] on span "Late" at bounding box center [452, 118] width 13 height 10
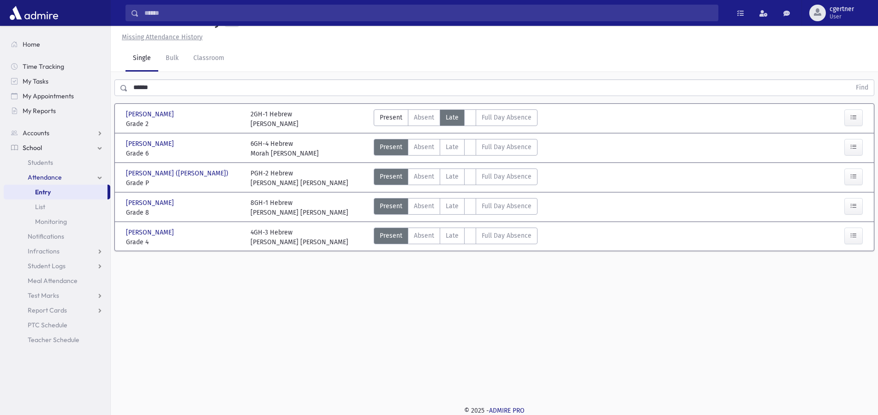
click at [449, 115] on span "Late" at bounding box center [452, 118] width 13 height 10
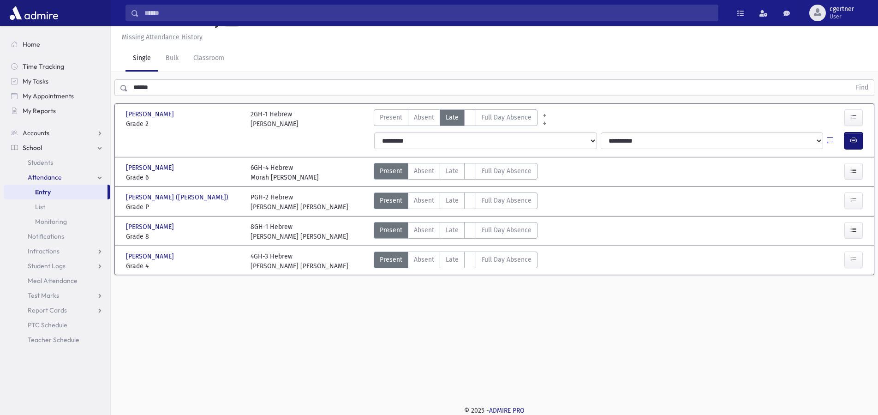
click at [858, 137] on button "button" at bounding box center [853, 140] width 18 height 17
click at [451, 256] on span "Late" at bounding box center [452, 260] width 13 height 10
click at [452, 256] on span "Late" at bounding box center [452, 260] width 13 height 10
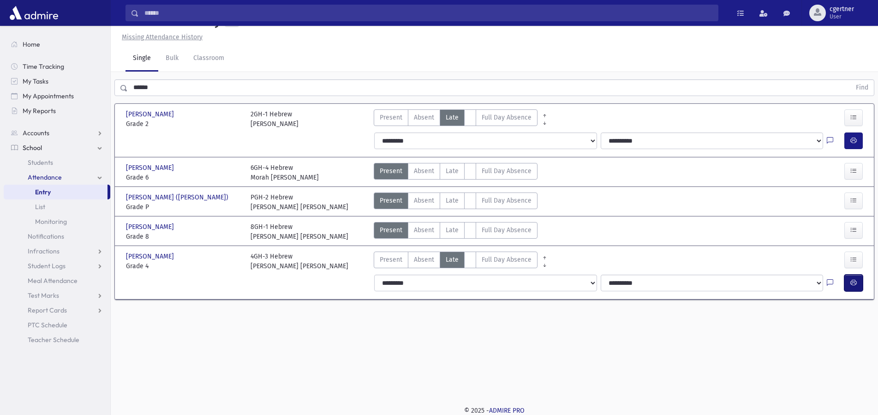
click at [860, 283] on button "button" at bounding box center [853, 283] width 18 height 17
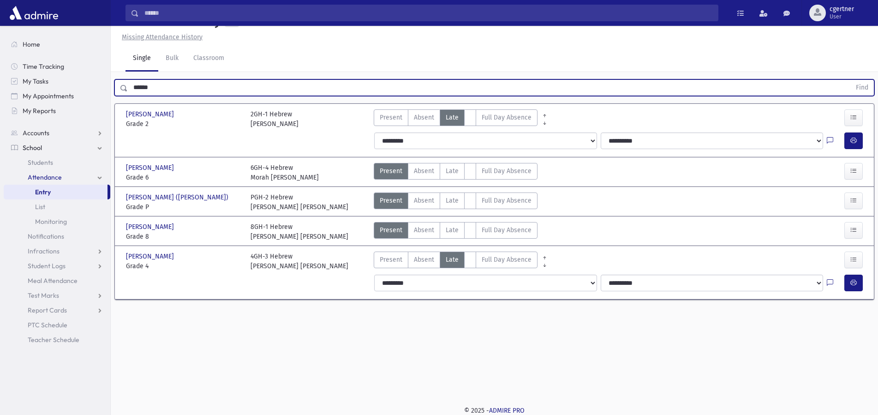
drag, startPoint x: 182, startPoint y: 89, endPoint x: 31, endPoint y: 85, distance: 150.5
click at [128, 85] on input "******" at bounding box center [489, 87] width 723 height 17
click at [850, 80] on button "Find" at bounding box center [862, 88] width 24 height 16
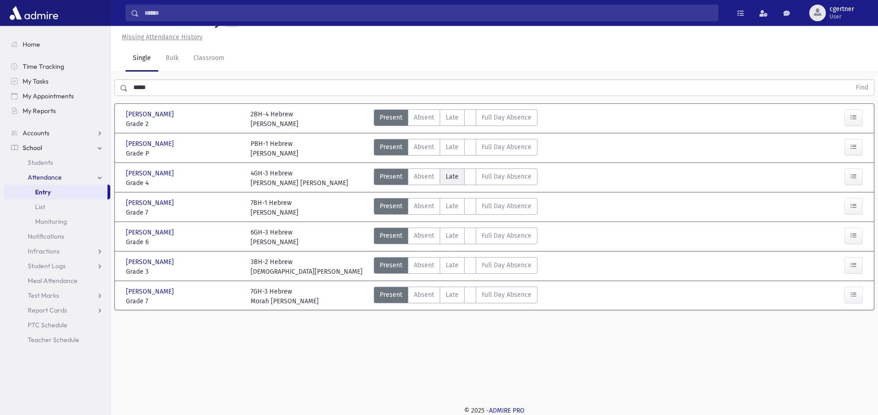
click at [447, 175] on span "Late" at bounding box center [452, 177] width 13 height 10
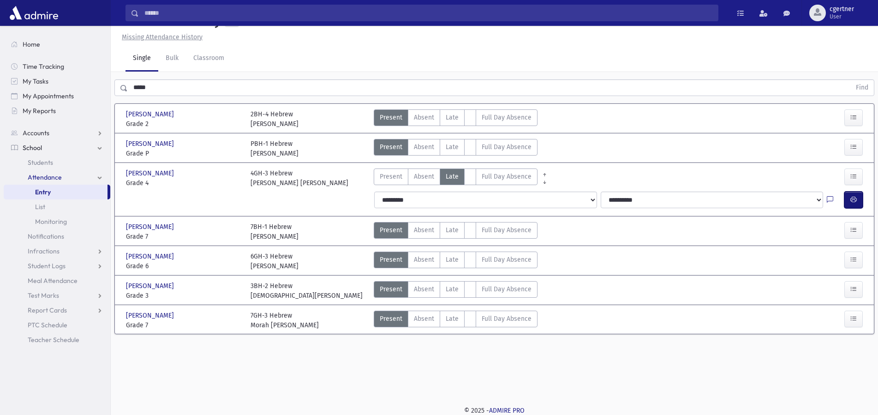
click at [854, 196] on button "button" at bounding box center [853, 199] width 18 height 17
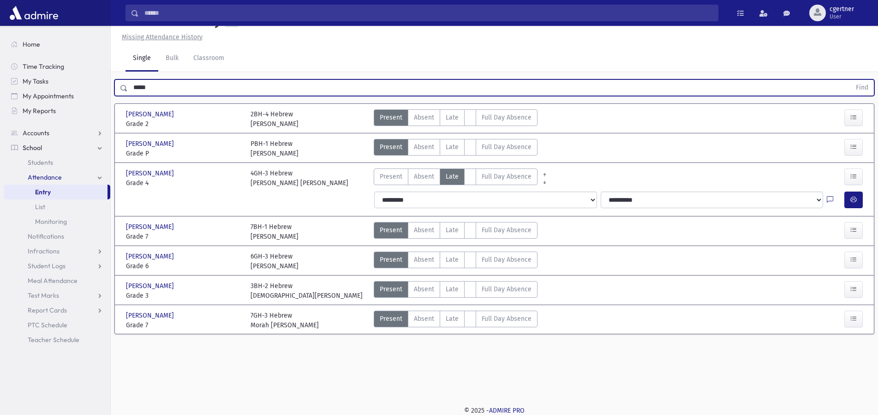
drag, startPoint x: 161, startPoint y: 86, endPoint x: 0, endPoint y: 72, distance: 161.2
click at [128, 79] on input "*****" at bounding box center [489, 87] width 723 height 17
click at [850, 80] on button "Find" at bounding box center [862, 88] width 24 height 16
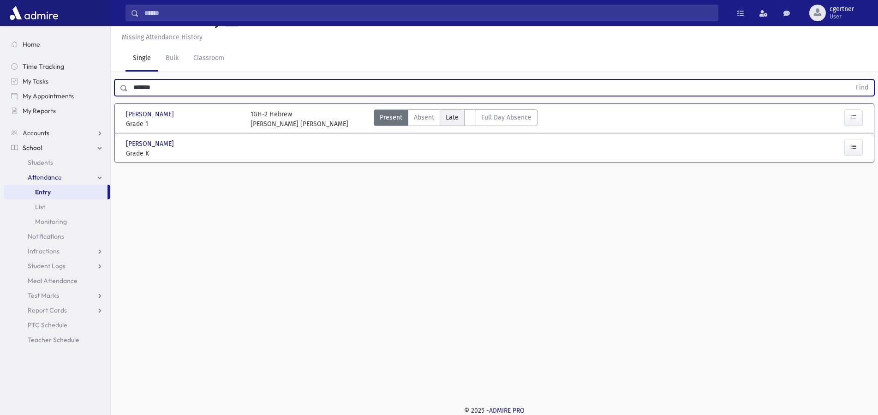
click at [450, 114] on span "Late" at bounding box center [452, 118] width 13 height 10
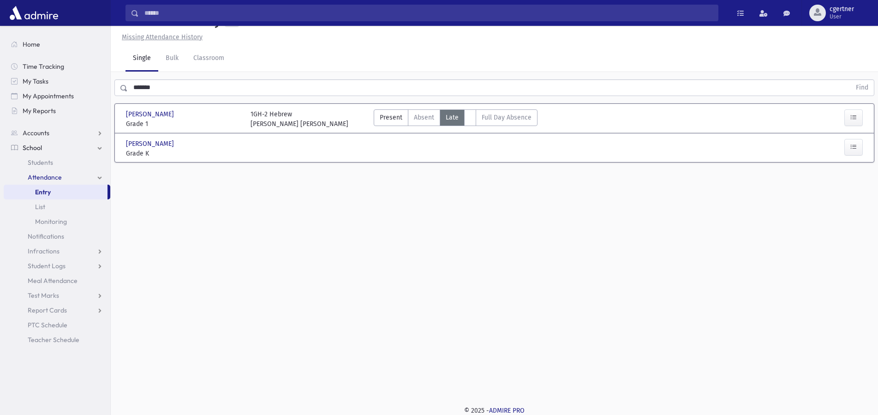
click at [449, 114] on span "Late" at bounding box center [452, 118] width 13 height 10
click at [848, 138] on button "button" at bounding box center [853, 140] width 18 height 17
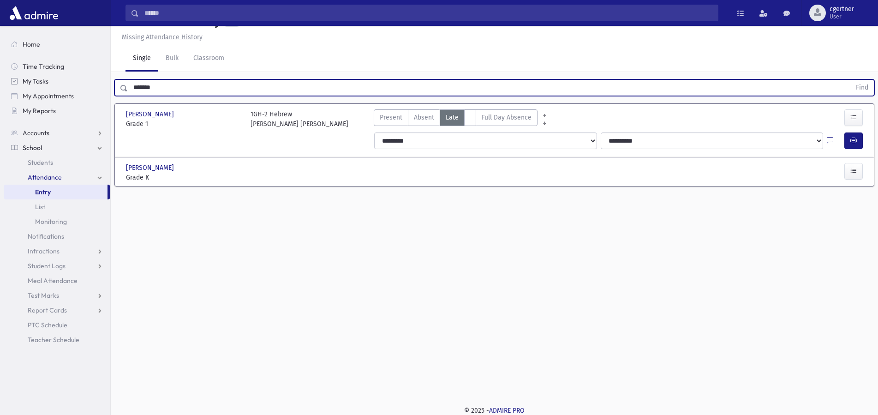
drag, startPoint x: 166, startPoint y: 86, endPoint x: 18, endPoint y: 87, distance: 148.1
click at [128, 85] on input "*******" at bounding box center [489, 87] width 723 height 17
click at [850, 80] on button "Find" at bounding box center [862, 88] width 24 height 16
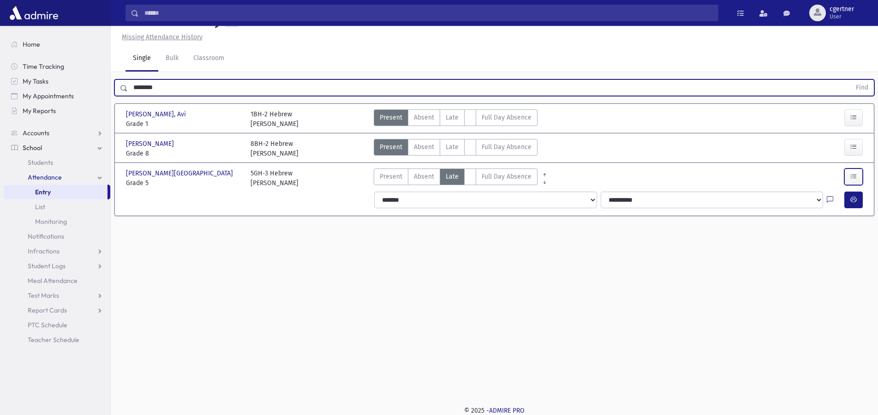
click at [855, 179] on icon "button" at bounding box center [853, 177] width 6 height 8
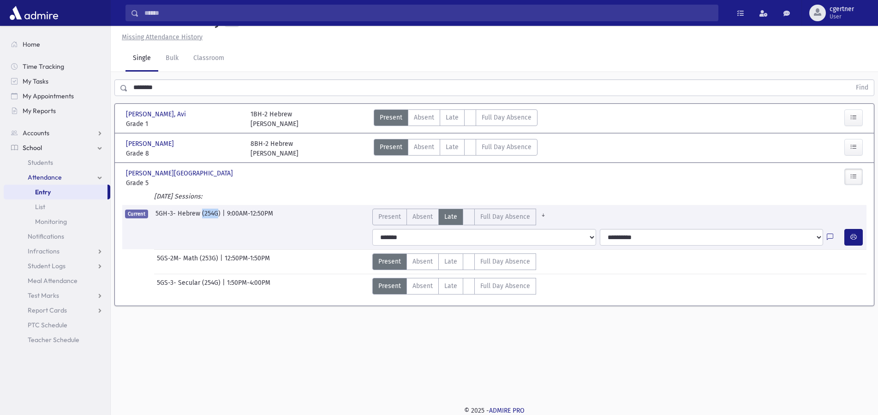
drag, startPoint x: 217, startPoint y: 213, endPoint x: 202, endPoint y: 211, distance: 15.3
click at [202, 211] on span "5GH-3- Hebrew (254G)" at bounding box center [188, 217] width 67 height 17
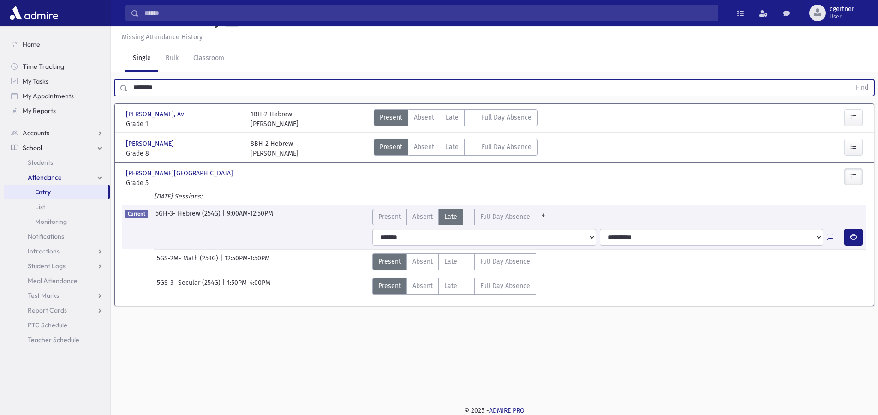
drag, startPoint x: 179, startPoint y: 86, endPoint x: 30, endPoint y: 74, distance: 149.5
click at [128, 79] on input "********" at bounding box center [489, 87] width 723 height 17
click at [850, 80] on button "Find" at bounding box center [862, 88] width 24 height 16
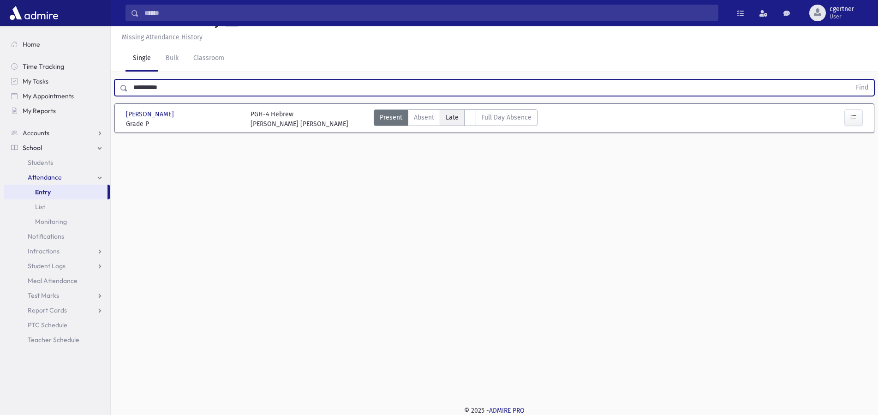
click at [445, 119] on label "Late L" at bounding box center [452, 117] width 25 height 17
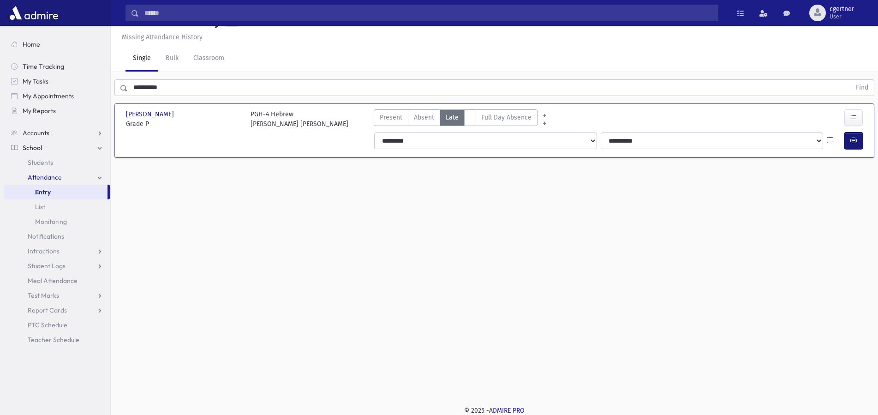
click at [849, 138] on button "button" at bounding box center [853, 140] width 18 height 17
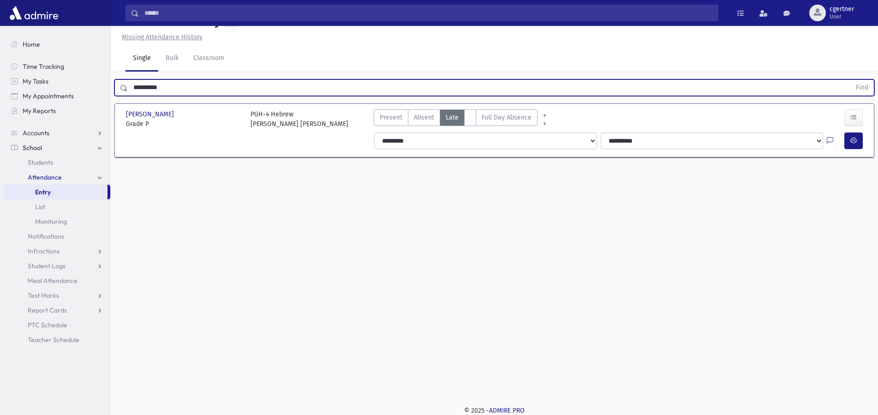
drag, startPoint x: 186, startPoint y: 87, endPoint x: 0, endPoint y: 84, distance: 186.4
click at [128, 84] on input "**********" at bounding box center [489, 87] width 723 height 17
drag, startPoint x: 185, startPoint y: 89, endPoint x: 18, endPoint y: 65, distance: 169.6
click at [128, 79] on input "**********" at bounding box center [489, 87] width 723 height 17
click at [850, 80] on button "Find" at bounding box center [862, 88] width 24 height 16
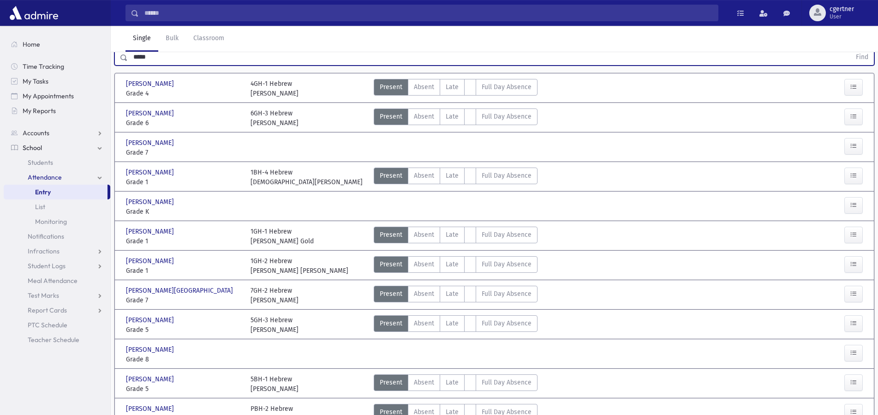
scroll to position [67, 0]
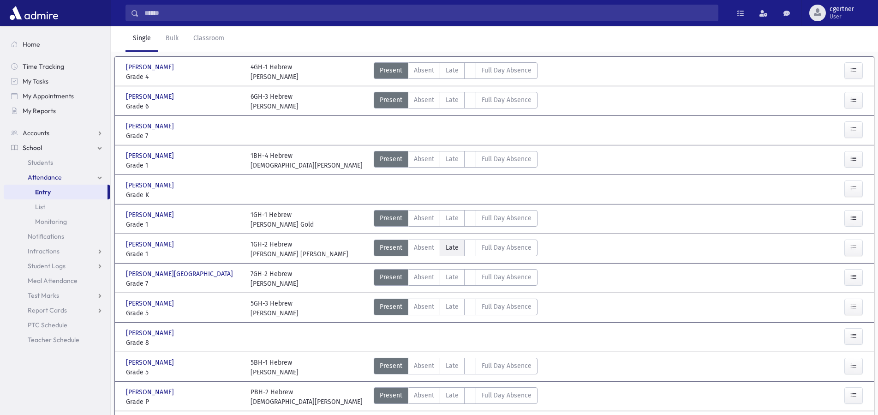
click at [449, 248] on span "Late" at bounding box center [452, 248] width 13 height 10
click at [448, 247] on span "Late" at bounding box center [452, 248] width 13 height 10
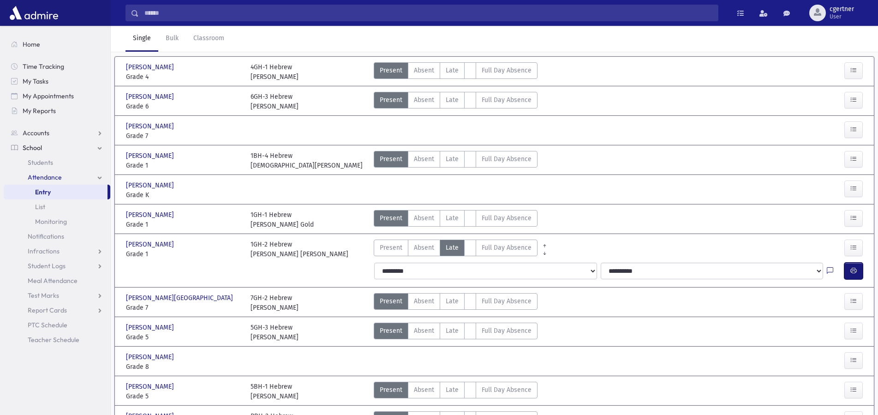
click at [850, 271] on icon "button" at bounding box center [853, 271] width 6 height 8
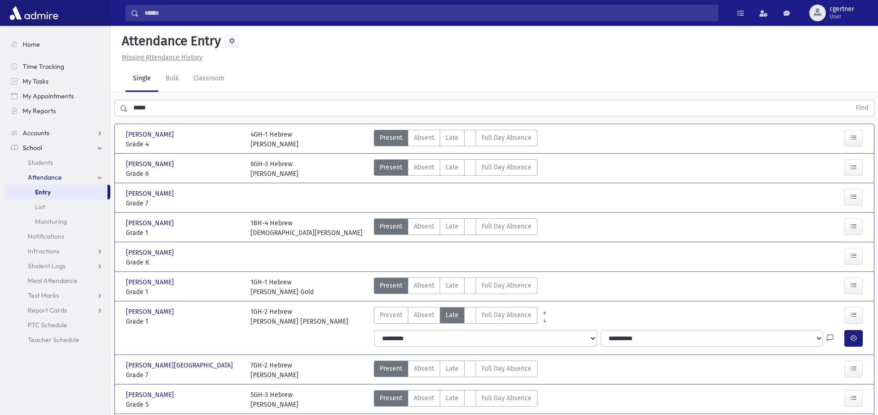
scroll to position [47, 0]
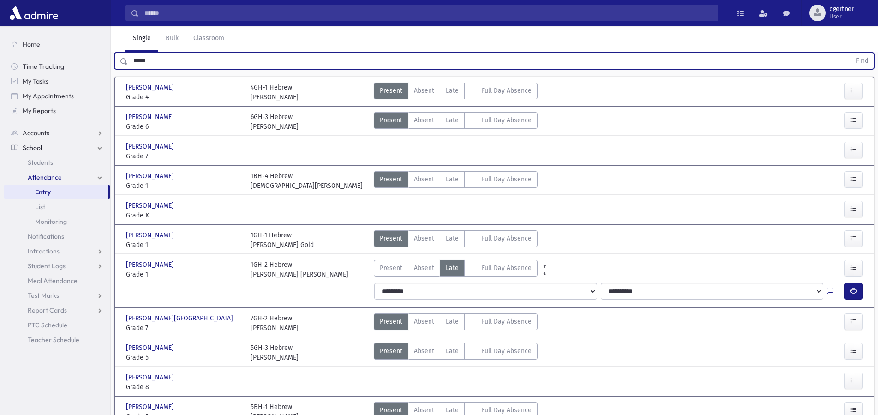
drag, startPoint x: 130, startPoint y: 58, endPoint x: 90, endPoint y: 58, distance: 40.1
click at [128, 58] on input "*****" at bounding box center [489, 61] width 723 height 17
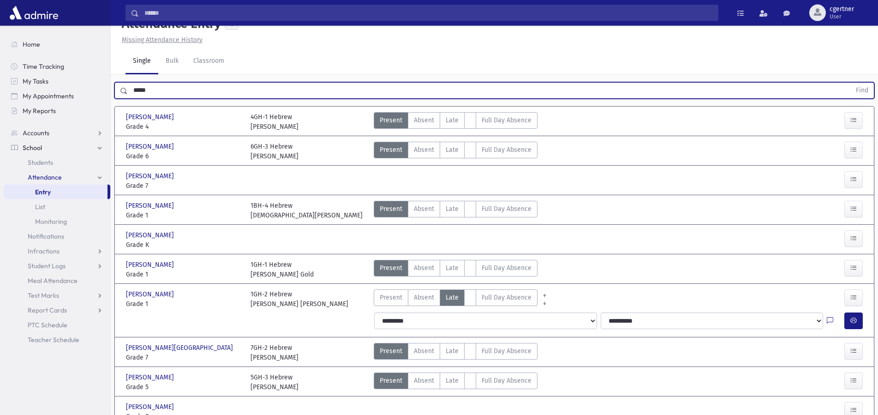
scroll to position [0, 0]
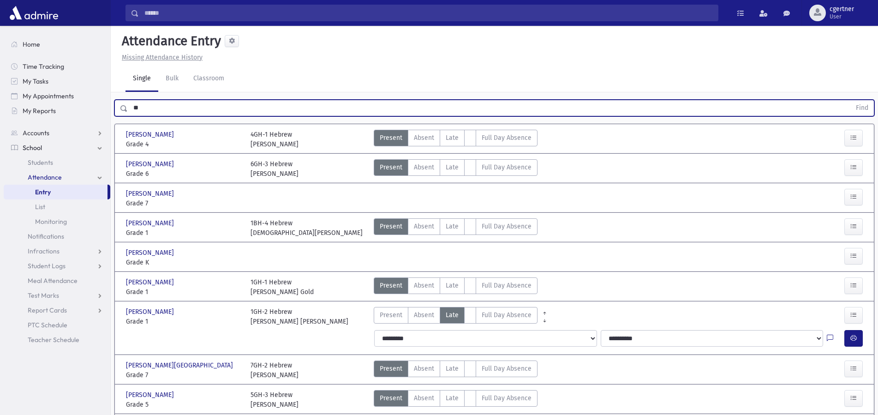
type input "*"
click at [850, 100] on button "Find" at bounding box center [862, 108] width 24 height 16
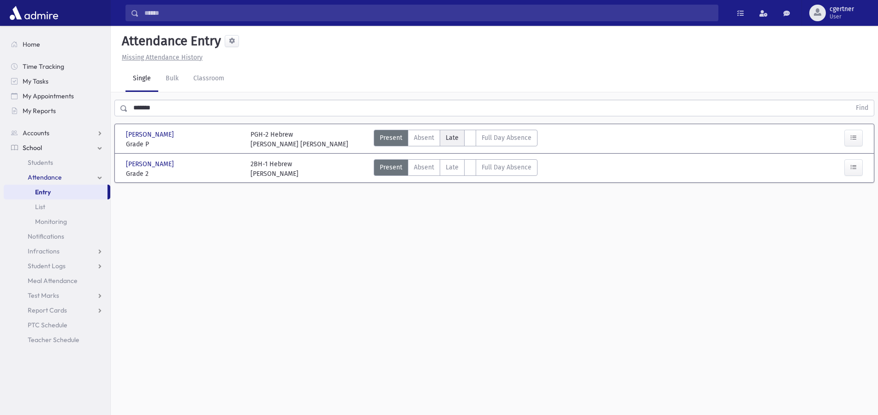
click at [450, 133] on span "Late" at bounding box center [452, 138] width 13 height 10
click at [451, 132] on label "Late L" at bounding box center [452, 138] width 25 height 17
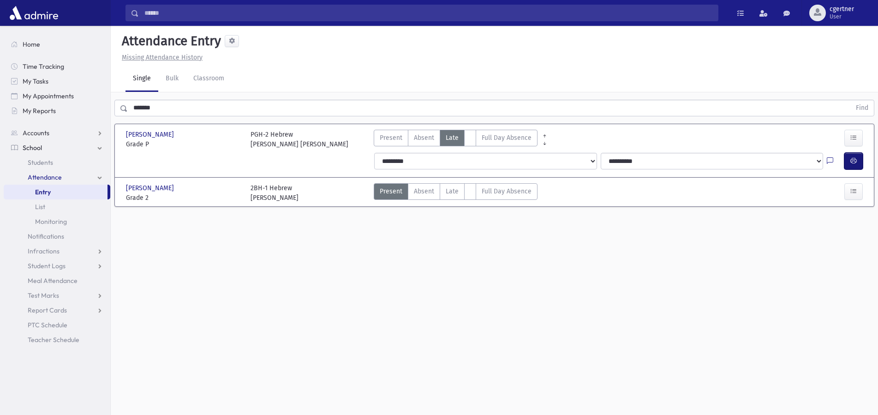
click at [857, 161] on button "button" at bounding box center [853, 161] width 18 height 17
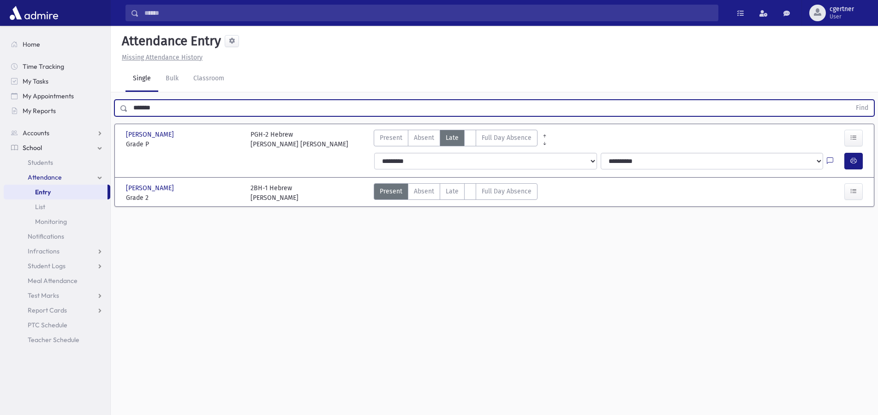
drag, startPoint x: 182, startPoint y: 113, endPoint x: 0, endPoint y: 96, distance: 183.0
click at [128, 100] on input "*******" at bounding box center [489, 108] width 723 height 17
click at [850, 100] on button "Find" at bounding box center [862, 108] width 24 height 16
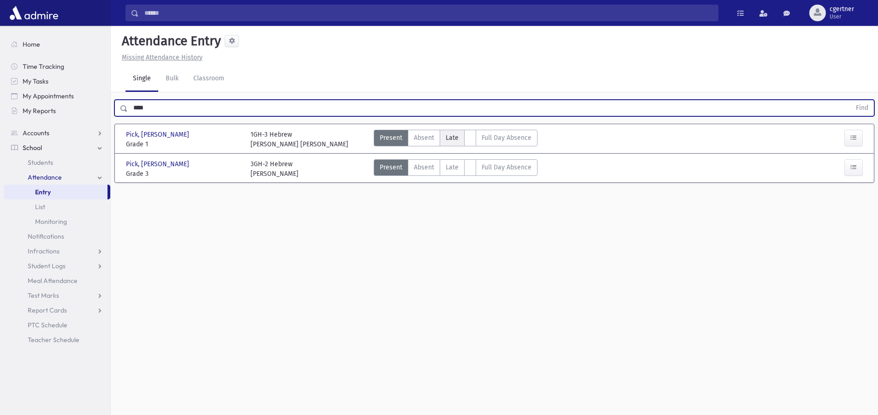
click at [446, 135] on span "Late" at bounding box center [452, 138] width 13 height 10
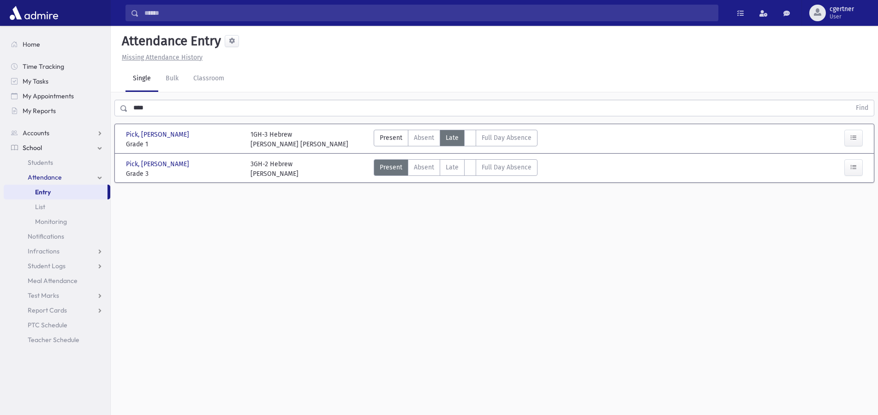
click at [446, 135] on span "Late" at bounding box center [452, 138] width 13 height 10
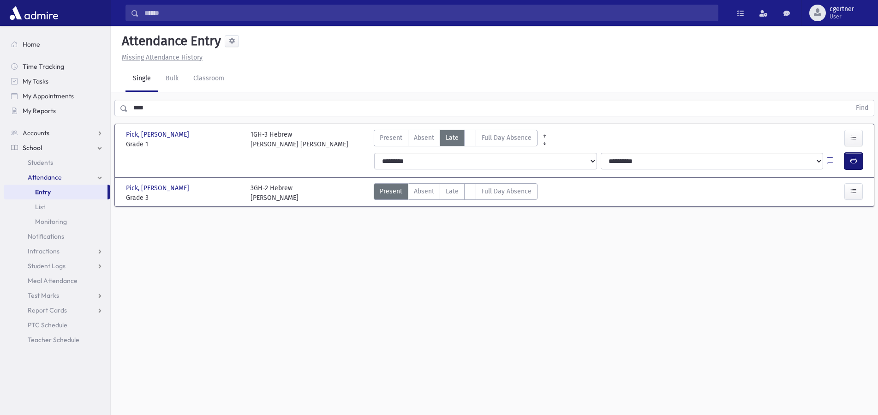
drag, startPoint x: 847, startPoint y: 176, endPoint x: 860, endPoint y: 158, distance: 21.9
click at [860, 158] on button "button" at bounding box center [853, 161] width 18 height 17
drag, startPoint x: 441, startPoint y: 191, endPoint x: 447, endPoint y: 190, distance: 6.2
click at [443, 191] on label "Late L" at bounding box center [452, 191] width 25 height 17
click at [447, 190] on span "Late" at bounding box center [452, 191] width 13 height 10
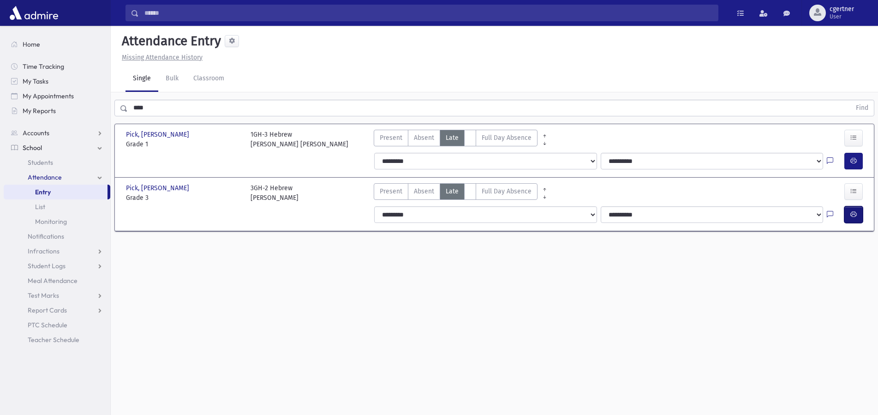
click at [851, 214] on icon "button" at bounding box center [853, 214] width 6 height 8
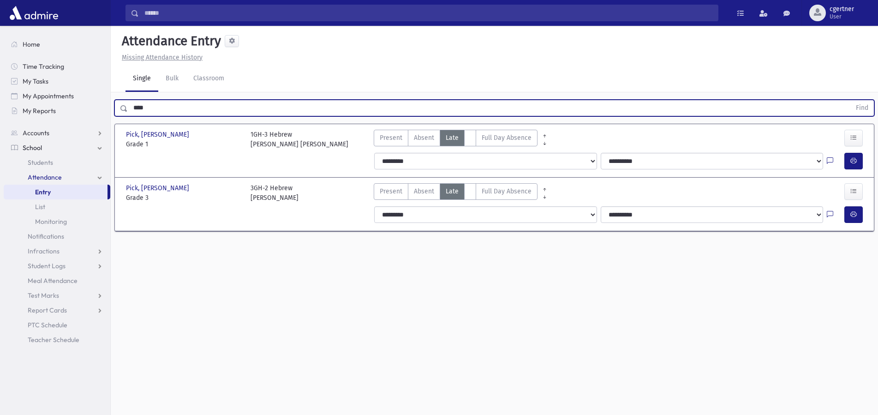
drag, startPoint x: 172, startPoint y: 110, endPoint x: 0, endPoint y: 125, distance: 172.8
click at [128, 116] on input "****" at bounding box center [489, 108] width 723 height 17
drag, startPoint x: 171, startPoint y: 110, endPoint x: 123, endPoint y: 120, distance: 48.7
click at [128, 116] on input "****" at bounding box center [489, 108] width 723 height 17
drag, startPoint x: 155, startPoint y: 108, endPoint x: 124, endPoint y: 100, distance: 31.9
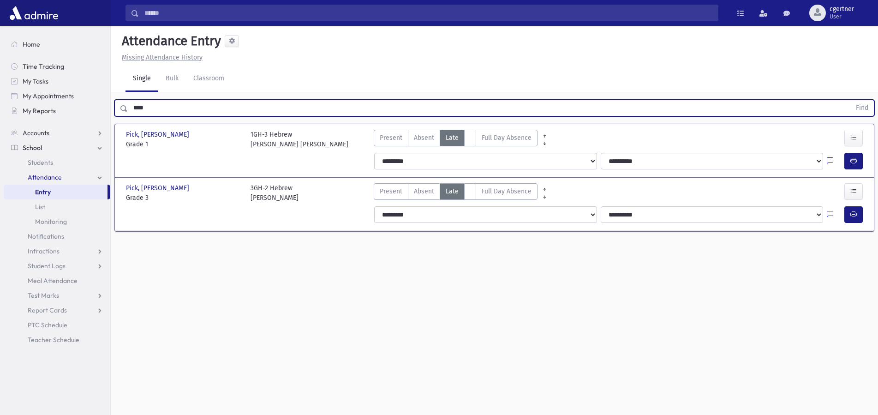
click at [128, 100] on input "****" at bounding box center [489, 108] width 723 height 17
drag, startPoint x: 149, startPoint y: 103, endPoint x: 118, endPoint y: 103, distance: 31.4
click at [128, 103] on input "****" at bounding box center [489, 108] width 723 height 17
drag, startPoint x: 146, startPoint y: 111, endPoint x: 126, endPoint y: 110, distance: 20.3
click at [128, 110] on input "****" at bounding box center [489, 108] width 723 height 17
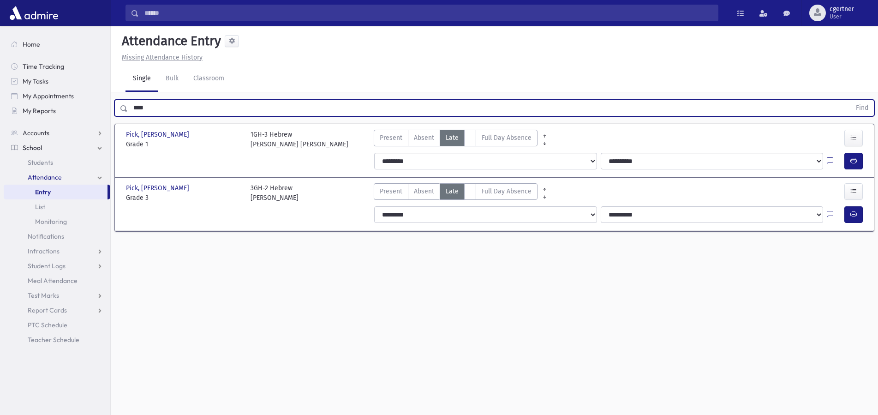
drag, startPoint x: 144, startPoint y: 107, endPoint x: 125, endPoint y: 114, distance: 20.4
click at [128, 114] on input "****" at bounding box center [489, 108] width 723 height 17
drag, startPoint x: 165, startPoint y: 111, endPoint x: 130, endPoint y: 107, distance: 35.4
click at [128, 114] on input "****" at bounding box center [489, 108] width 723 height 17
drag, startPoint x: 149, startPoint y: 105, endPoint x: 132, endPoint y: 107, distance: 17.6
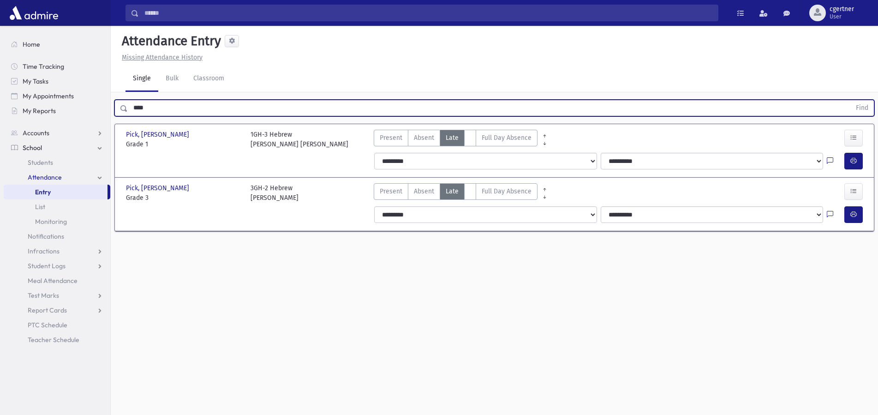
click at [128, 115] on input "****" at bounding box center [489, 108] width 723 height 17
drag, startPoint x: 149, startPoint y: 111, endPoint x: 106, endPoint y: 94, distance: 46.4
click at [128, 116] on input "****" at bounding box center [489, 108] width 723 height 17
drag, startPoint x: 156, startPoint y: 109, endPoint x: 124, endPoint y: 116, distance: 33.0
click at [128, 116] on input "****" at bounding box center [489, 108] width 723 height 17
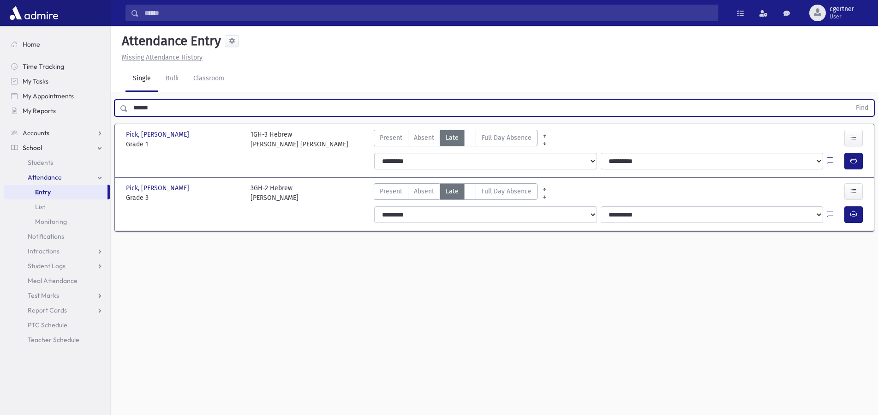
click at [850, 100] on button "Find" at bounding box center [862, 108] width 24 height 16
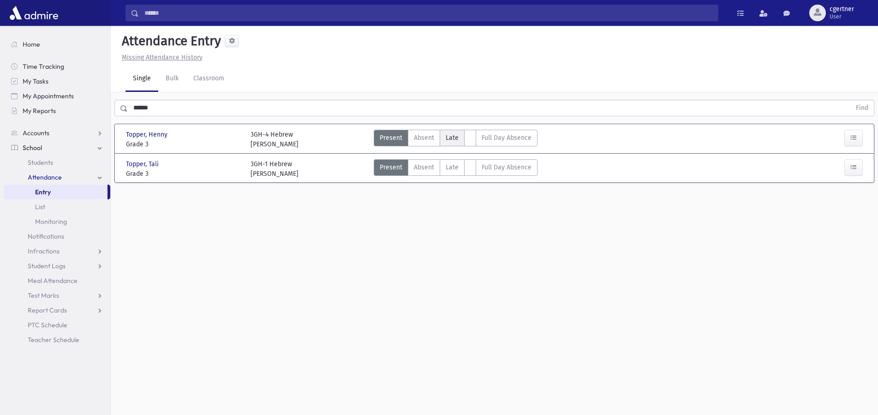
click at [459, 139] on label "Late L" at bounding box center [452, 138] width 25 height 17
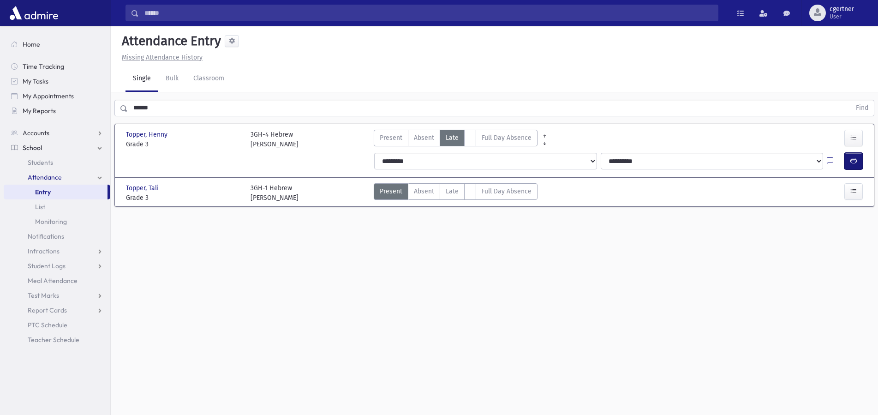
click at [856, 161] on icon "button" at bounding box center [853, 161] width 6 height 8
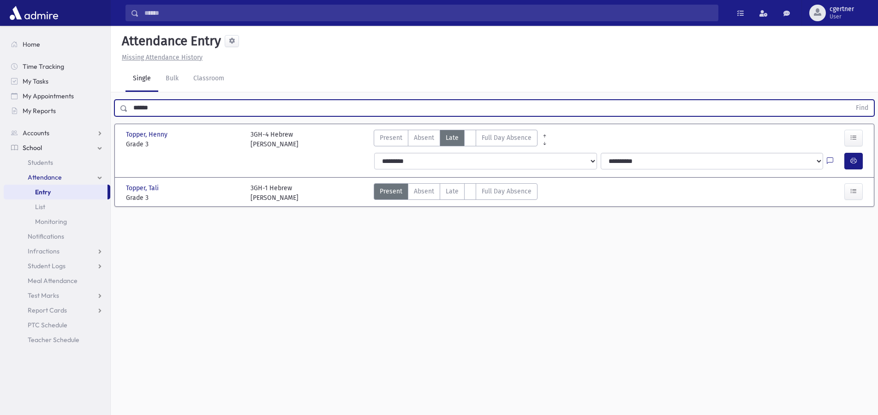
drag, startPoint x: 22, startPoint y: 103, endPoint x: 0, endPoint y: 100, distance: 22.4
click at [128, 100] on input "******" at bounding box center [489, 108] width 723 height 17
click at [850, 100] on button "Find" at bounding box center [862, 108] width 24 height 16
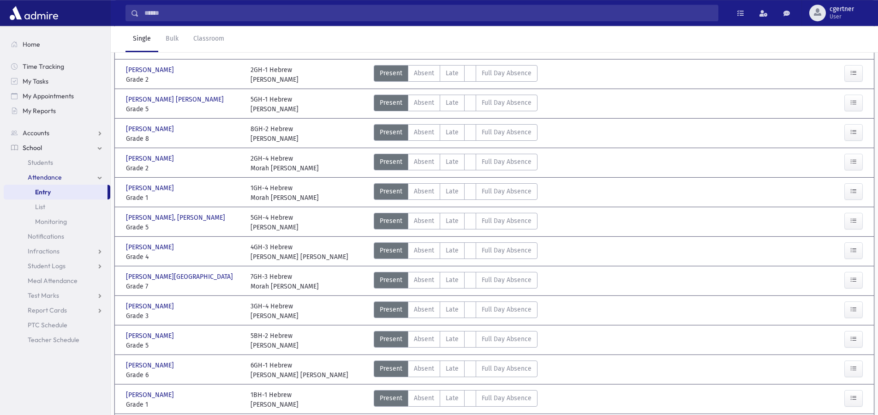
scroll to position [141, 0]
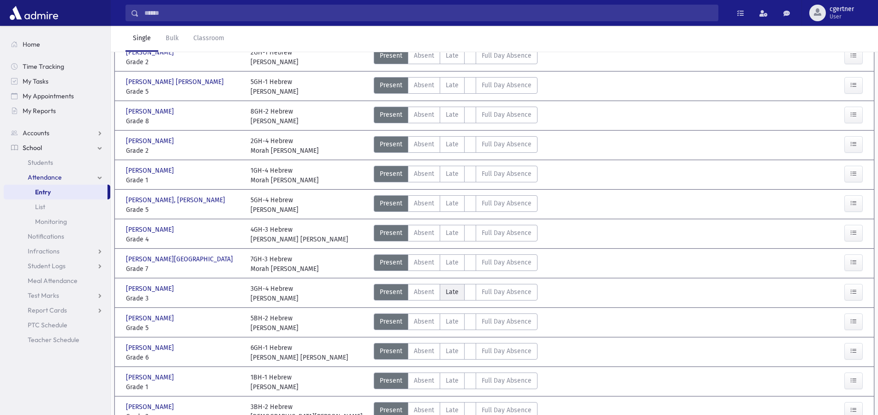
click at [455, 293] on span "Late" at bounding box center [452, 292] width 13 height 10
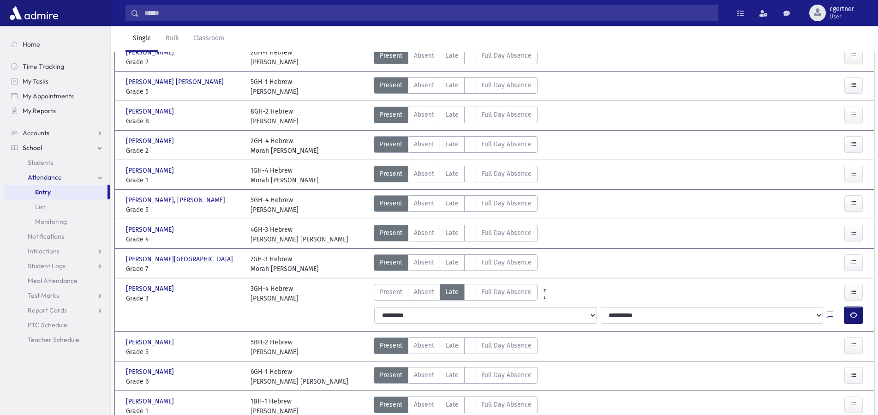
click at [853, 312] on icon "button" at bounding box center [853, 315] width 6 height 8
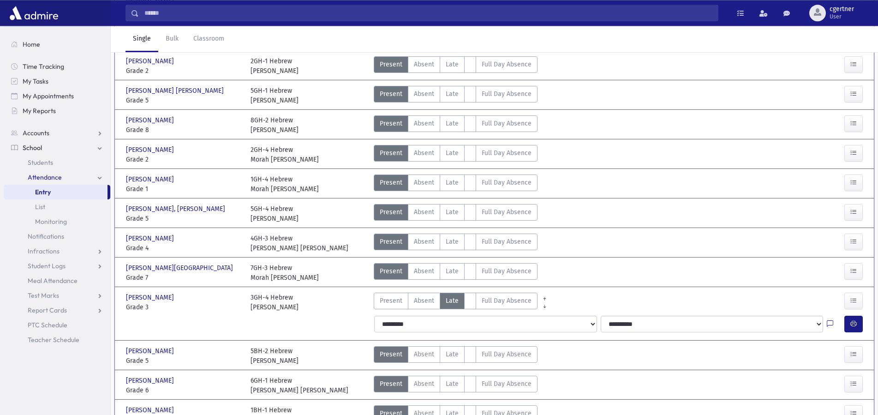
scroll to position [0, 0]
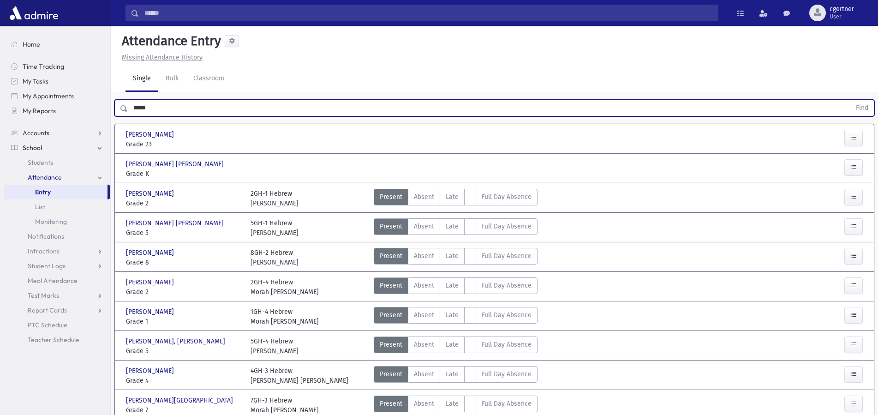
drag, startPoint x: 154, startPoint y: 108, endPoint x: 48, endPoint y: 107, distance: 106.6
click at [128, 107] on input "*****" at bounding box center [489, 108] width 723 height 17
click at [850, 100] on button "Find" at bounding box center [862, 108] width 24 height 16
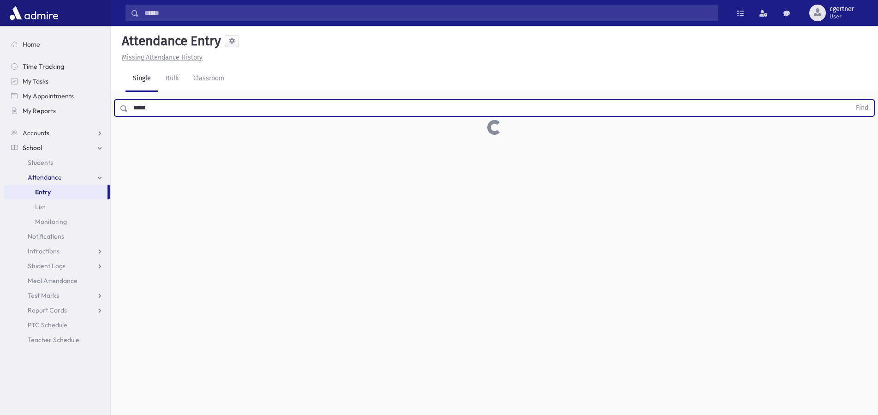
click at [850, 100] on button "Find" at bounding box center [862, 108] width 24 height 16
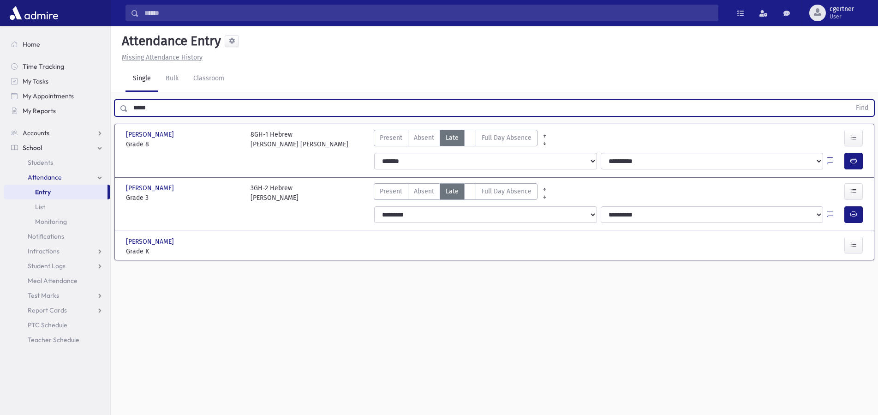
drag, startPoint x: 171, startPoint y: 108, endPoint x: 0, endPoint y: 104, distance: 171.2
click at [128, 104] on input "*****" at bounding box center [489, 108] width 723 height 17
click at [850, 100] on button "Find" at bounding box center [862, 108] width 24 height 16
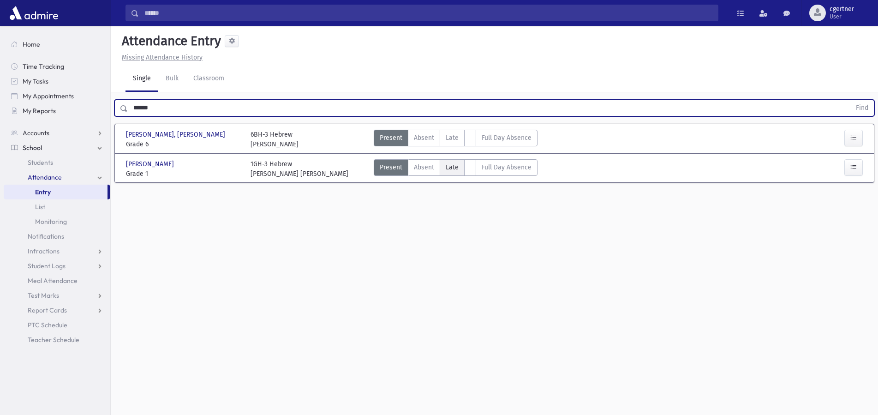
click at [452, 167] on span "Late" at bounding box center [452, 167] width 13 height 10
click at [452, 166] on span "Late" at bounding box center [452, 167] width 13 height 10
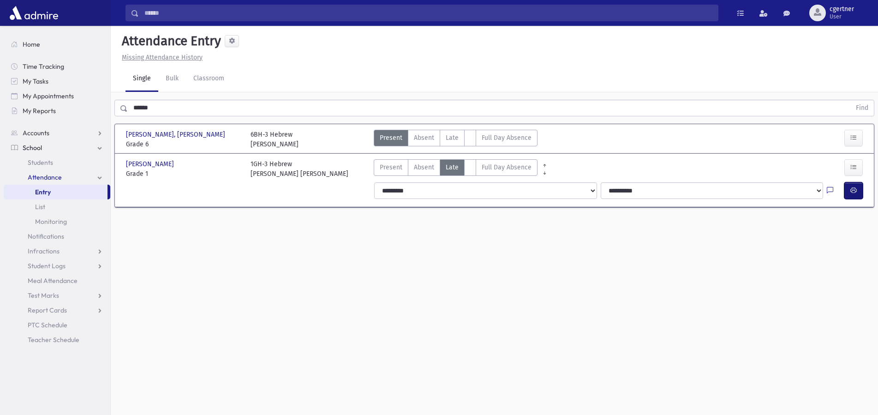
click at [855, 194] on icon "button" at bounding box center [853, 190] width 6 height 8
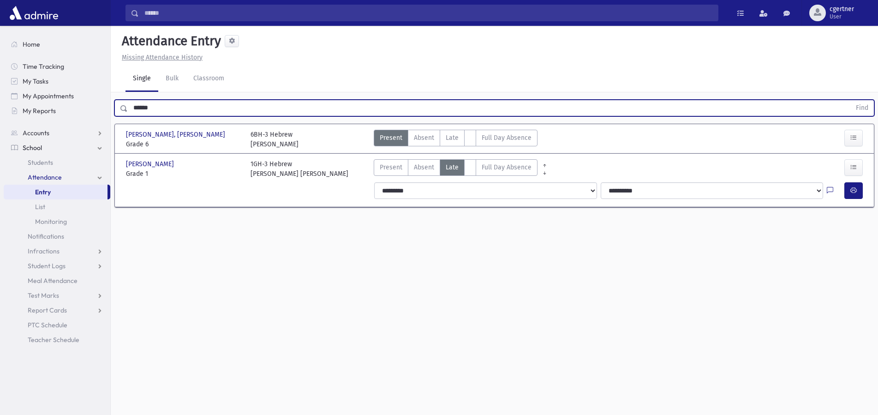
drag, startPoint x: 164, startPoint y: 110, endPoint x: 0, endPoint y: 114, distance: 164.3
click at [128, 114] on input "******" at bounding box center [489, 108] width 723 height 17
click at [850, 100] on button "Find" at bounding box center [862, 108] width 24 height 16
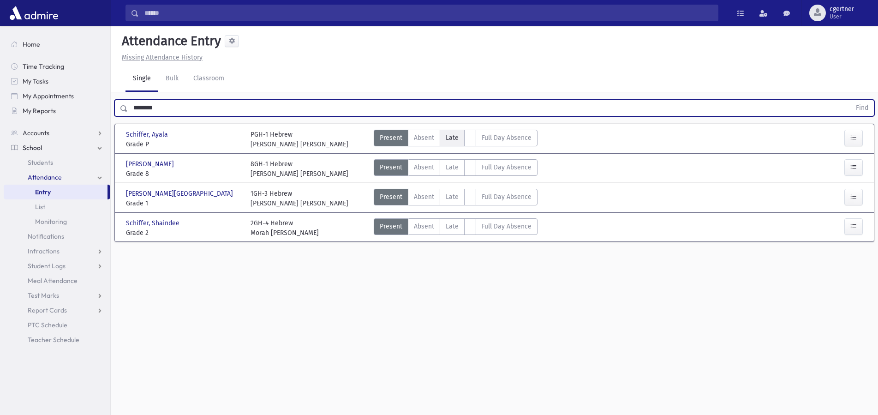
click at [446, 136] on label "Late L" at bounding box center [452, 138] width 25 height 17
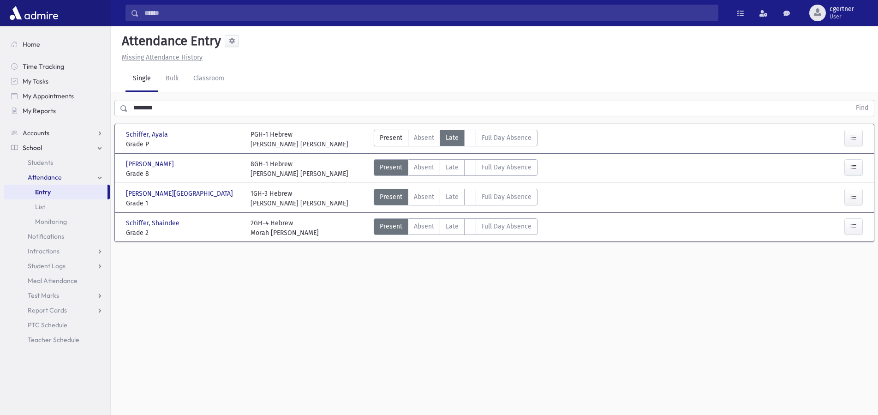
click at [446, 136] on span "Late" at bounding box center [452, 138] width 13 height 10
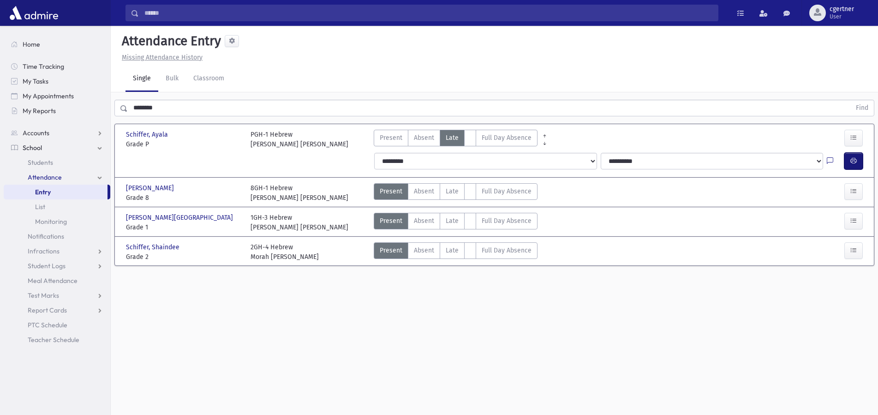
click at [858, 159] on button "button" at bounding box center [853, 161] width 18 height 17
click at [449, 223] on span "Late" at bounding box center [452, 221] width 13 height 10
click at [449, 221] on span "Late" at bounding box center [452, 221] width 13 height 10
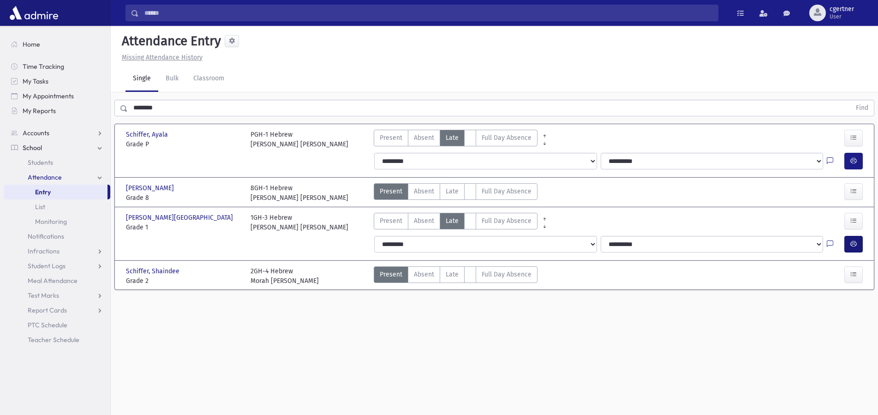
click at [862, 245] on div at bounding box center [855, 244] width 22 height 17
click at [855, 243] on icon "button" at bounding box center [853, 244] width 6 height 8
click at [441, 274] on label "Late L" at bounding box center [452, 274] width 25 height 17
click at [443, 272] on label "Late L" at bounding box center [452, 274] width 25 height 17
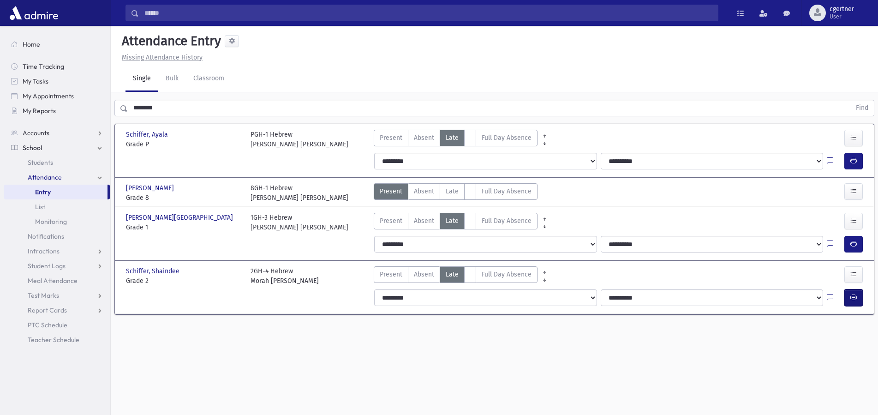
click at [852, 295] on icon "button" at bounding box center [853, 297] width 6 height 8
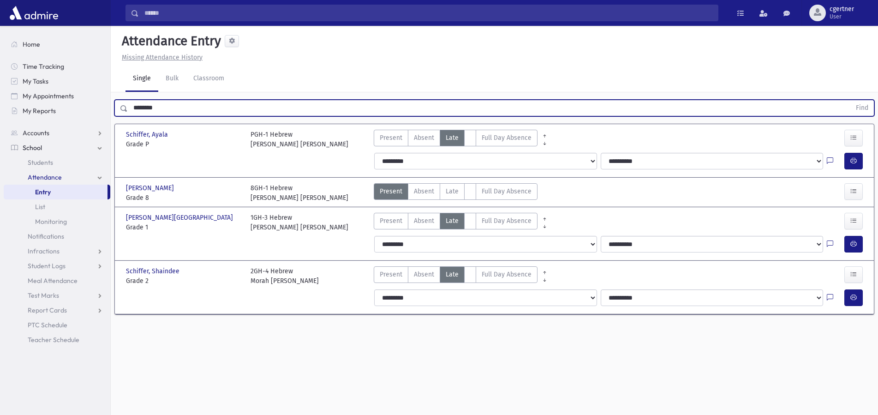
drag, startPoint x: 174, startPoint y: 106, endPoint x: 100, endPoint y: 107, distance: 74.8
click at [128, 107] on input "********" at bounding box center [489, 108] width 723 height 17
click at [850, 100] on button "Find" at bounding box center [862, 108] width 24 height 16
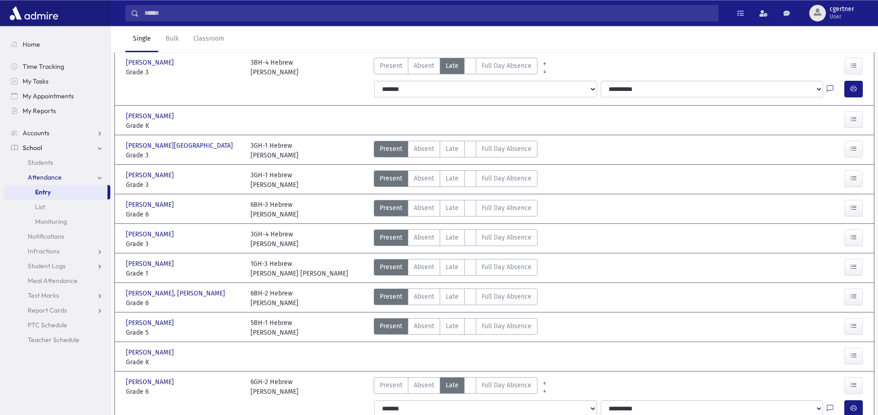
scroll to position [94, 0]
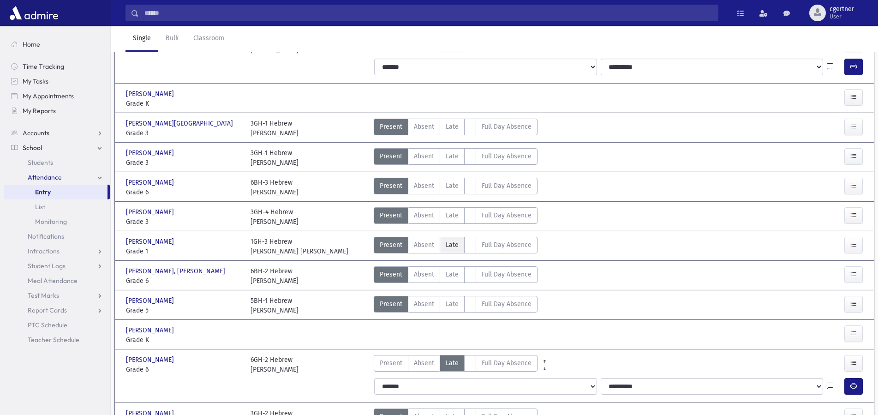
click at [449, 243] on span "Late" at bounding box center [452, 245] width 13 height 10
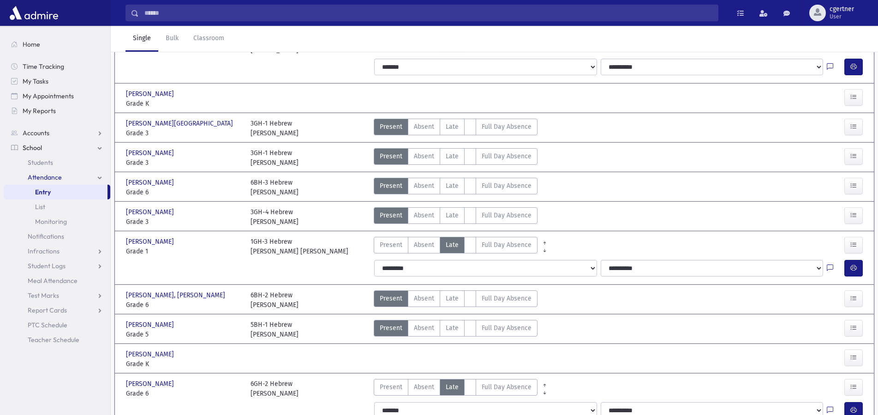
click at [853, 266] on icon "button" at bounding box center [853, 268] width 6 height 8
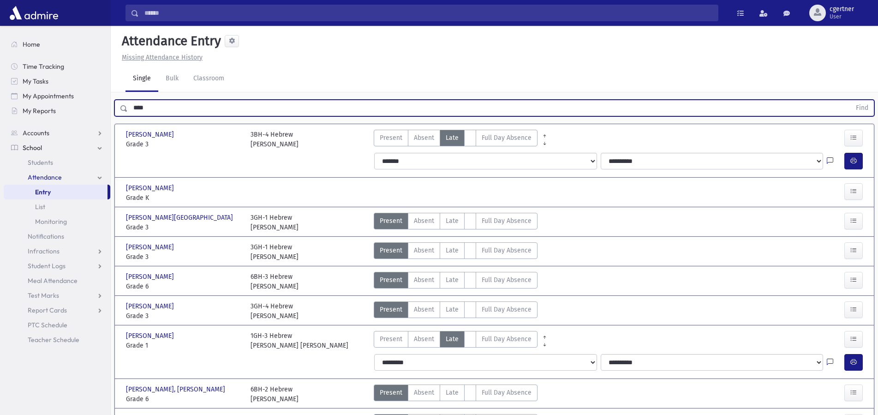
drag, startPoint x: 156, startPoint y: 113, endPoint x: 0, endPoint y: 107, distance: 156.1
click at [128, 107] on input "****" at bounding box center [489, 108] width 723 height 17
drag, startPoint x: 168, startPoint y: 106, endPoint x: 15, endPoint y: 108, distance: 153.2
click at [128, 108] on input "****" at bounding box center [489, 108] width 723 height 17
click at [850, 100] on button "Find" at bounding box center [862, 108] width 24 height 16
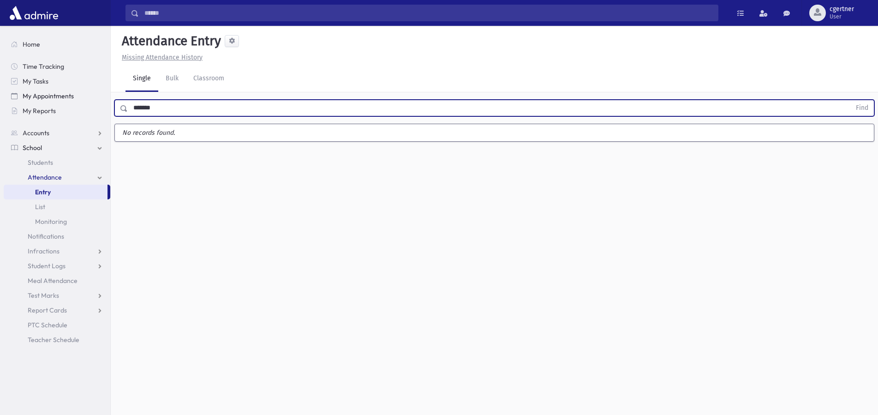
click at [850, 100] on button "Find" at bounding box center [862, 108] width 24 height 16
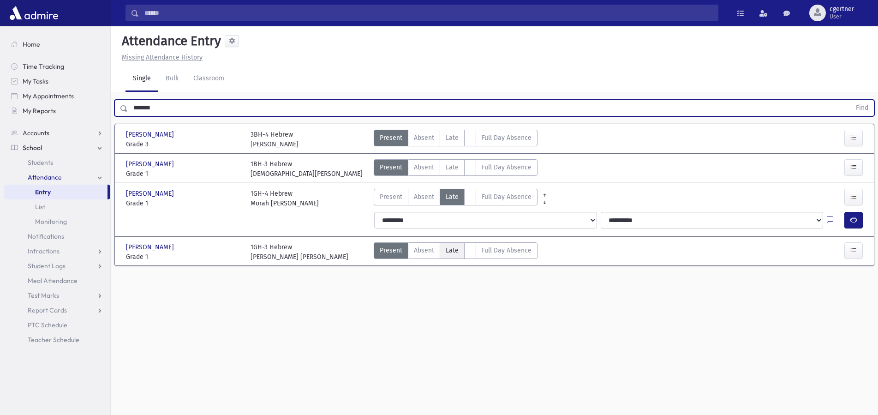
click at [450, 250] on span "Late" at bounding box center [452, 250] width 13 height 10
click at [450, 249] on span "Late" at bounding box center [452, 250] width 13 height 10
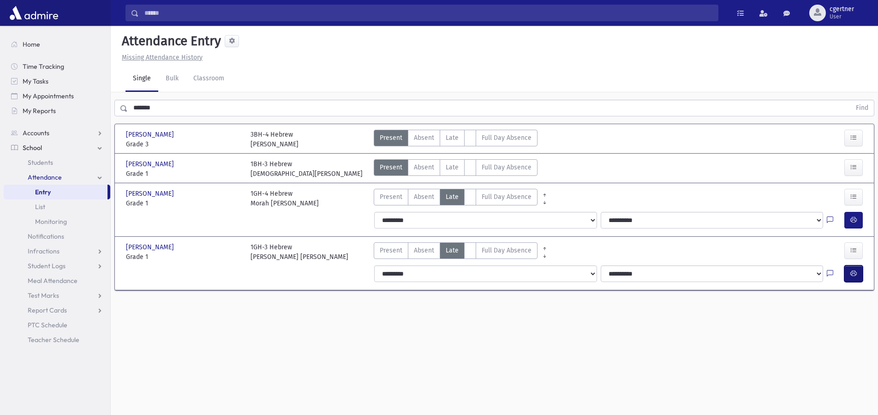
click at [849, 272] on button "button" at bounding box center [853, 273] width 18 height 17
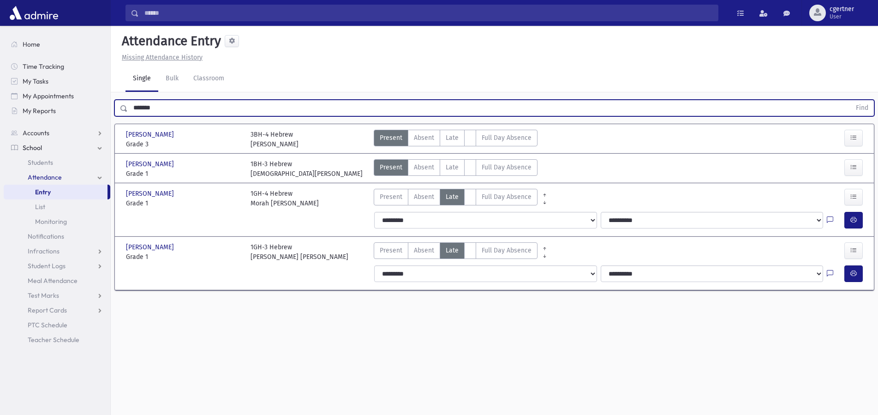
drag, startPoint x: 168, startPoint y: 109, endPoint x: 69, endPoint y: 102, distance: 99.5
click at [128, 102] on input "*******" at bounding box center [489, 108] width 723 height 17
click at [850, 100] on button "Find" at bounding box center [862, 108] width 24 height 16
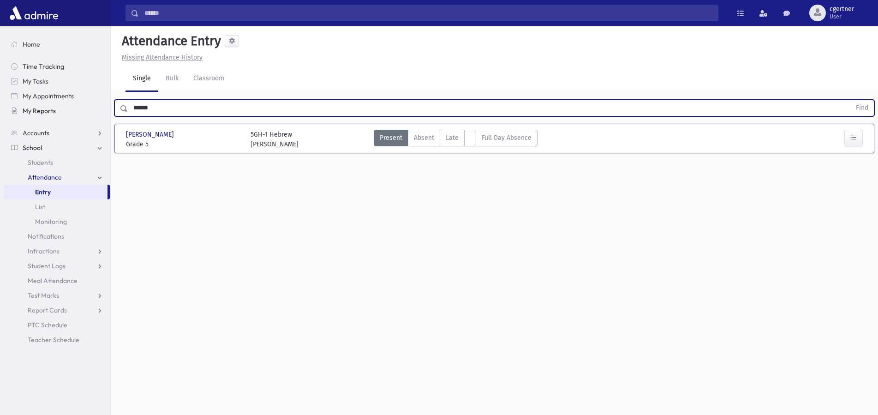
drag, startPoint x: 180, startPoint y: 106, endPoint x: 30, endPoint y: 104, distance: 150.9
click at [128, 104] on input "******" at bounding box center [489, 108] width 723 height 17
click at [850, 100] on button "Find" at bounding box center [862, 108] width 24 height 16
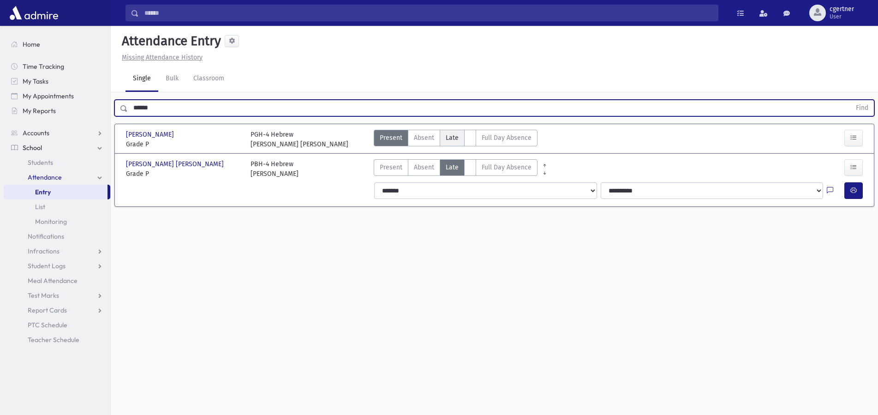
click at [447, 141] on span "Late" at bounding box center [452, 138] width 13 height 10
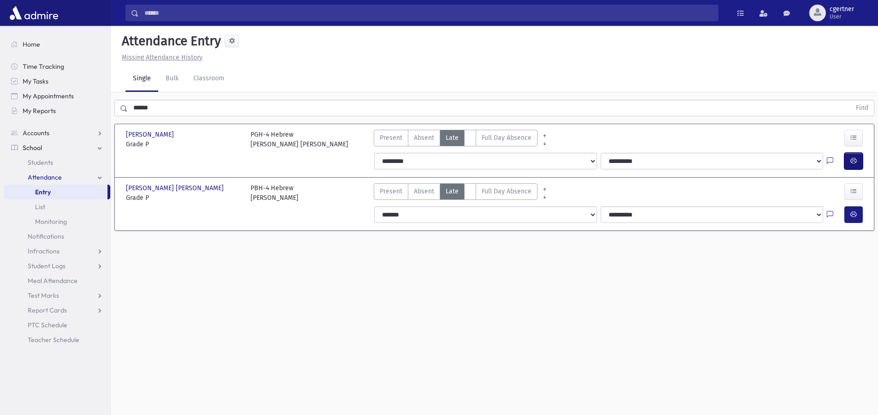
click at [851, 163] on icon "button" at bounding box center [853, 161] width 6 height 8
click at [856, 162] on icon "button" at bounding box center [853, 161] width 6 height 8
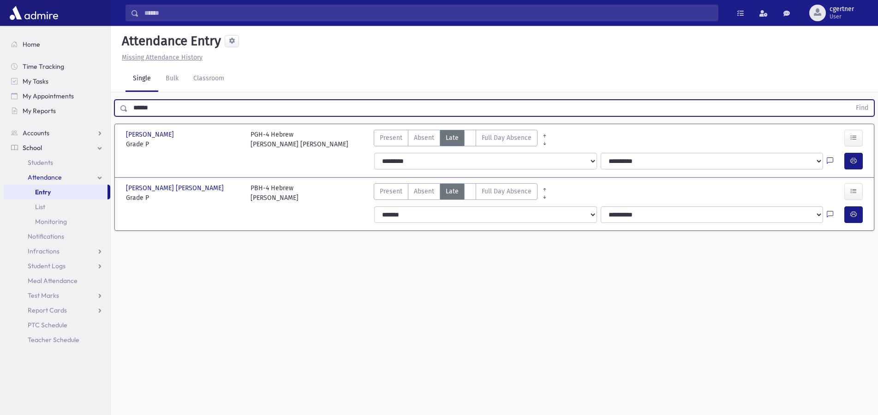
drag, startPoint x: 167, startPoint y: 113, endPoint x: 0, endPoint y: 87, distance: 169.0
click at [128, 100] on input "******" at bounding box center [489, 108] width 723 height 17
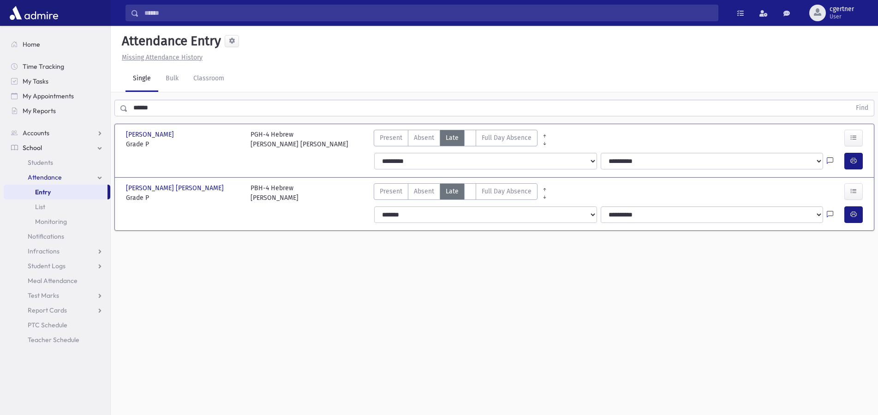
drag, startPoint x: 188, startPoint y: 117, endPoint x: 140, endPoint y: 100, distance: 51.5
click at [139, 100] on div "****** Find" at bounding box center [494, 106] width 767 height 28
drag, startPoint x: 200, startPoint y: 118, endPoint x: 141, endPoint y: 107, distance: 60.0
click at [132, 108] on div "****** Find" at bounding box center [494, 106] width 767 height 28
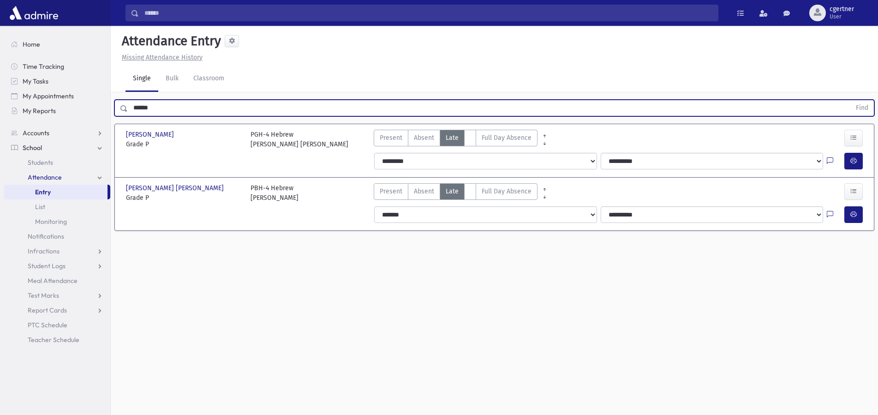
drag, startPoint x: 217, startPoint y: 113, endPoint x: 35, endPoint y: 102, distance: 182.1
click at [128, 102] on input "******" at bounding box center [489, 108] width 723 height 17
drag, startPoint x: 168, startPoint y: 109, endPoint x: 17, endPoint y: 109, distance: 151.3
click at [128, 109] on input "******" at bounding box center [489, 108] width 723 height 17
drag, startPoint x: 169, startPoint y: 107, endPoint x: 21, endPoint y: 95, distance: 148.1
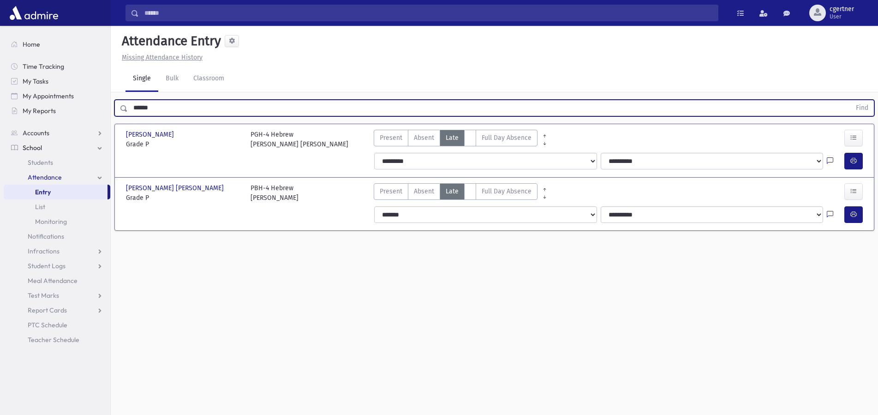
click at [128, 100] on input "******" at bounding box center [489, 108] width 723 height 17
drag, startPoint x: 185, startPoint y: 109, endPoint x: 0, endPoint y: 62, distance: 191.0
click at [128, 100] on input "******" at bounding box center [489, 108] width 723 height 17
click at [850, 100] on button "Find" at bounding box center [862, 108] width 24 height 16
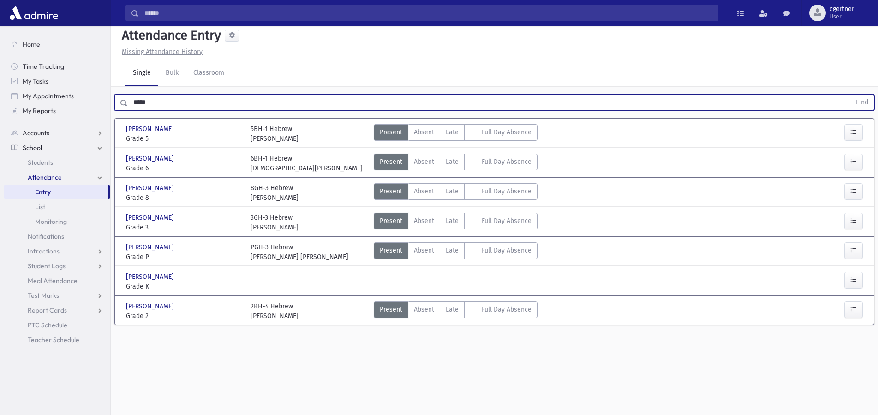
scroll to position [21, 0]
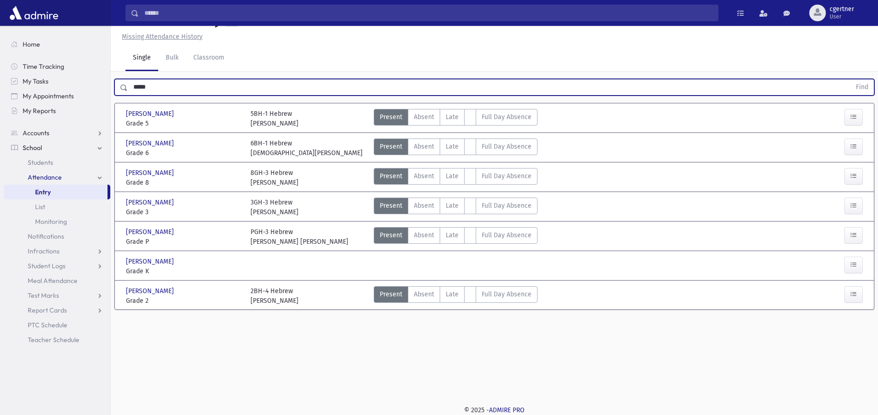
drag, startPoint x: 171, startPoint y: 92, endPoint x: 64, endPoint y: 90, distance: 107.1
click at [128, 90] on input "*****" at bounding box center [489, 87] width 723 height 17
drag, startPoint x: 183, startPoint y: 90, endPoint x: 10, endPoint y: 94, distance: 173.5
click at [128, 82] on input "*****" at bounding box center [489, 87] width 723 height 17
drag, startPoint x: 160, startPoint y: 91, endPoint x: 90, endPoint y: 85, distance: 70.4
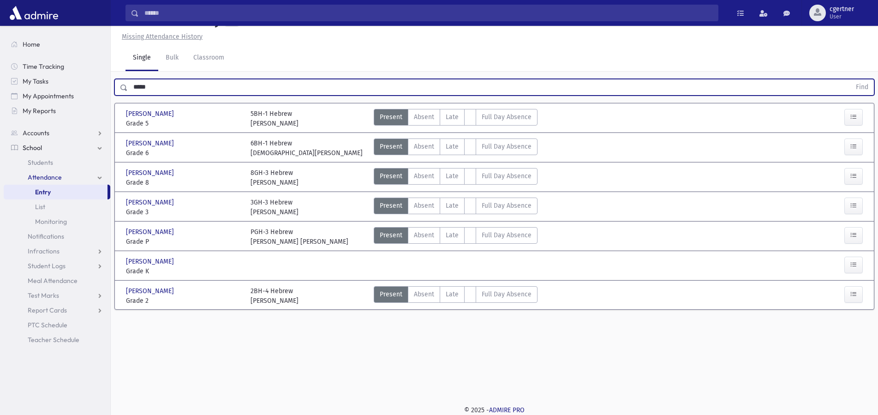
click at [128, 85] on input "*****" at bounding box center [489, 87] width 723 height 17
drag, startPoint x: 176, startPoint y: 87, endPoint x: 70, endPoint y: 105, distance: 108.2
click at [128, 96] on input "*****" at bounding box center [489, 87] width 723 height 17
click at [850, 79] on button "Find" at bounding box center [862, 87] width 24 height 16
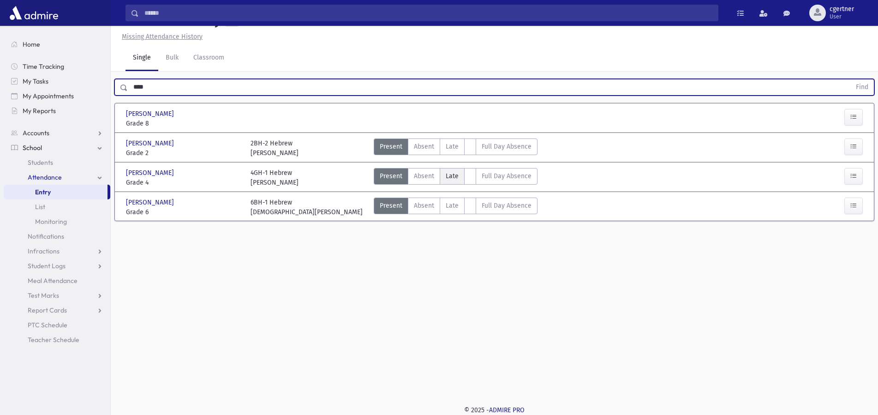
click at [455, 173] on span "Late" at bounding box center [452, 176] width 13 height 10
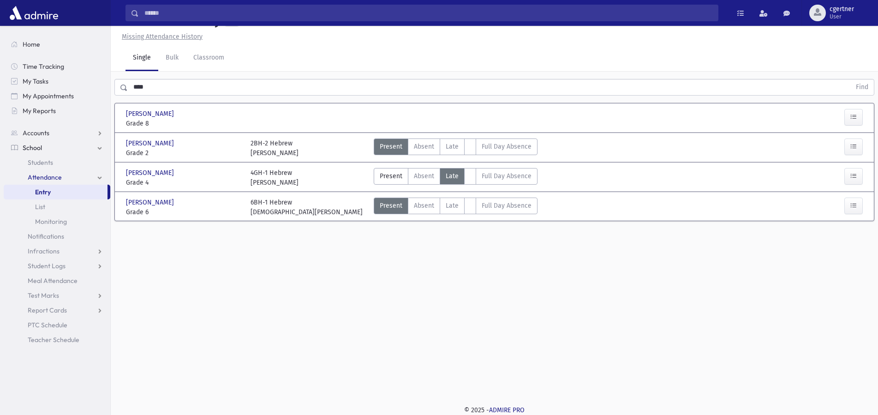
click at [455, 173] on span "Late" at bounding box center [452, 176] width 13 height 10
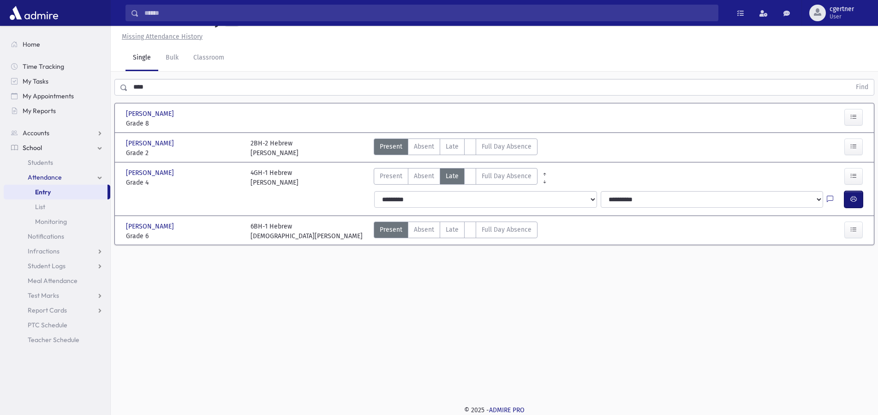
click at [849, 199] on button "button" at bounding box center [853, 199] width 18 height 17
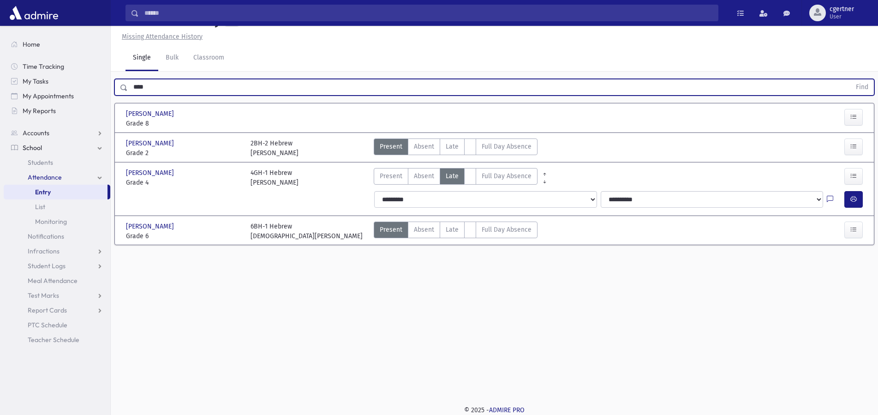
drag, startPoint x: 162, startPoint y: 82, endPoint x: 0, endPoint y: 83, distance: 162.4
click at [128, 82] on input "****" at bounding box center [489, 87] width 723 height 17
click at [850, 79] on button "Find" at bounding box center [862, 87] width 24 height 16
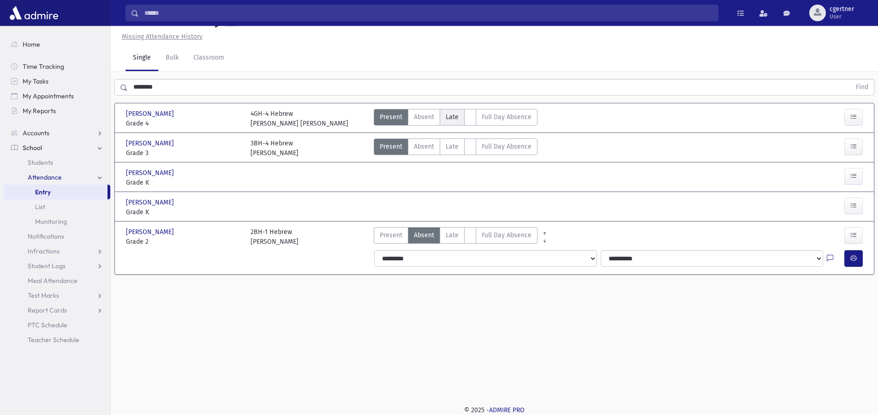
click at [443, 121] on label "Late L" at bounding box center [452, 117] width 25 height 17
click at [444, 120] on label "Late L" at bounding box center [452, 117] width 25 height 17
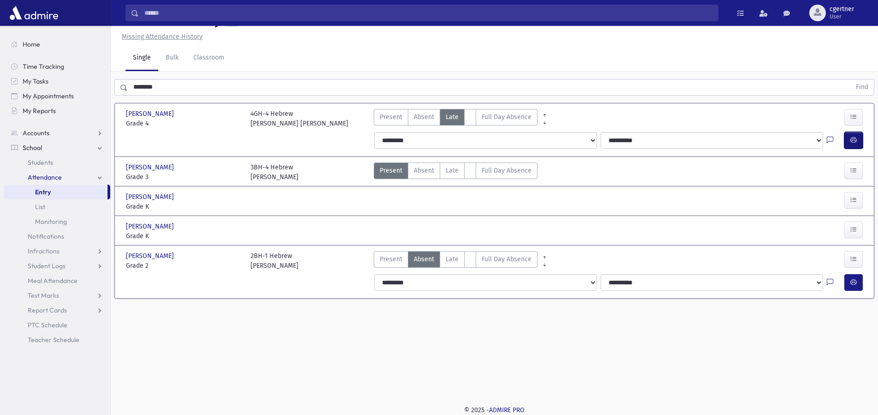
click at [855, 144] on button "button" at bounding box center [853, 140] width 18 height 17
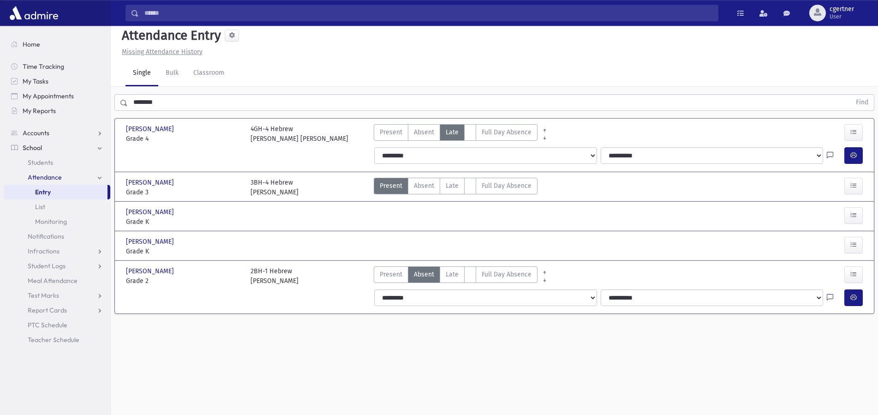
scroll to position [0, 0]
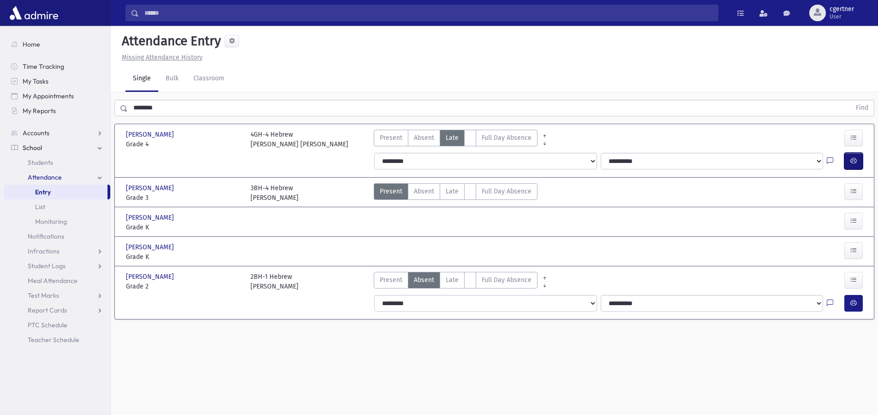
click at [854, 159] on icon "button" at bounding box center [853, 161] width 6 height 8
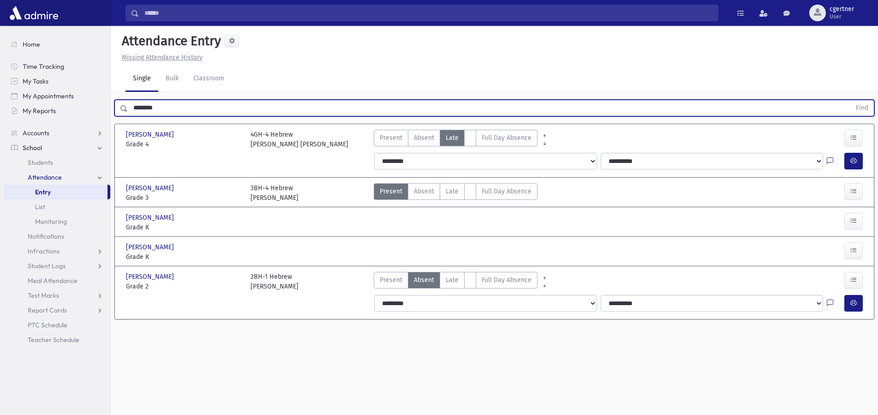
drag, startPoint x: 175, startPoint y: 111, endPoint x: 24, endPoint y: 111, distance: 150.4
click at [128, 111] on input "********" at bounding box center [489, 108] width 723 height 17
type input "**********"
click at [850, 100] on button "Find" at bounding box center [862, 108] width 24 height 16
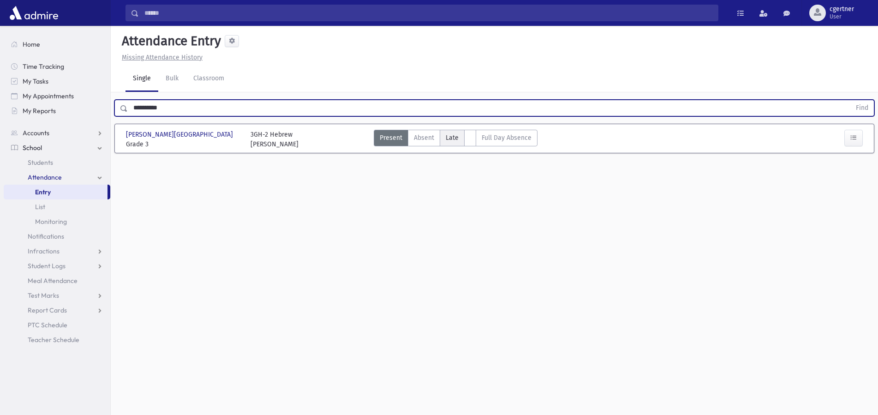
click at [452, 143] on label "Late L" at bounding box center [452, 138] width 25 height 17
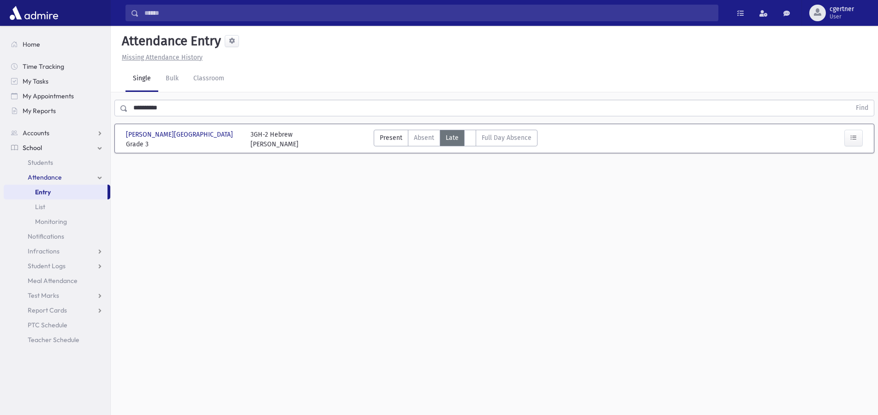
click at [457, 140] on span "Late" at bounding box center [452, 138] width 13 height 10
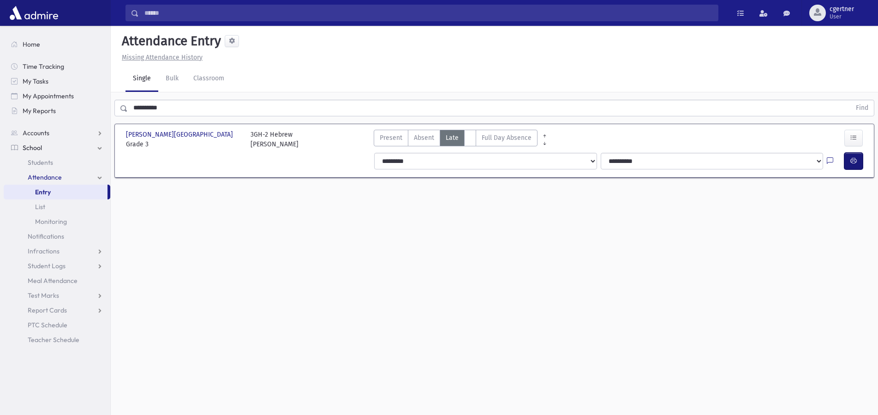
click at [855, 155] on button "button" at bounding box center [853, 161] width 18 height 17
